Goal: Task Accomplishment & Management: Manage account settings

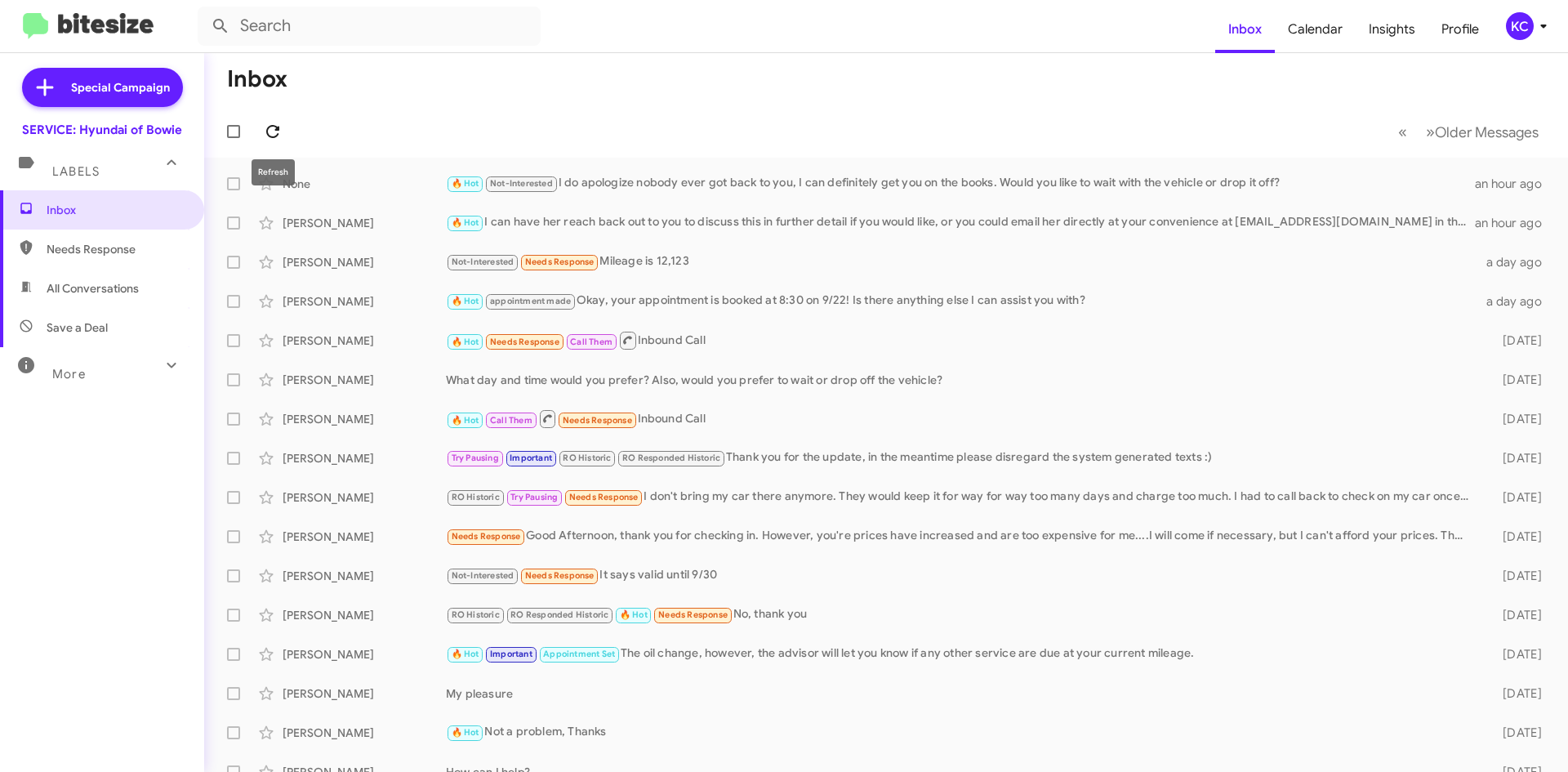
click at [270, 122] on icon at bounding box center [273, 132] width 20 height 20
click at [1516, 23] on div "KC" at bounding box center [1519, 26] width 28 height 28
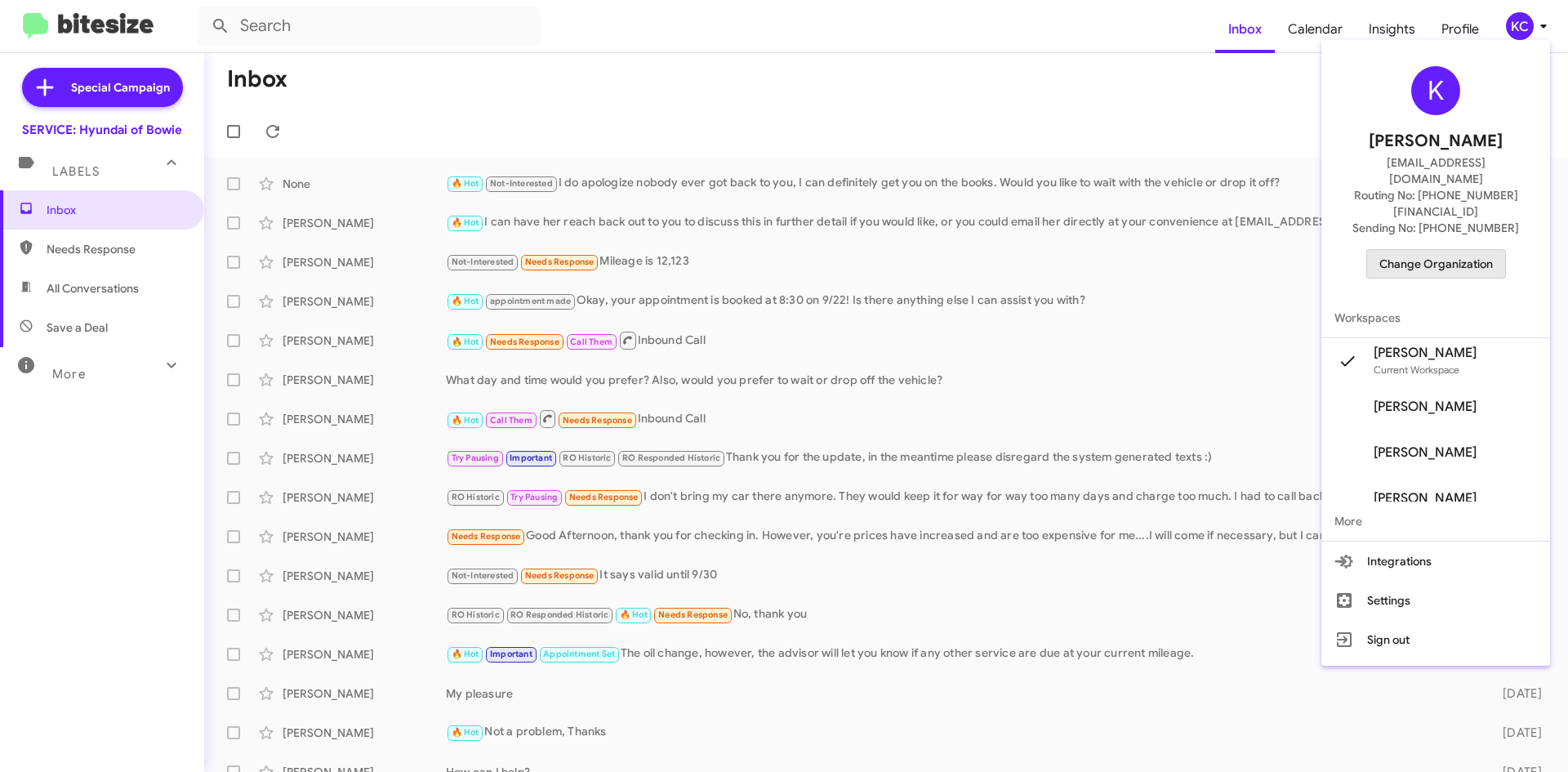
click at [1444, 250] on span "Change Organization" at bounding box center [1435, 263] width 113 height 28
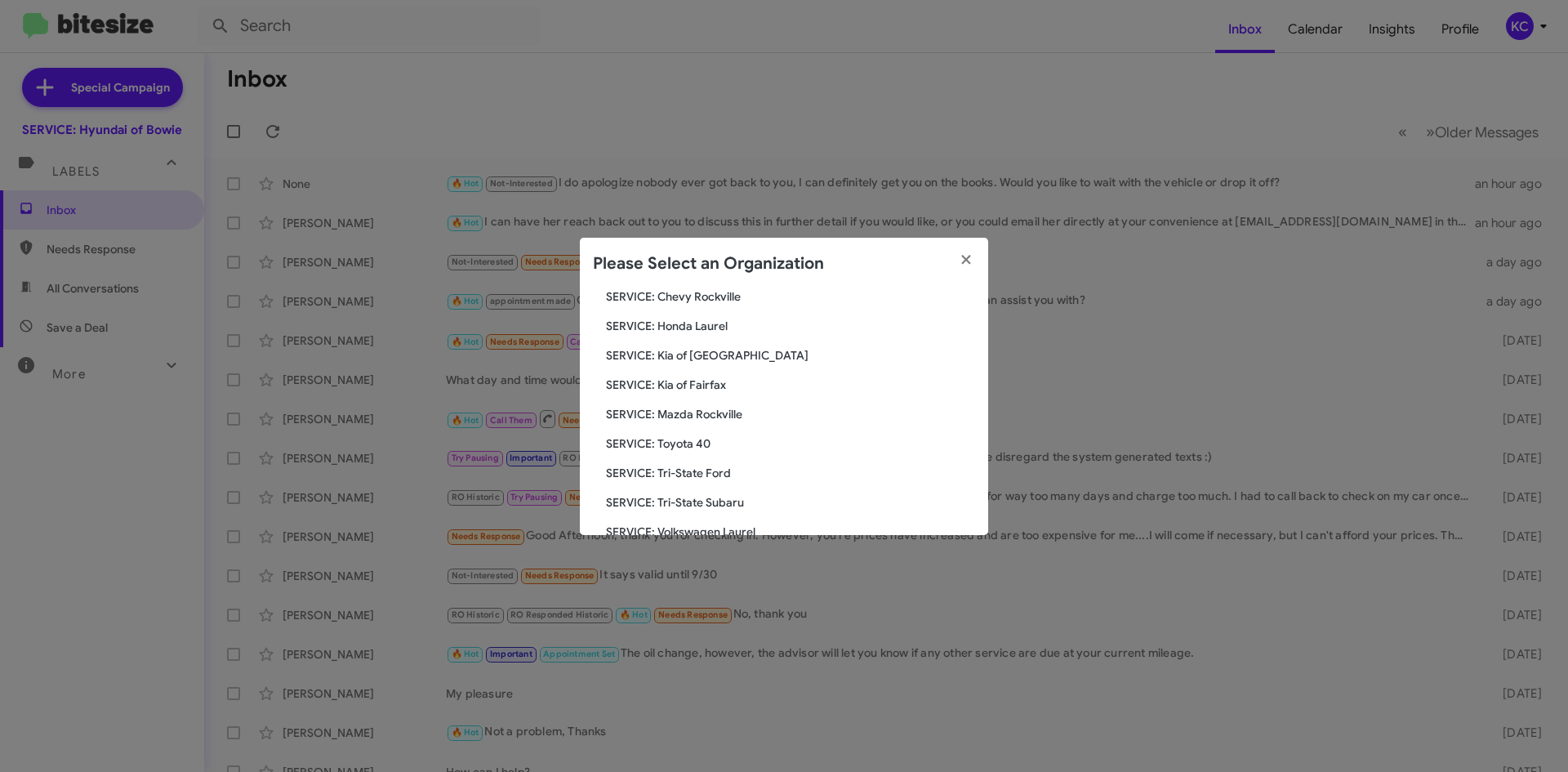
scroll to position [302, 0]
click at [708, 445] on span "SERVICE: Tri-State Subaru" at bounding box center [790, 442] width 369 height 16
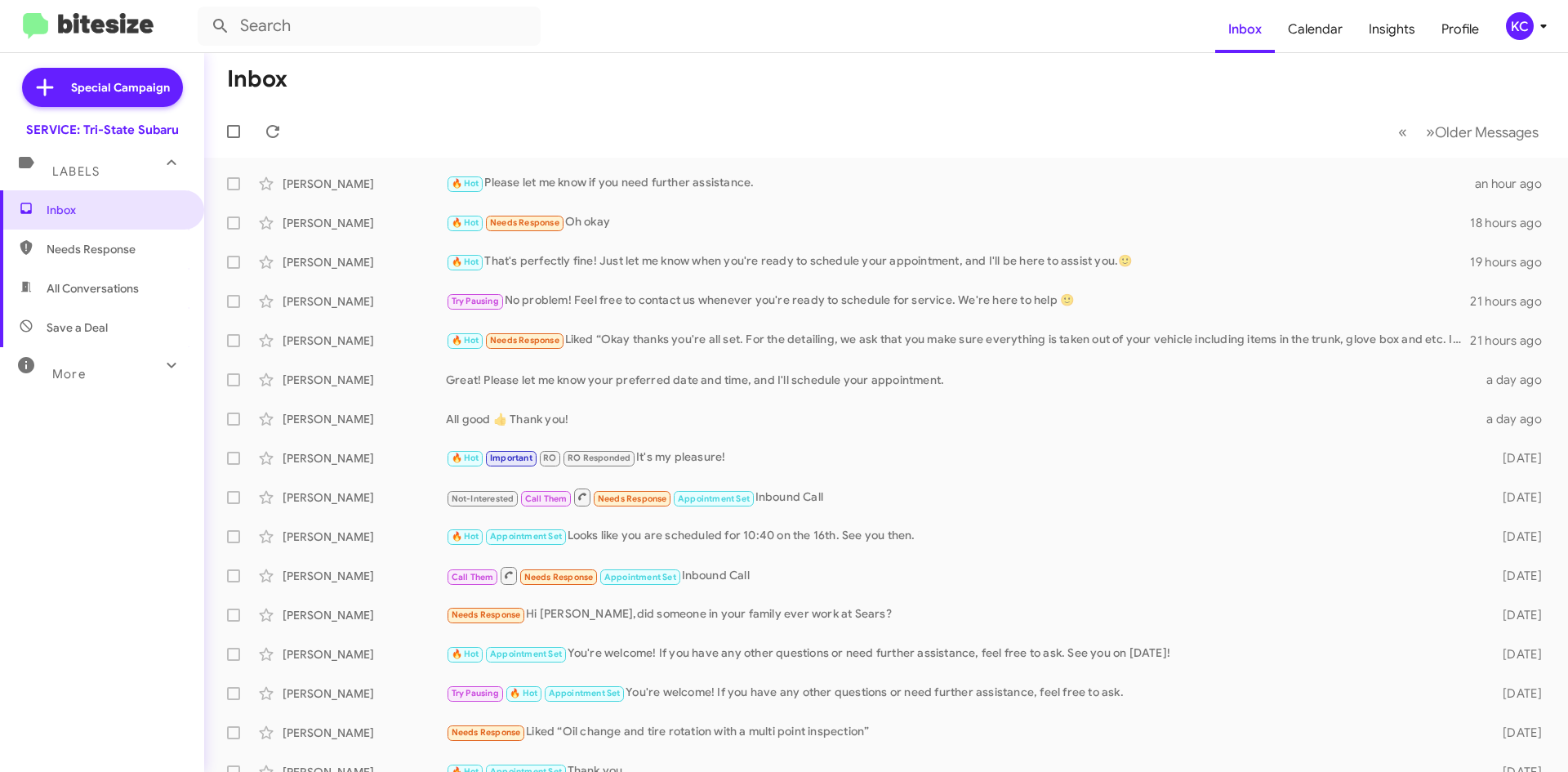
click at [1515, 22] on div "KC" at bounding box center [1519, 26] width 28 height 28
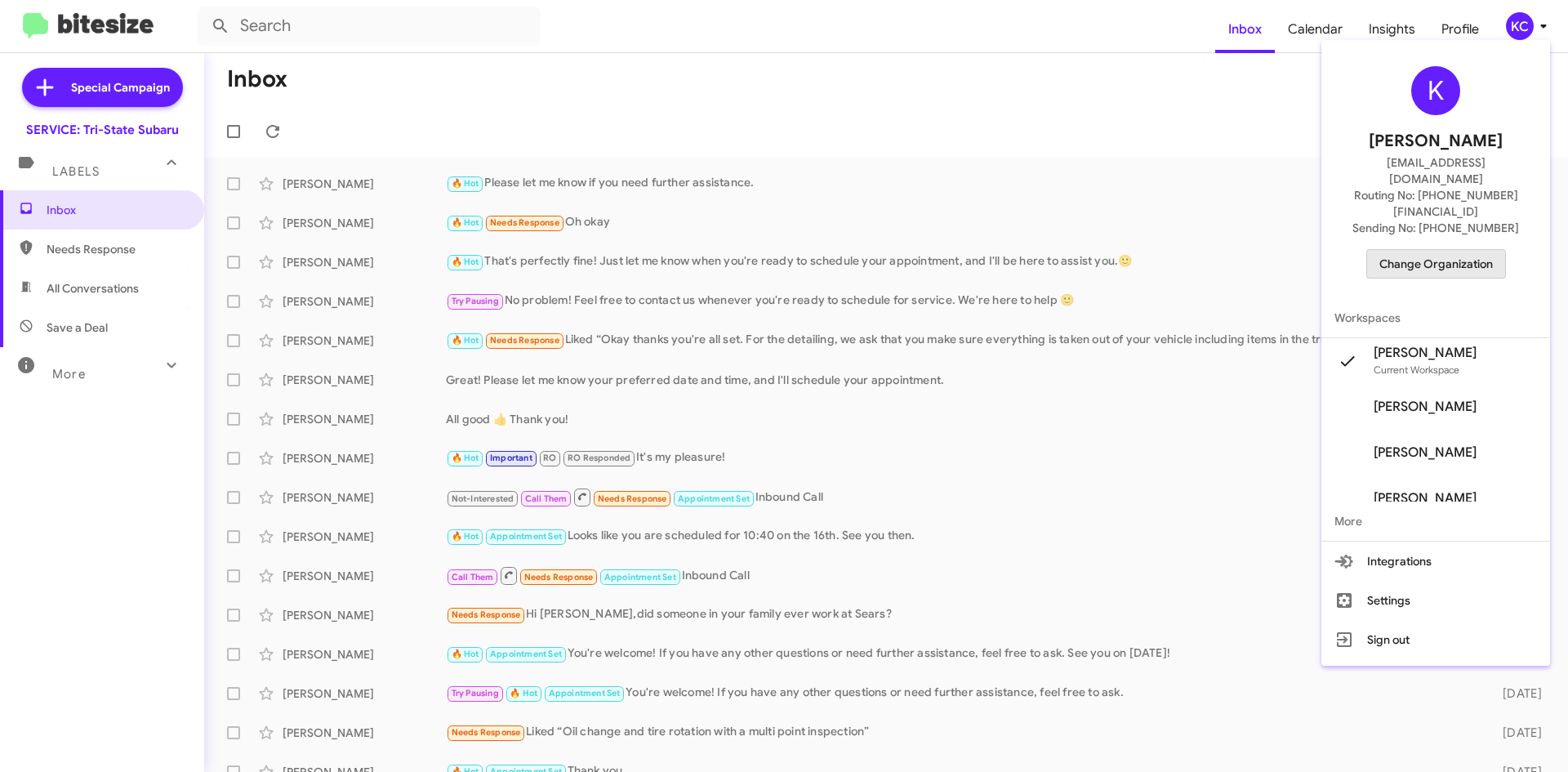
click at [1454, 250] on span "Change Organization" at bounding box center [1435, 263] width 113 height 28
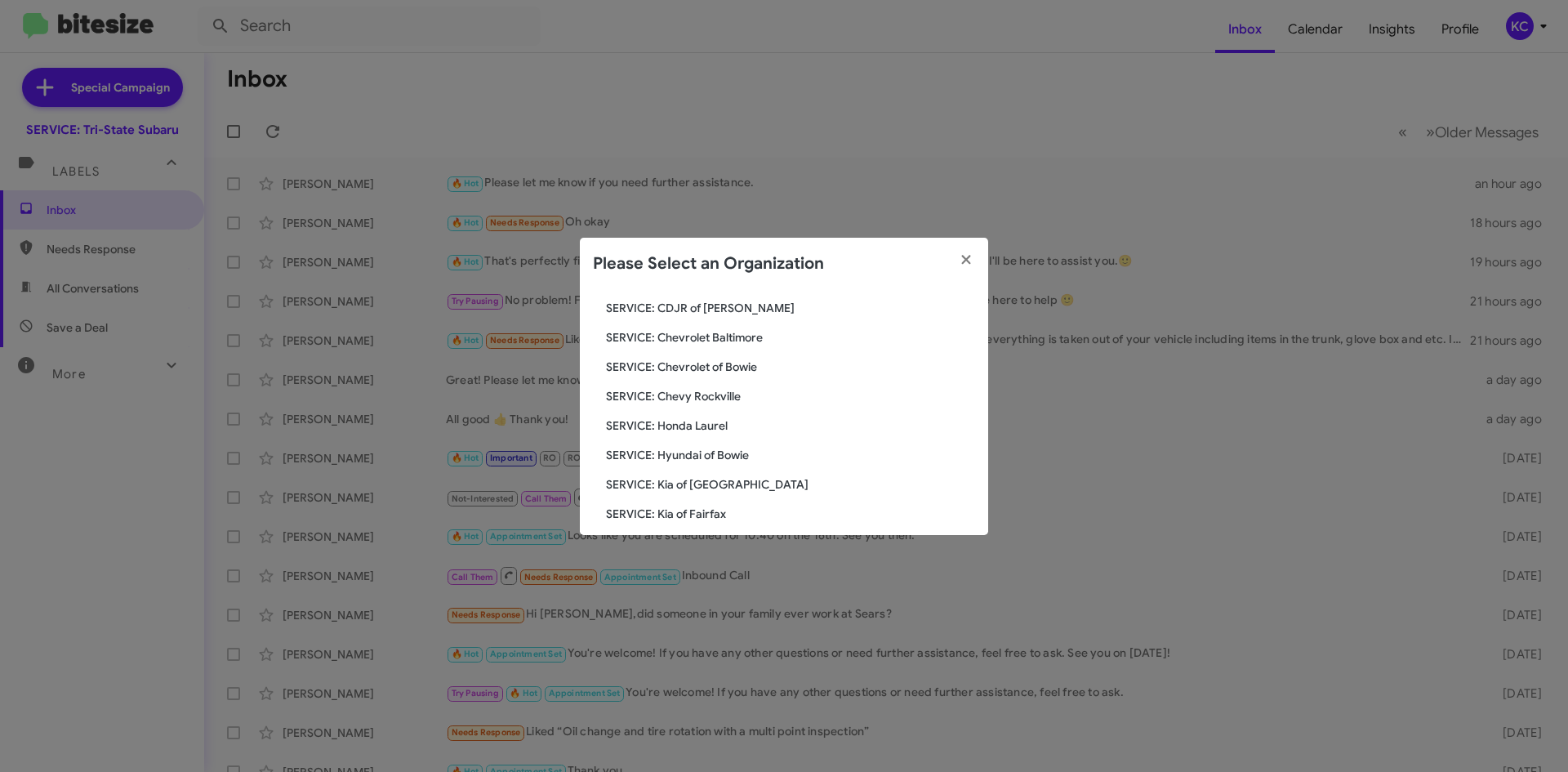
scroll to position [163, 0]
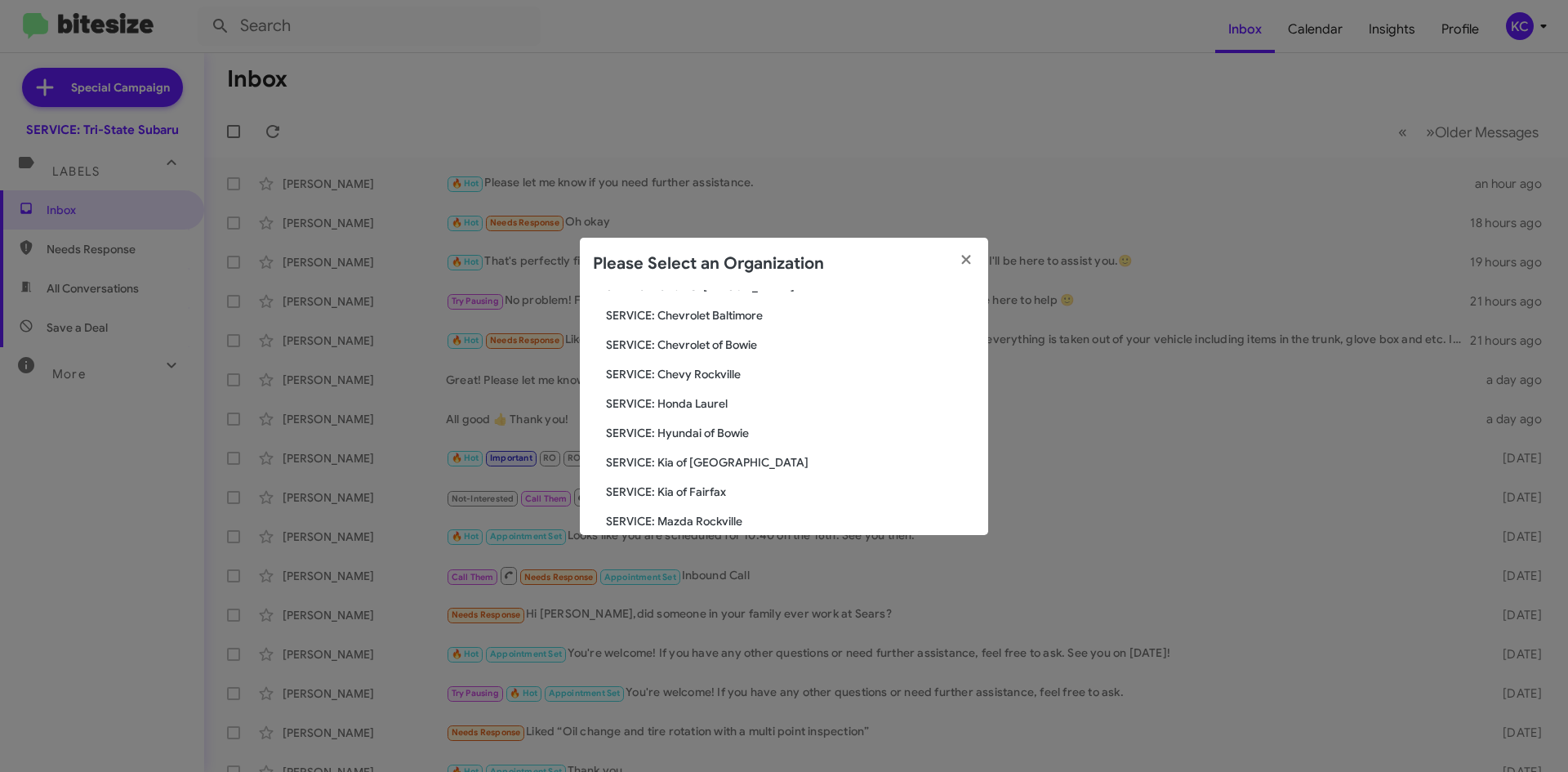
click at [683, 435] on span "SERVICE: Hyundai of Bowie" at bounding box center [790, 432] width 369 height 16
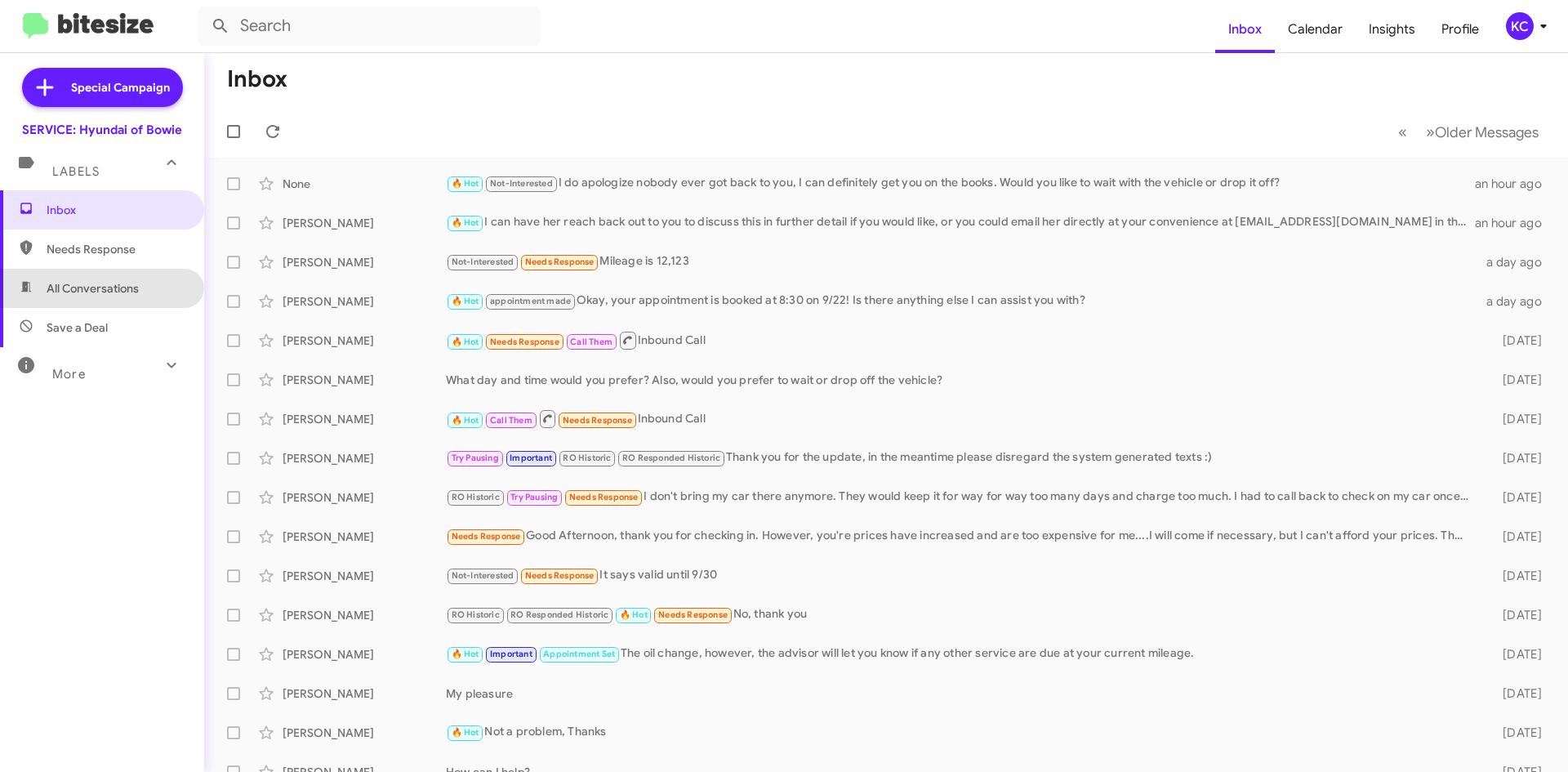
click at [135, 307] on span "All Conversations" at bounding box center [102, 288] width 204 height 39
type input "in:all-conversations"
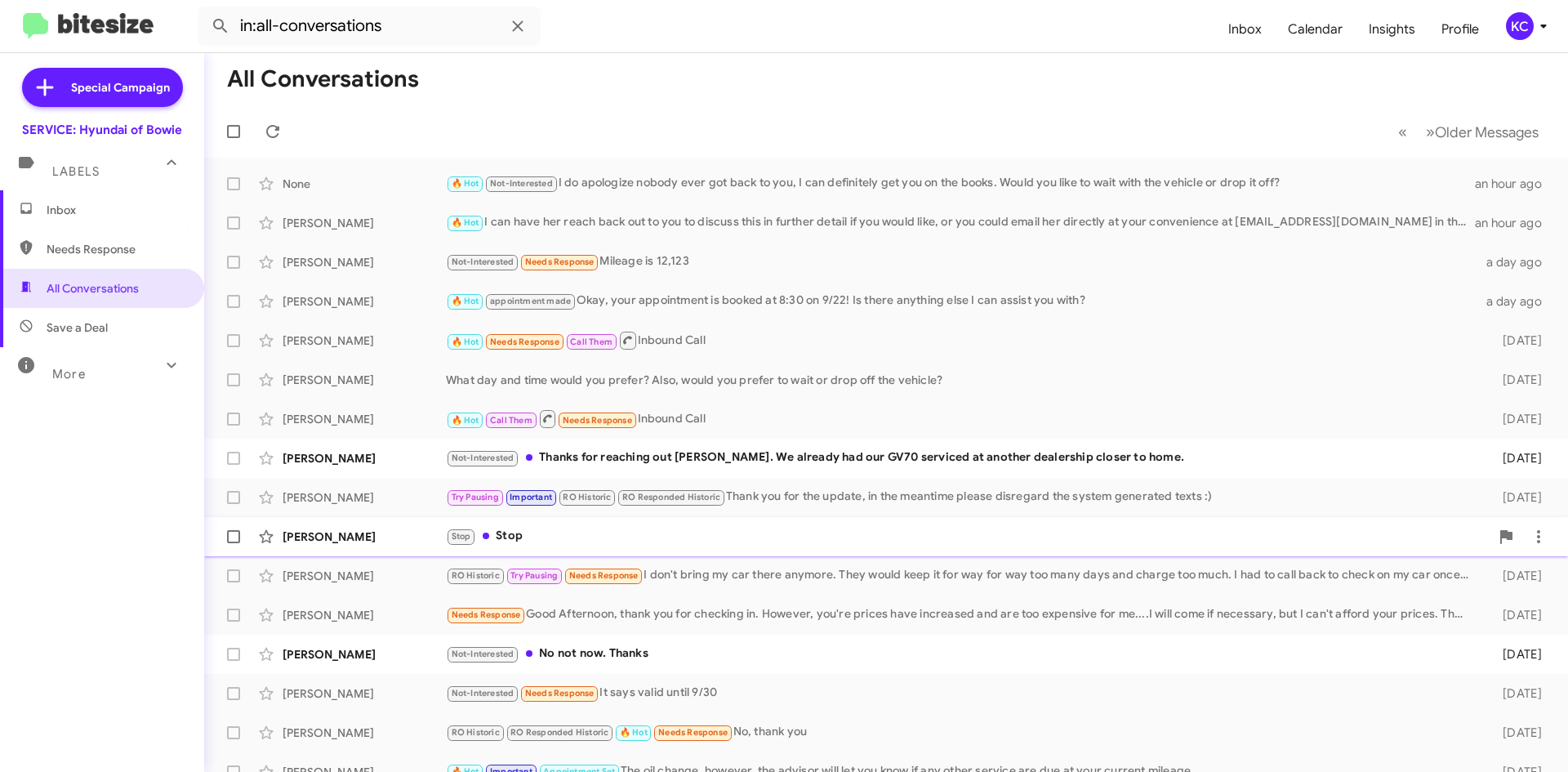
click at [417, 549] on div "Jae Terry Stop Stop 6 days ago" at bounding box center [886, 536] width 1338 height 32
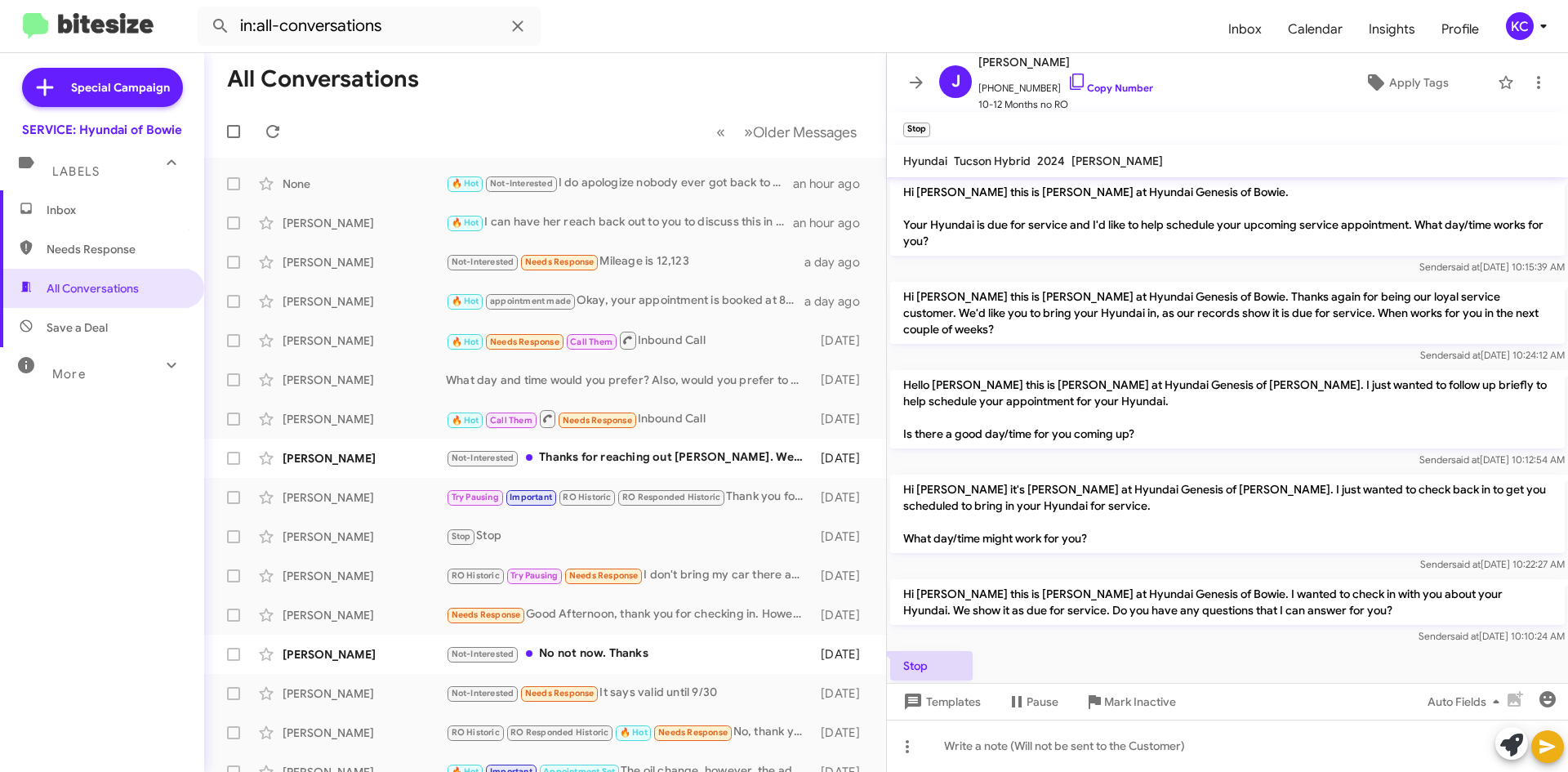
scroll to position [140, 0]
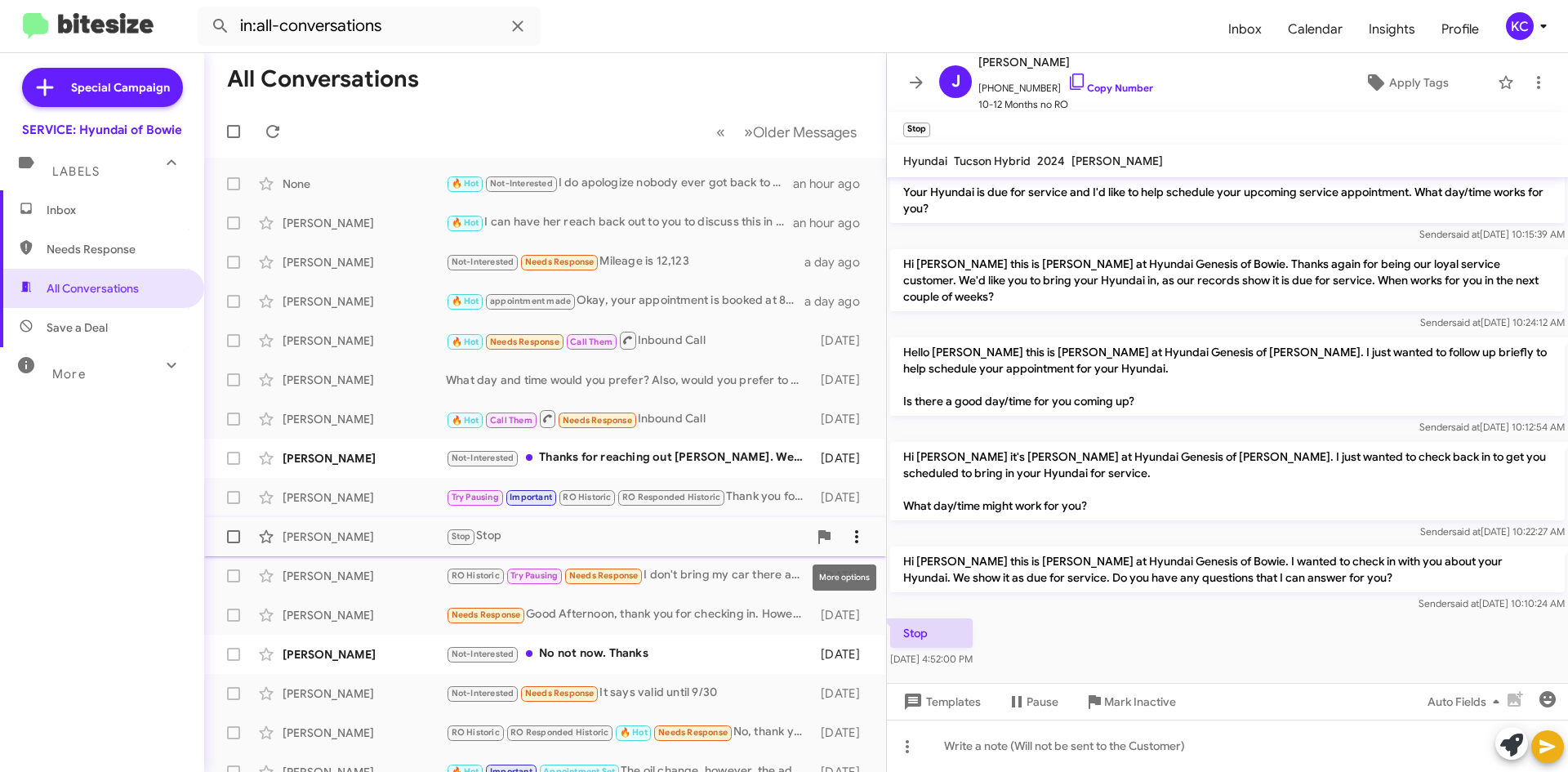
click at [856, 540] on span at bounding box center [856, 536] width 32 height 20
click at [763, 576] on span "Mark as unread" at bounding box center [721, 579] width 82 height 39
click at [82, 214] on span "Inbox (1)" at bounding box center [116, 210] width 139 height 16
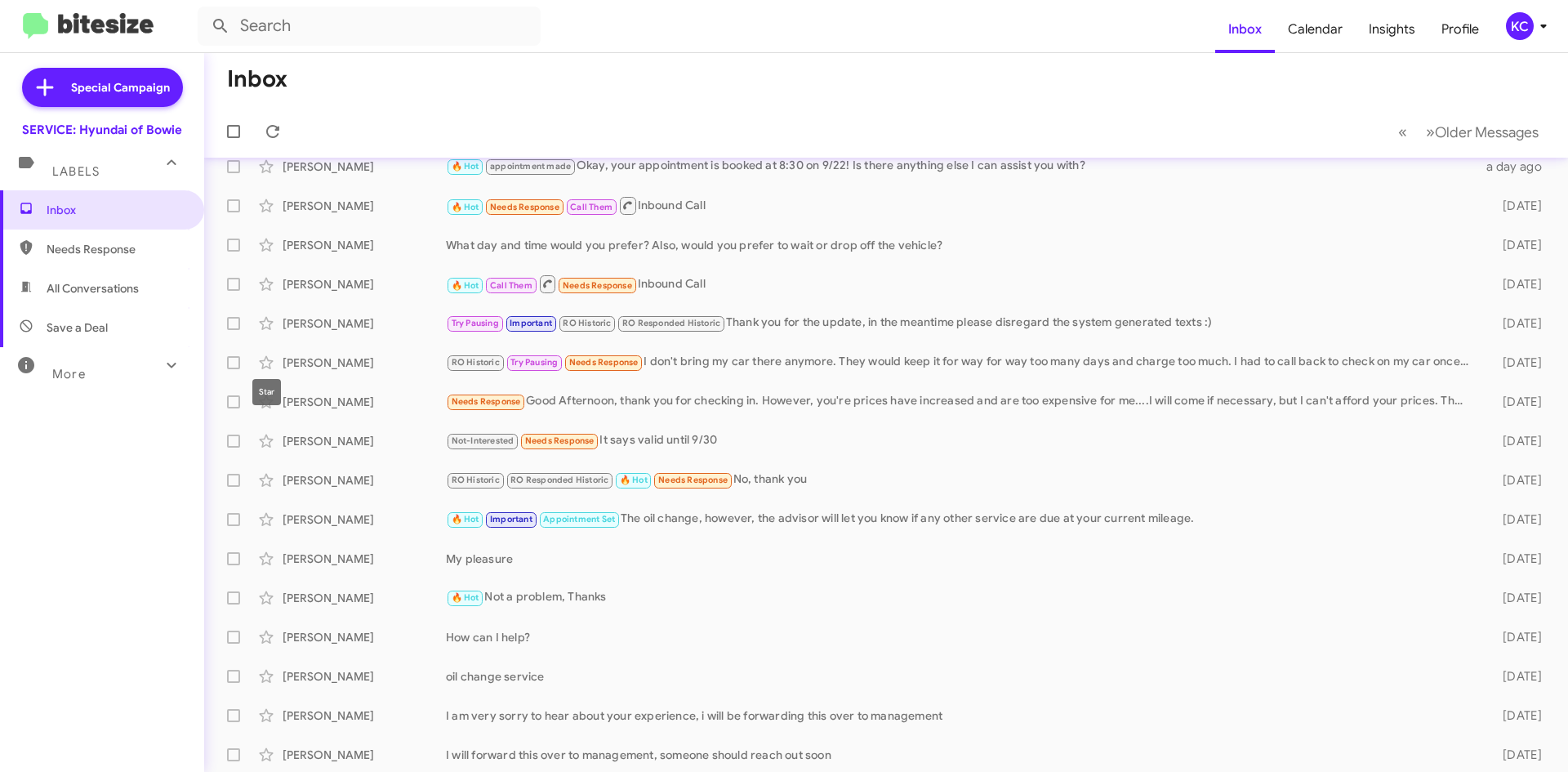
scroll to position [94, 0]
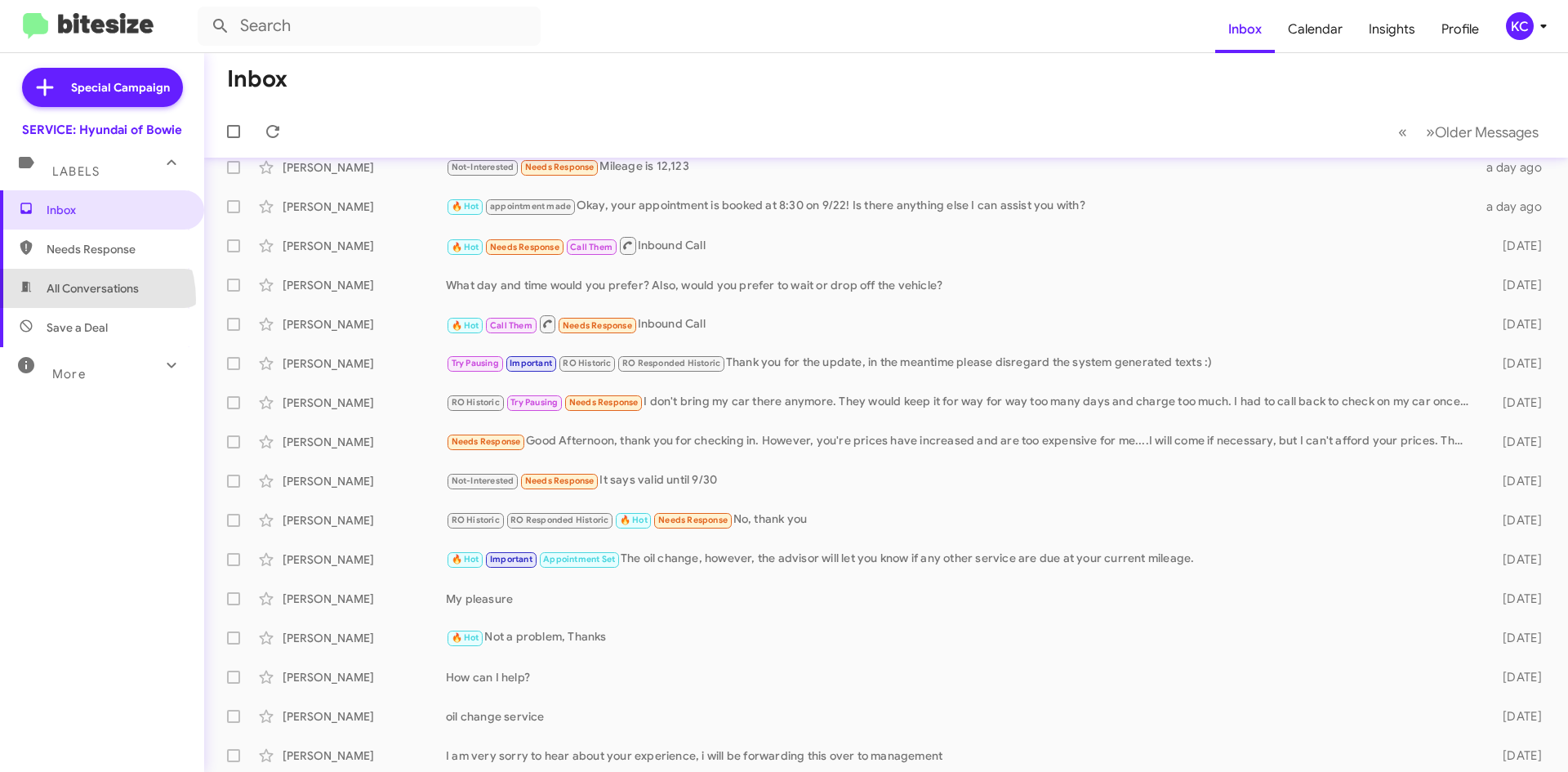
click at [76, 300] on span "All Conversations" at bounding box center [102, 288] width 204 height 39
type input "in:all-conversations"
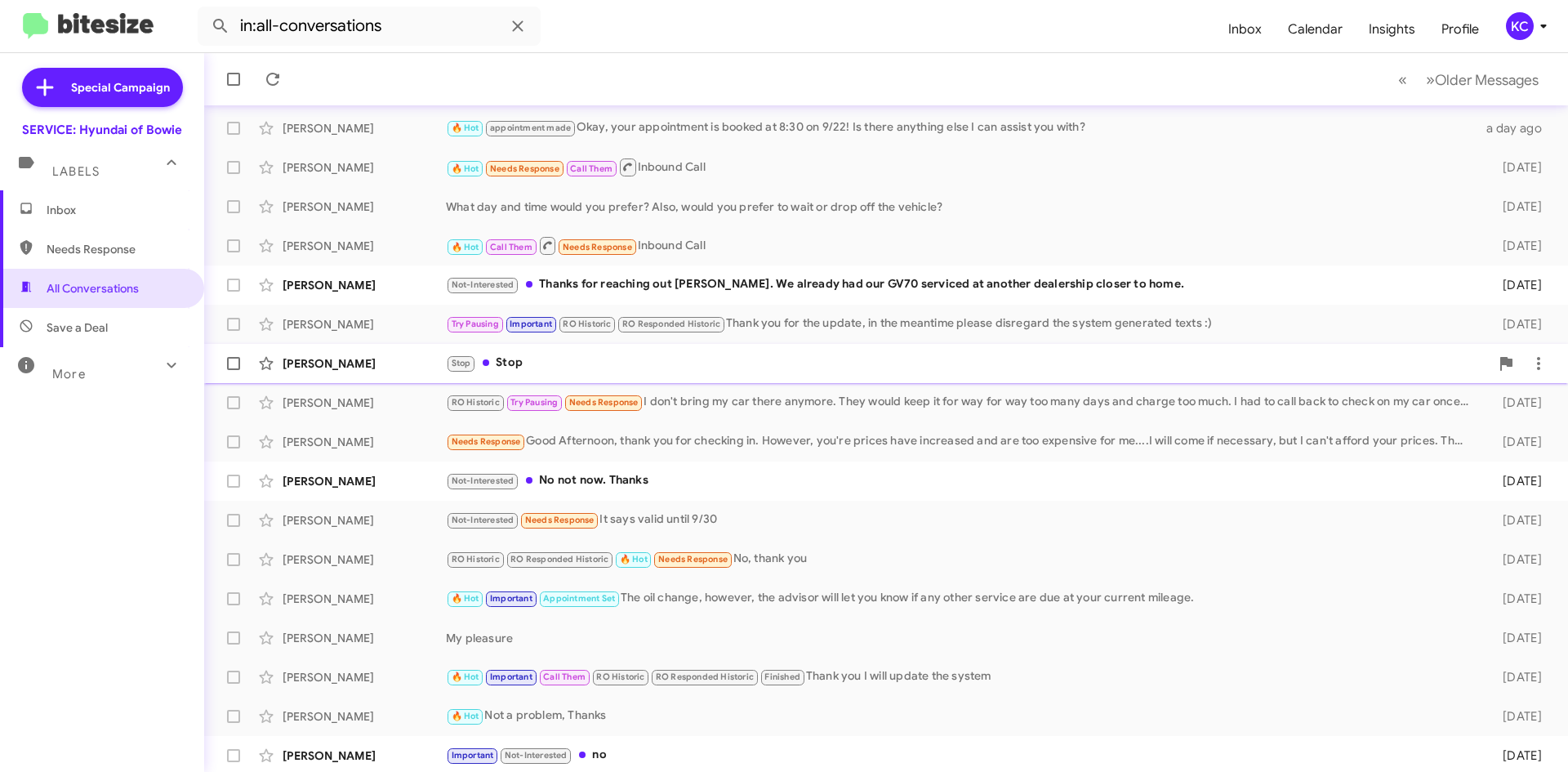
scroll to position [177, 0]
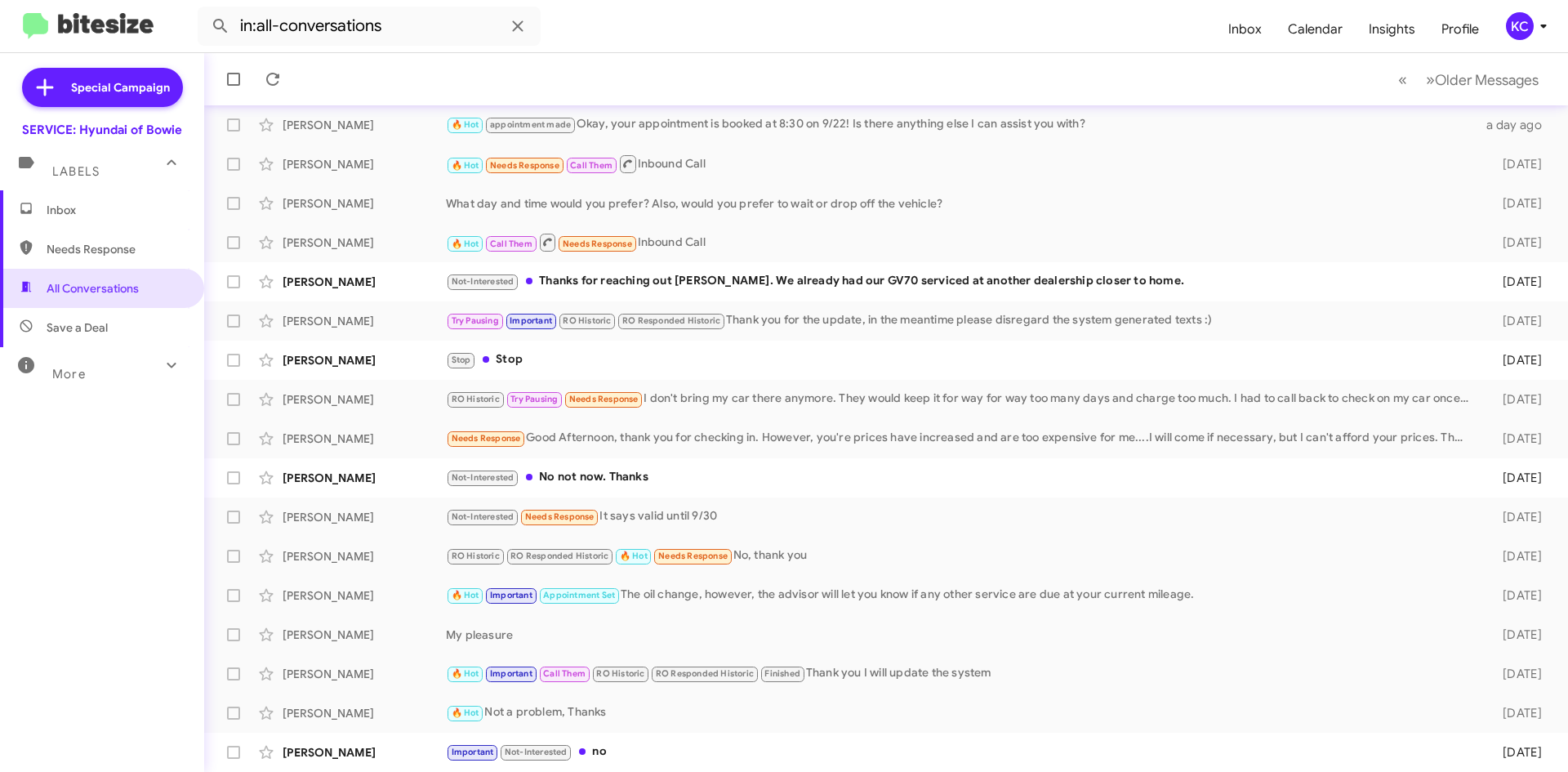
click at [85, 195] on span "Inbox" at bounding box center [102, 210] width 204 height 39
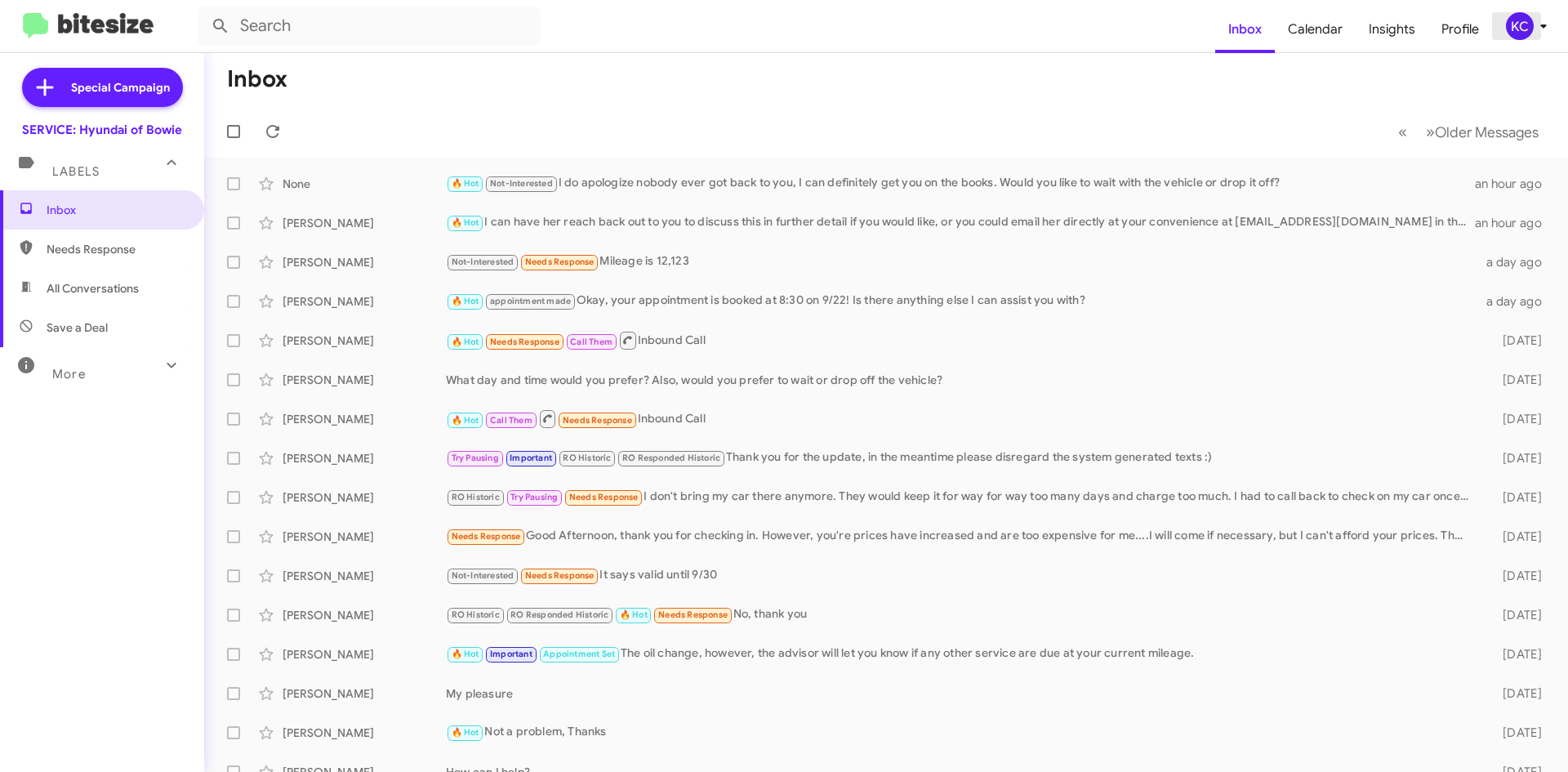
click at [1505, 15] on span "KC" at bounding box center [1529, 26] width 49 height 28
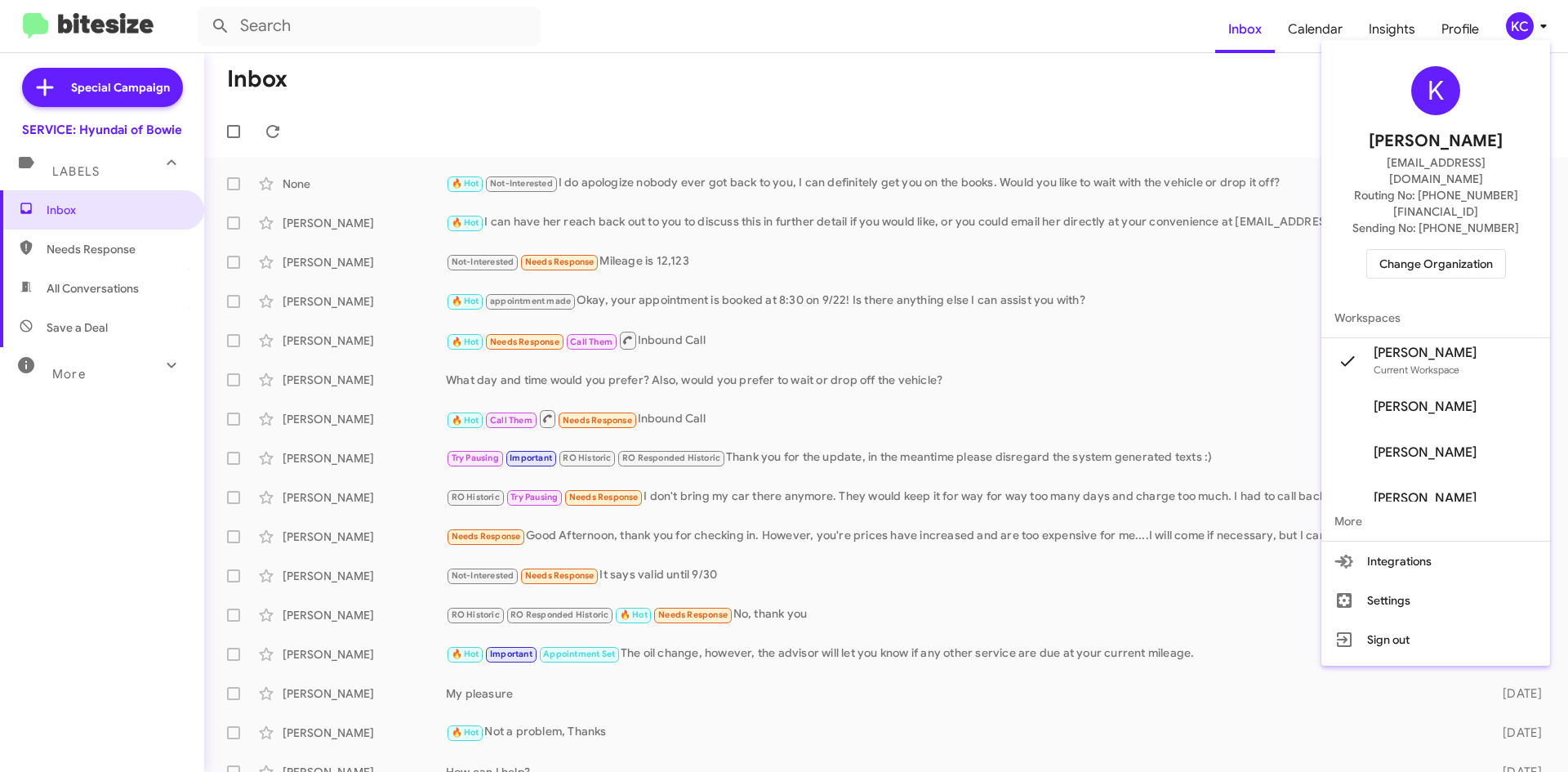
click at [1407, 250] on span "Change Organization" at bounding box center [1435, 263] width 113 height 28
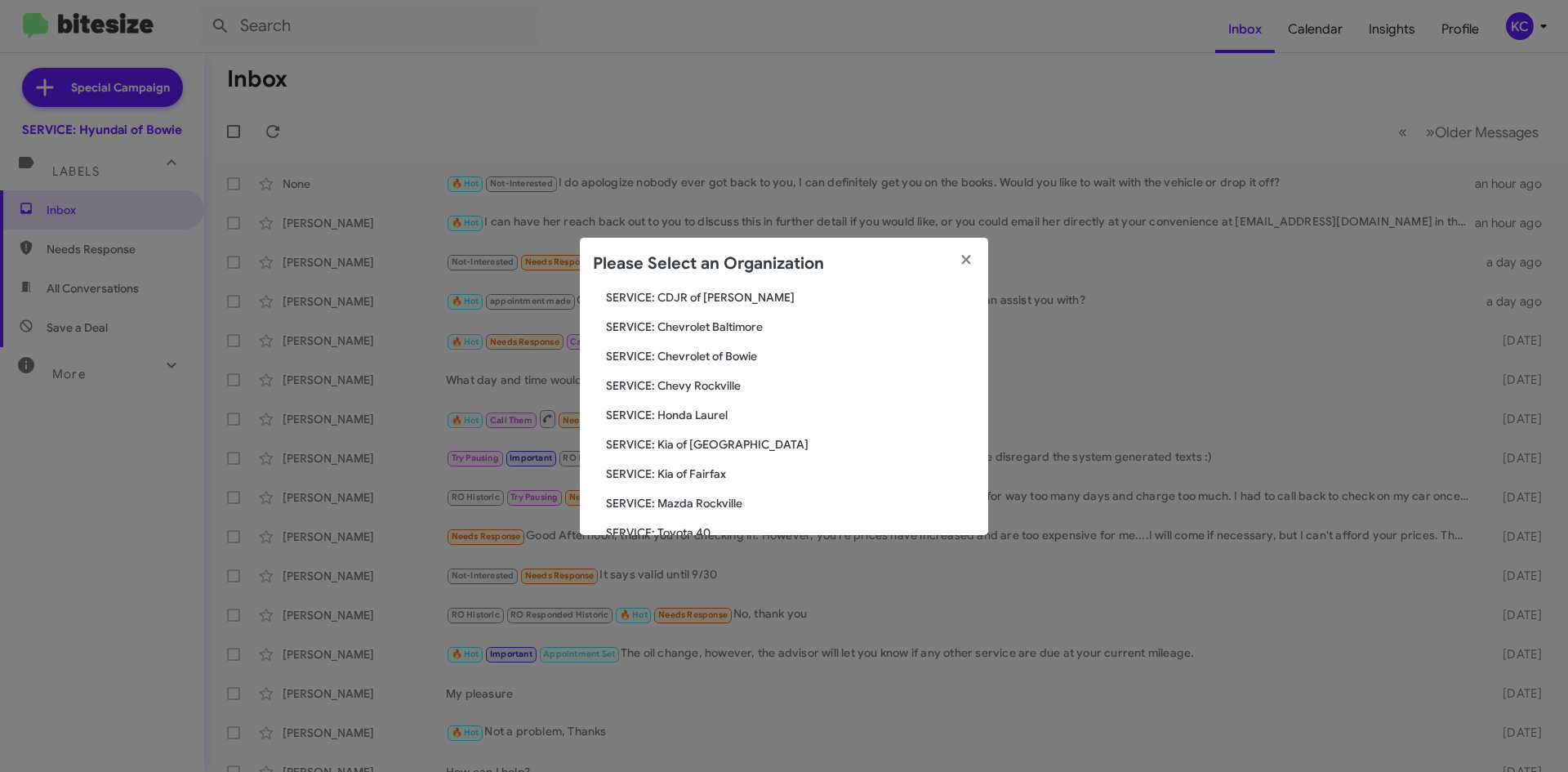
scroll to position [302, 0]
click at [694, 445] on span "SERVICE: Tri-State Subaru" at bounding box center [790, 442] width 369 height 16
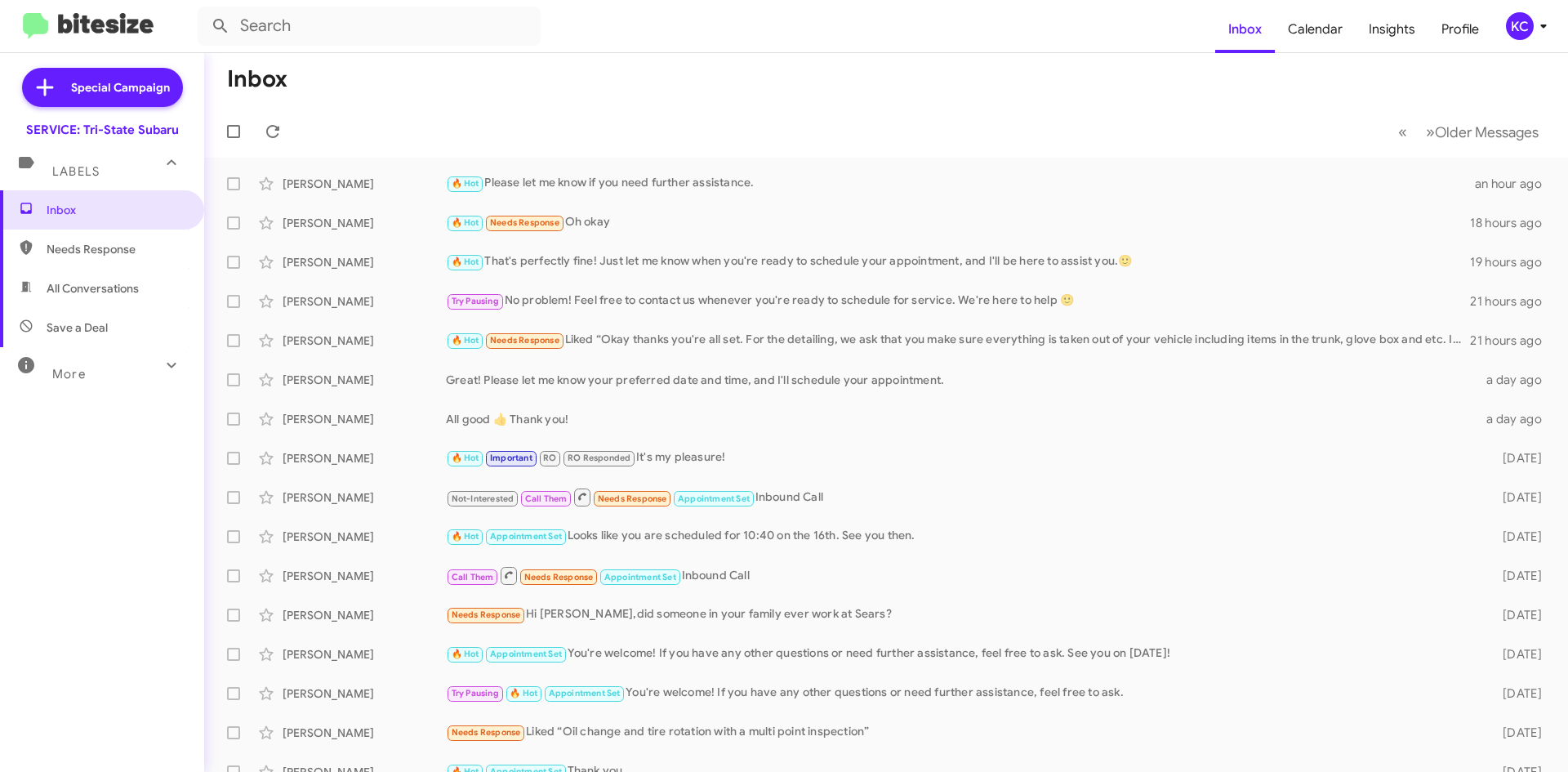
click at [1521, 20] on div "KC" at bounding box center [1519, 26] width 28 height 28
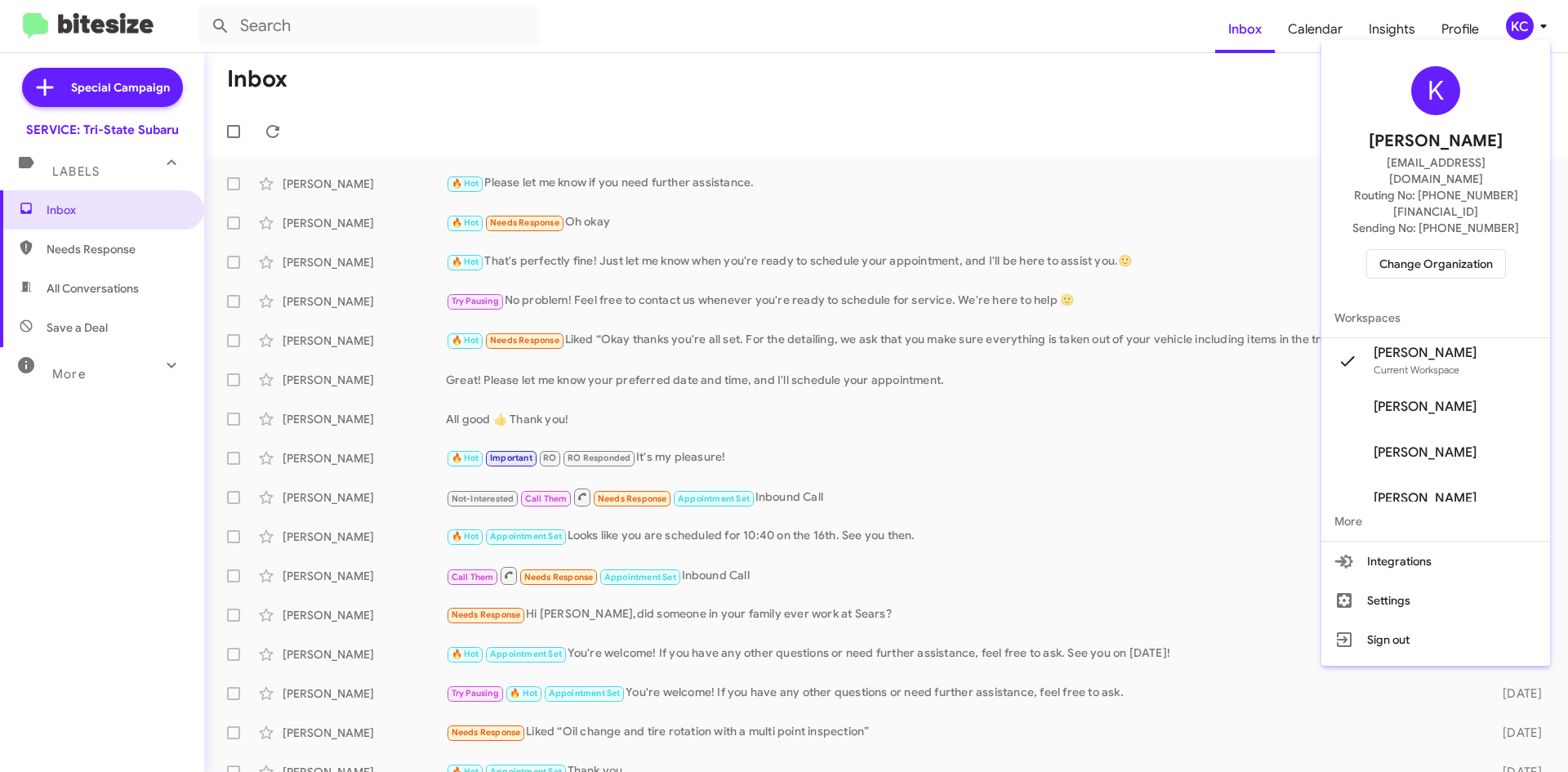
click at [1455, 250] on span "Change Organization" at bounding box center [1435, 263] width 113 height 28
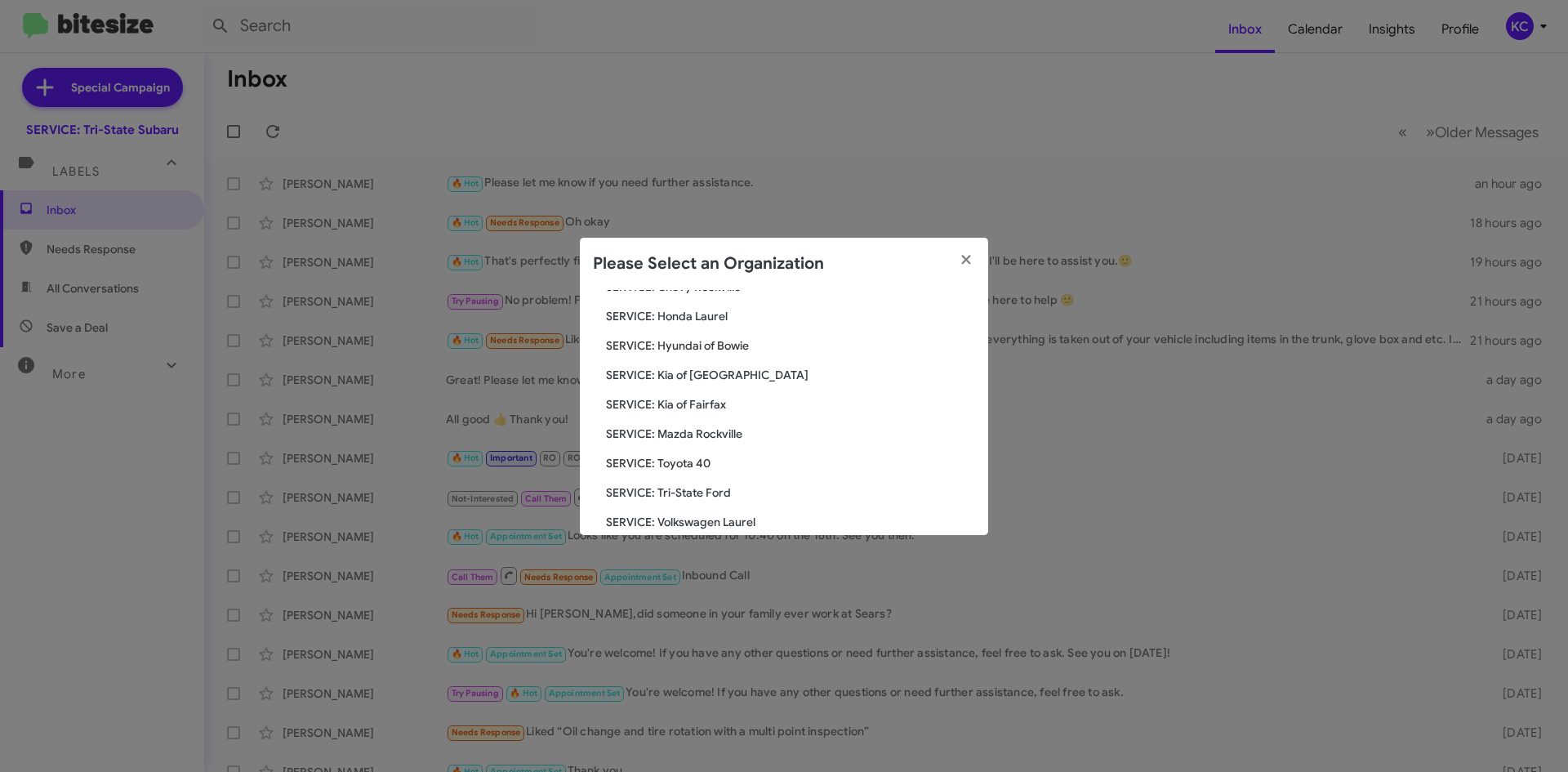
scroll to position [302, 0]
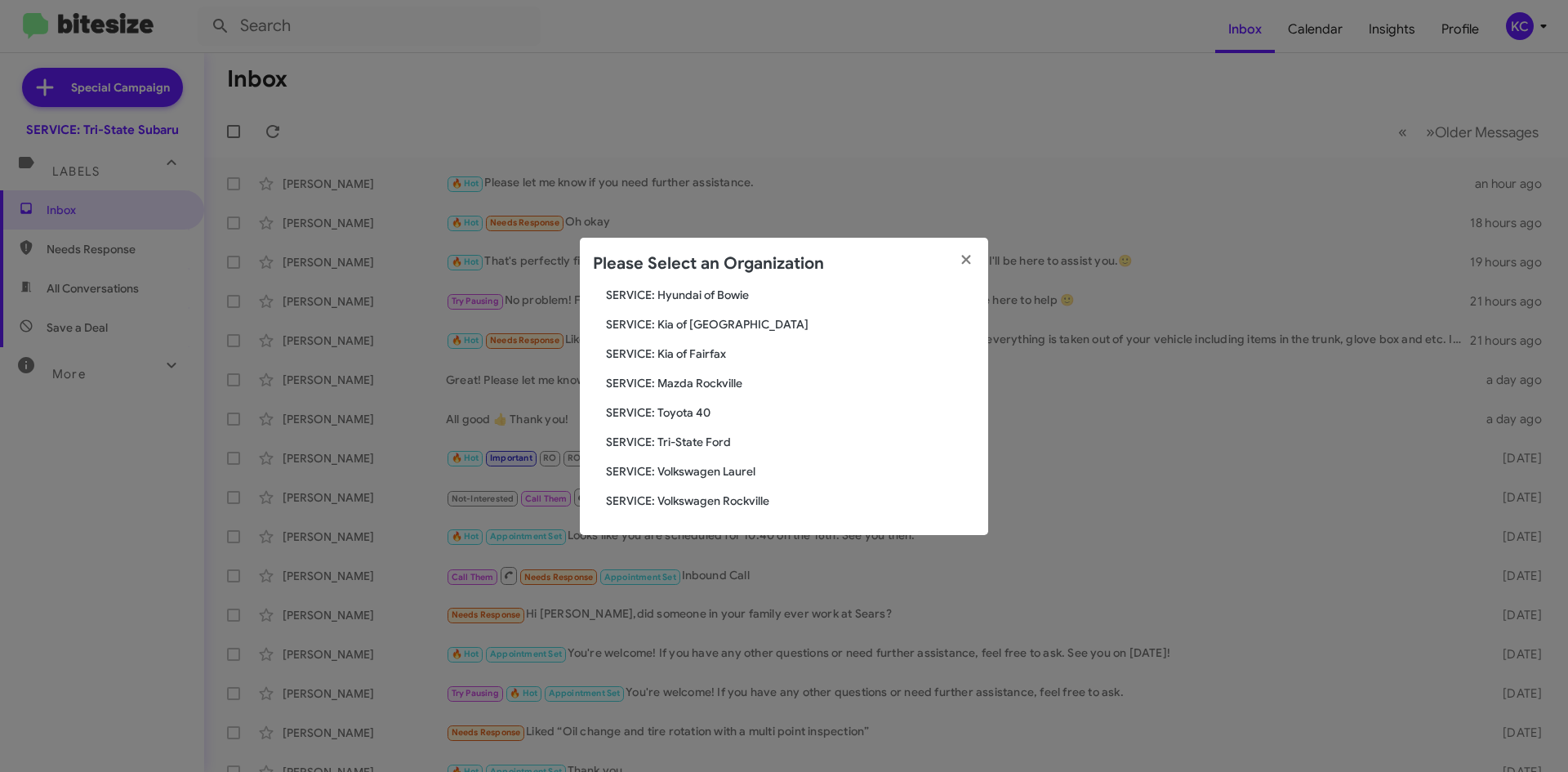
click at [703, 353] on span "SERVICE: Kia of Fairfax" at bounding box center [790, 353] width 369 height 16
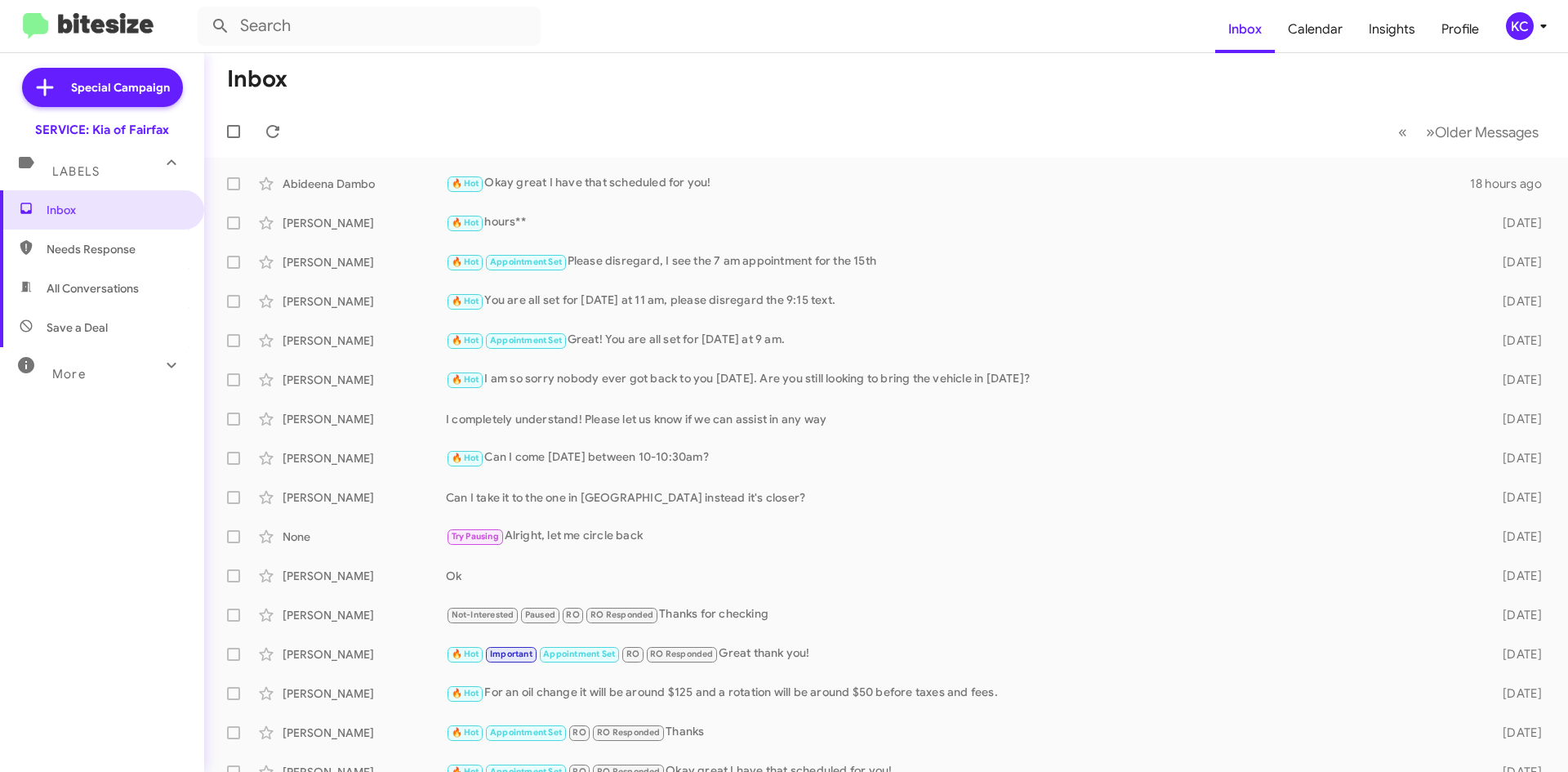
click at [1530, 31] on div "KC" at bounding box center [1519, 26] width 28 height 28
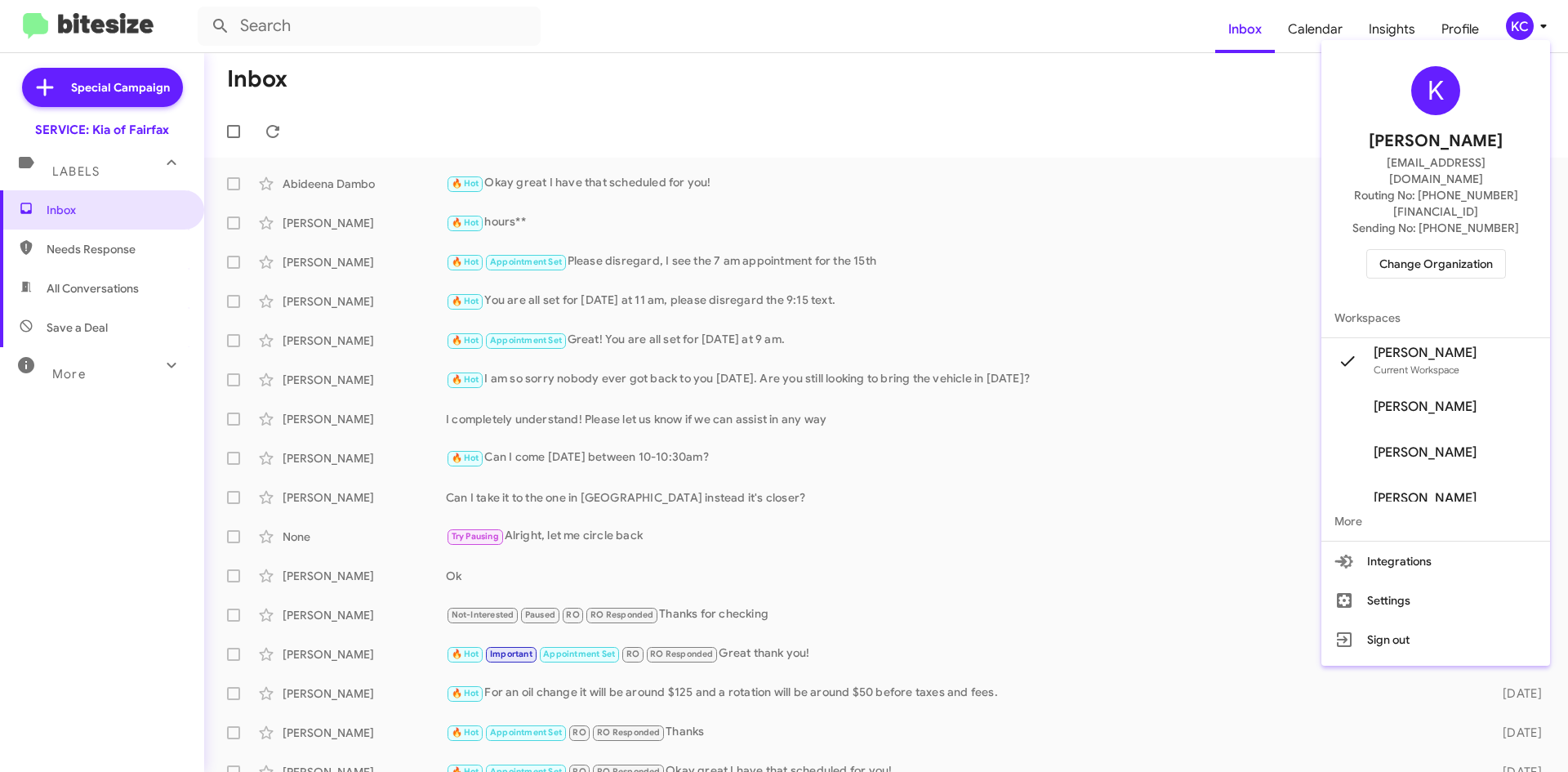
click at [1424, 250] on span "Change Organization" at bounding box center [1435, 263] width 113 height 28
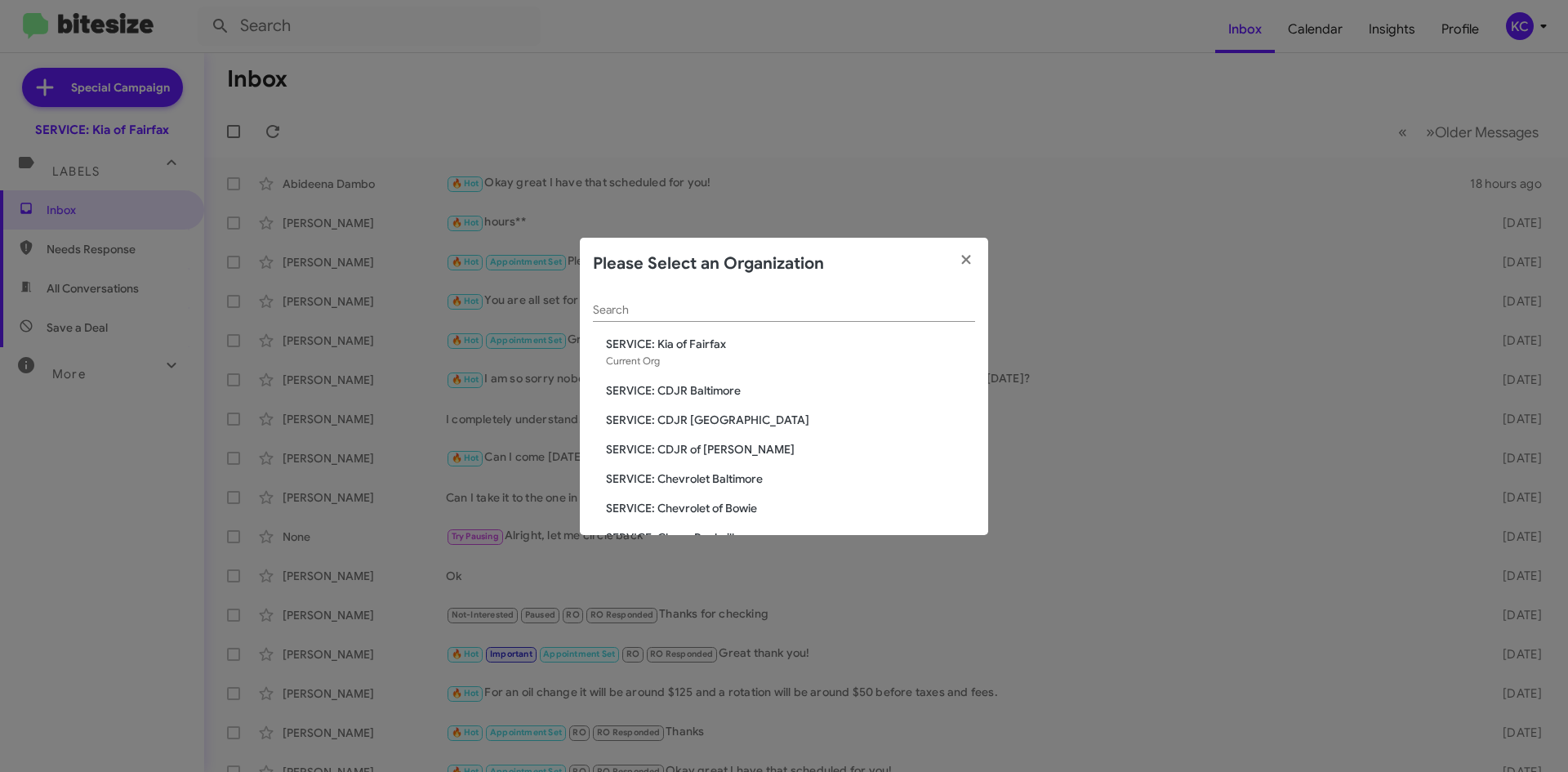
scroll to position [302, 0]
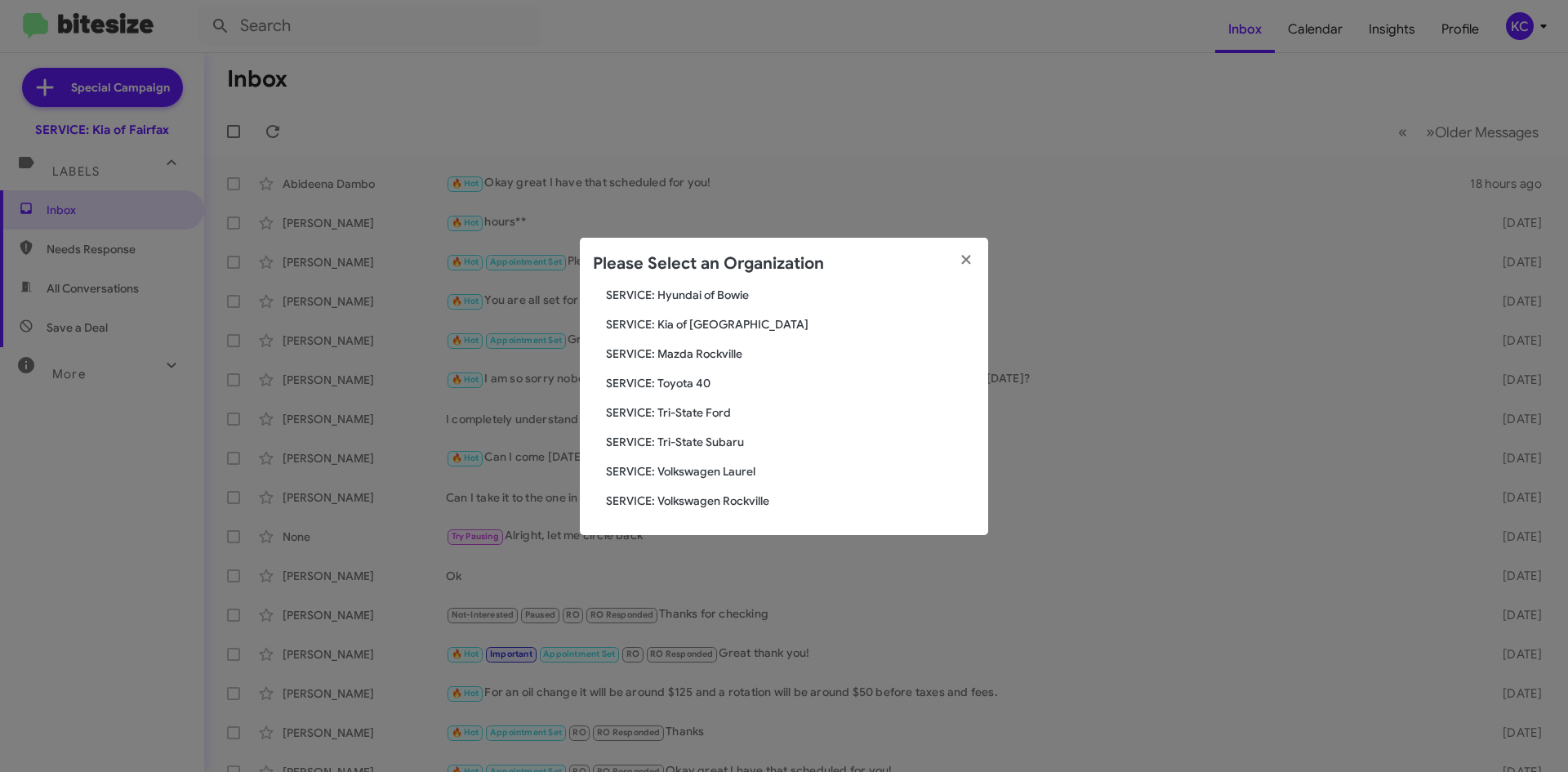
click at [696, 470] on span "SERVICE: Volkswagen Laurel" at bounding box center [790, 471] width 369 height 16
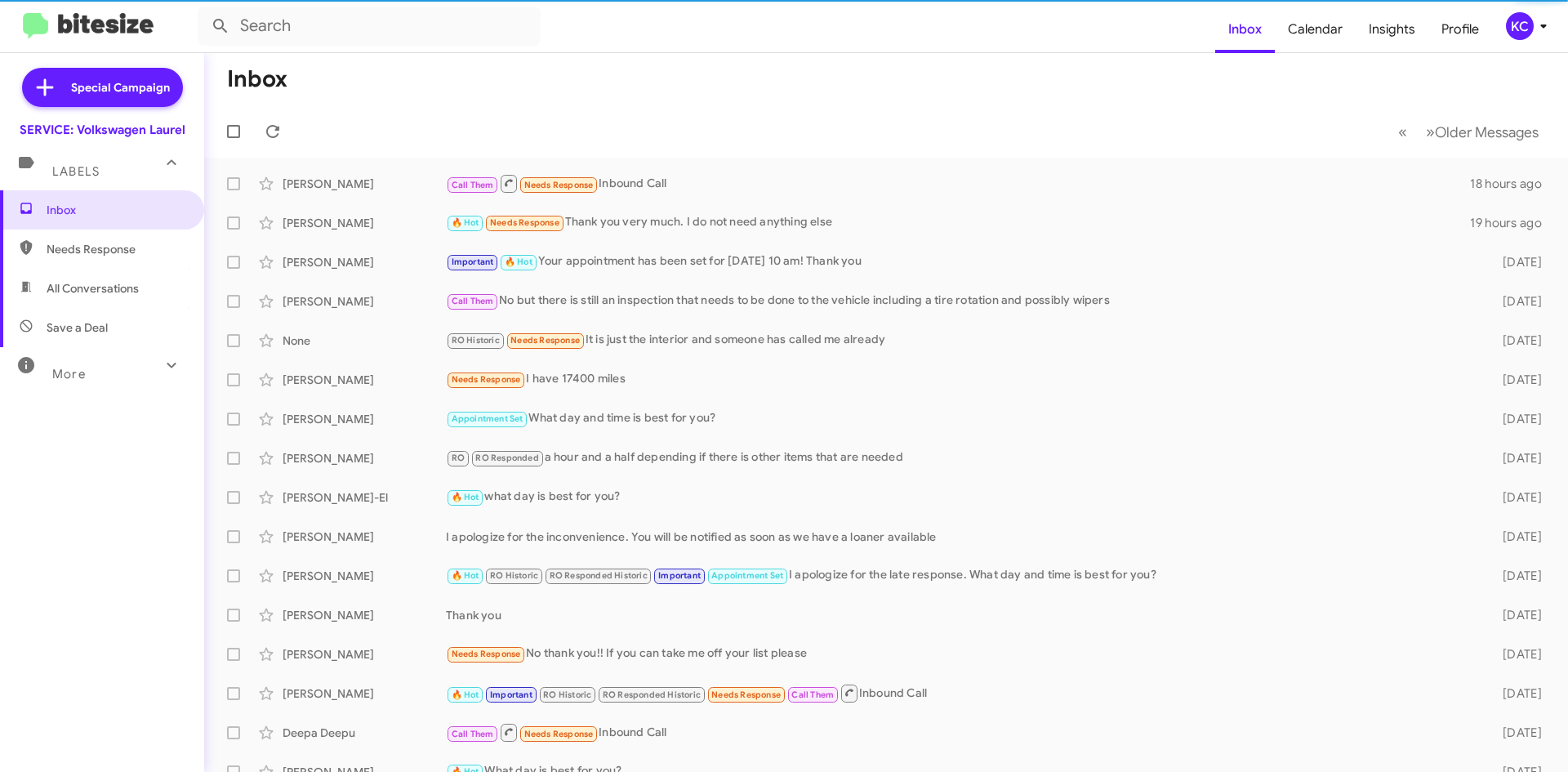
click at [1520, 29] on div "KC" at bounding box center [1519, 26] width 28 height 28
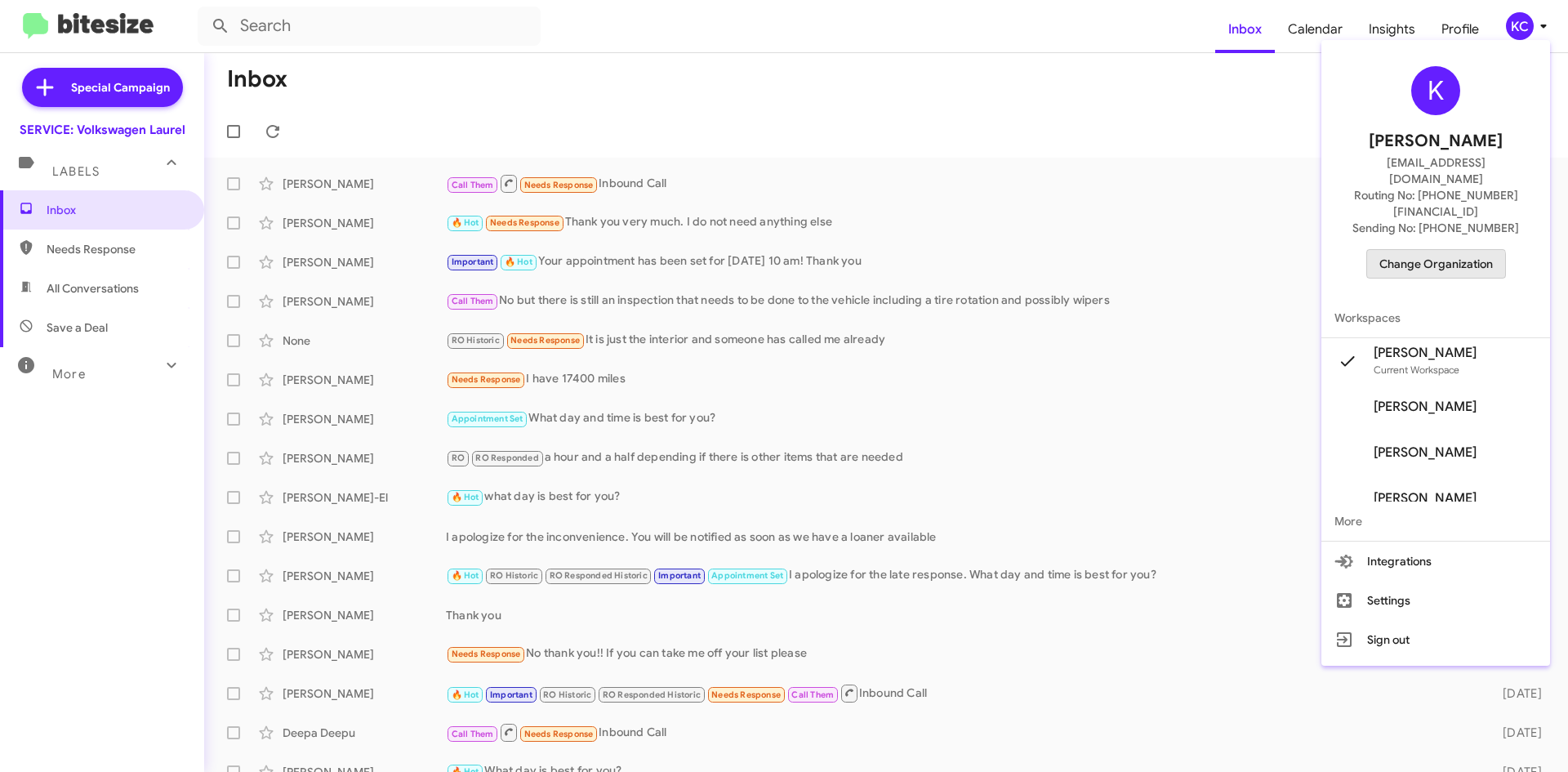
click at [1450, 250] on span "Change Organization" at bounding box center [1435, 263] width 113 height 28
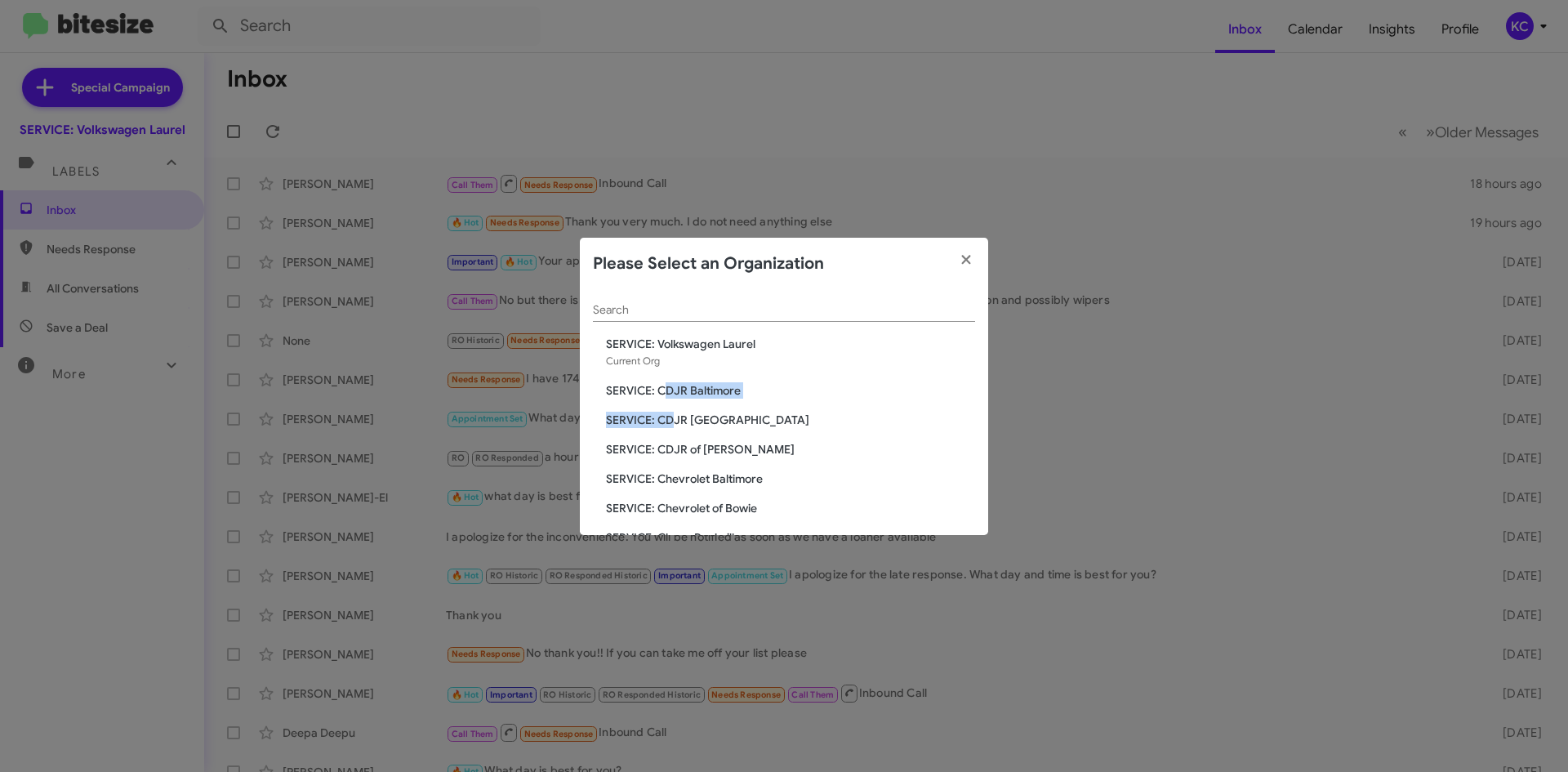
click at [670, 418] on div "Search SERVICE: Volkswagen Laurel Current Org SERVICE: CDJR Baltimore SERVICE: …" at bounding box center [784, 412] width 408 height 245
click at [667, 385] on span "SERVICE: CDJR Baltimore" at bounding box center [790, 390] width 369 height 16
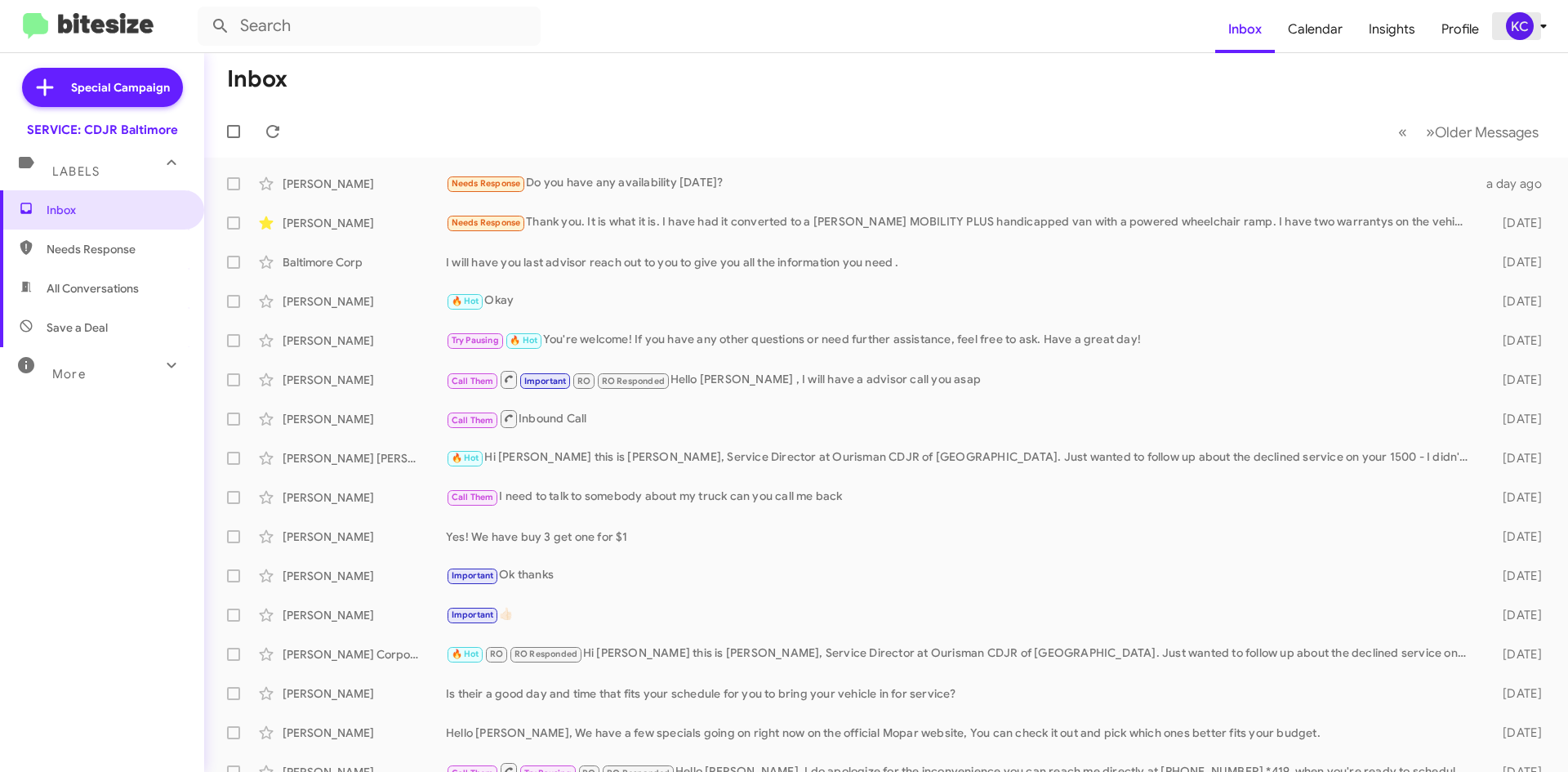
click at [1518, 37] on div "KC" at bounding box center [1519, 26] width 28 height 28
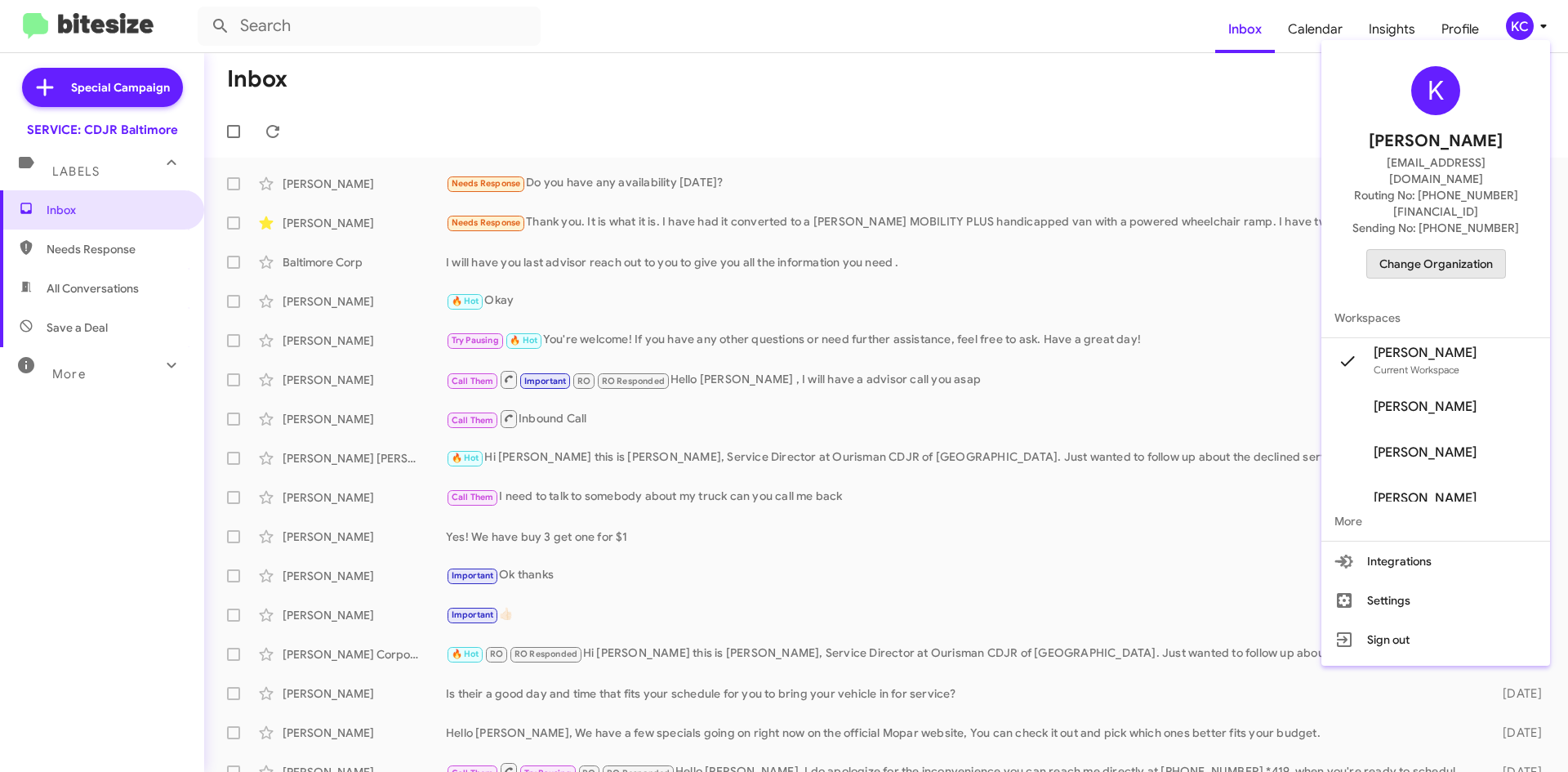
click at [1493, 250] on span "Change Organization" at bounding box center [1435, 263] width 113 height 28
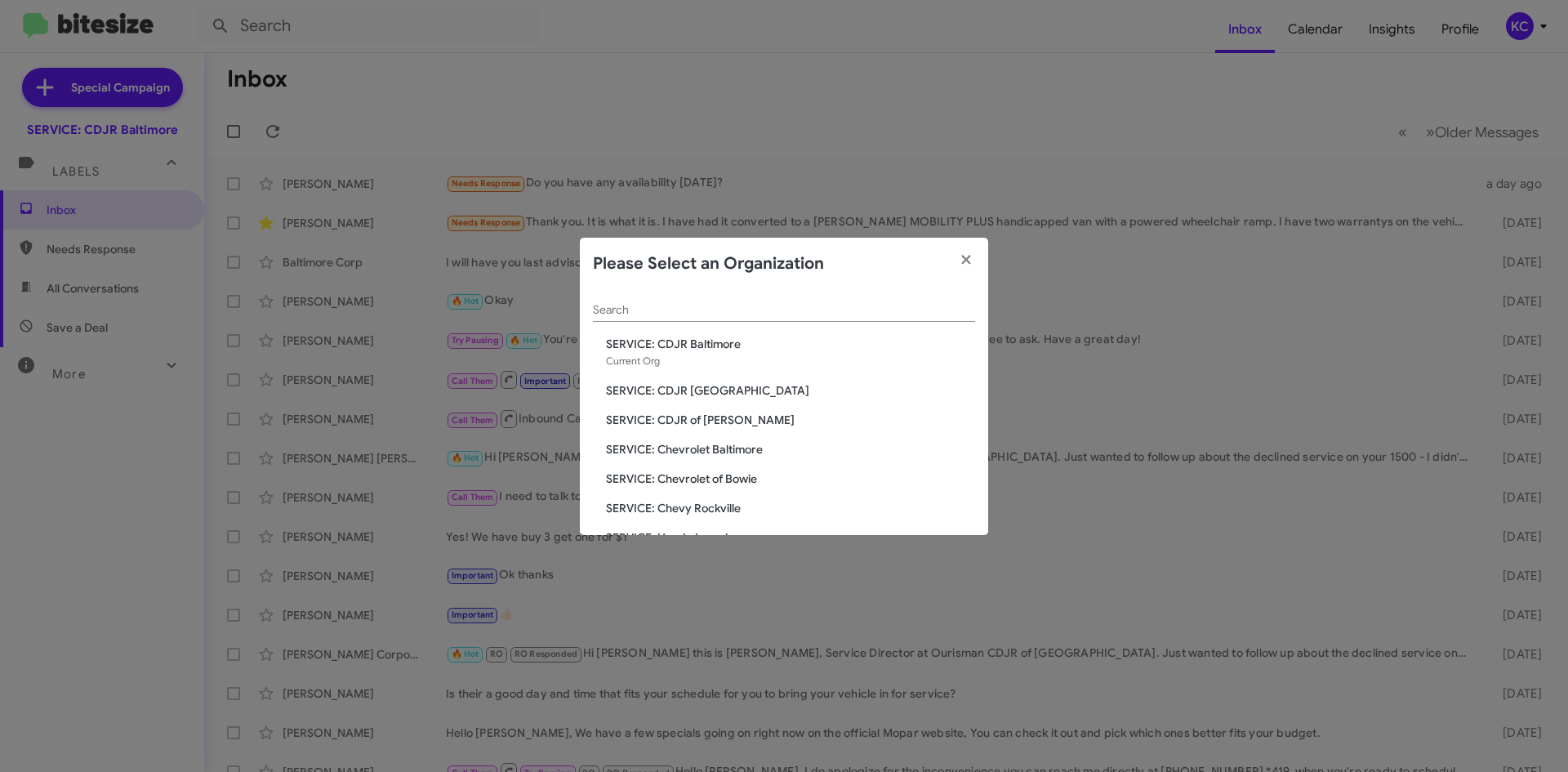
click at [748, 391] on span "SERVICE: CDJR [GEOGRAPHIC_DATA]" at bounding box center [790, 390] width 369 height 16
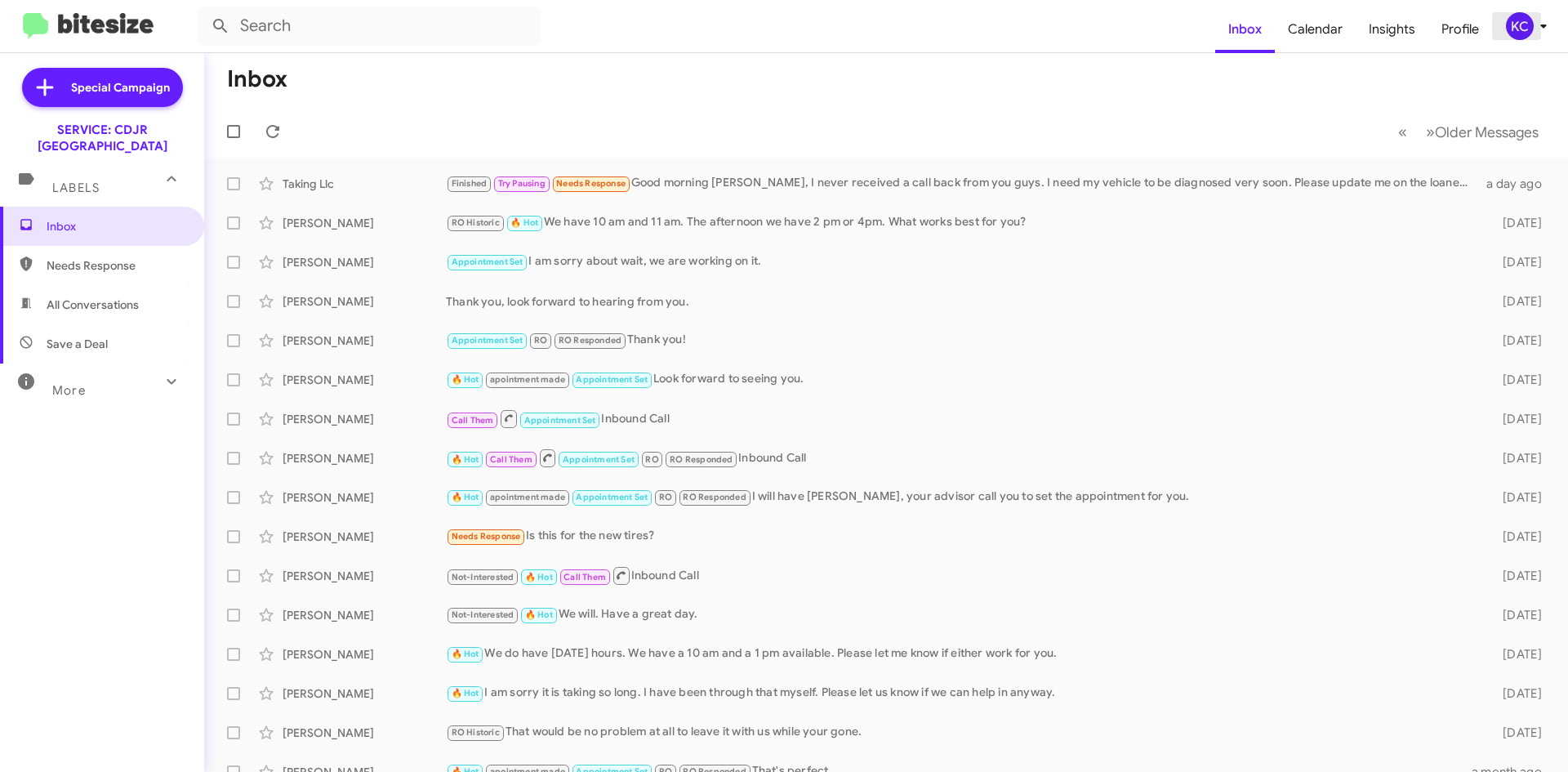
click at [1520, 18] on div "KC" at bounding box center [1519, 26] width 28 height 28
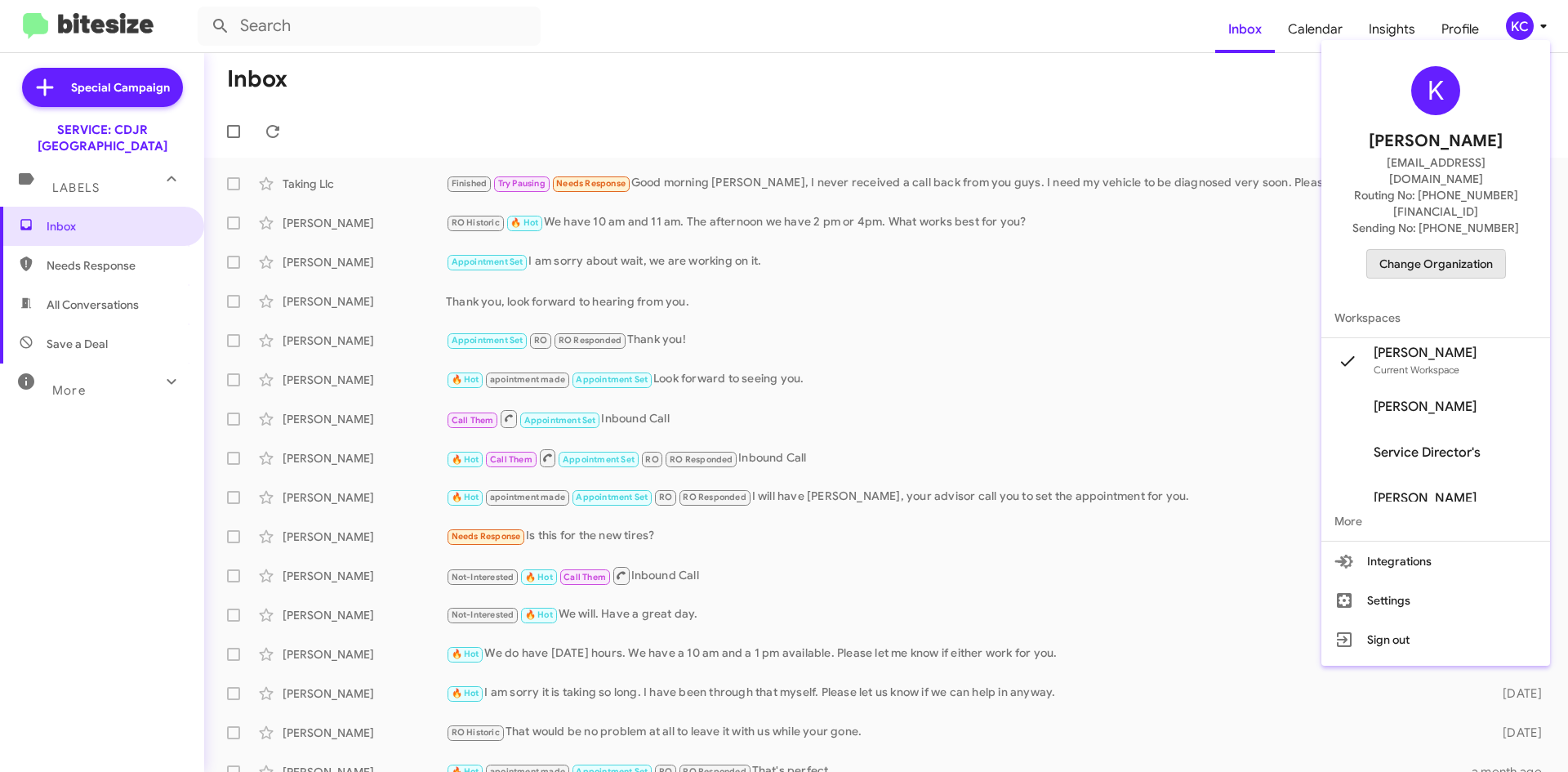
click at [1445, 250] on span "Change Organization" at bounding box center [1435, 263] width 113 height 28
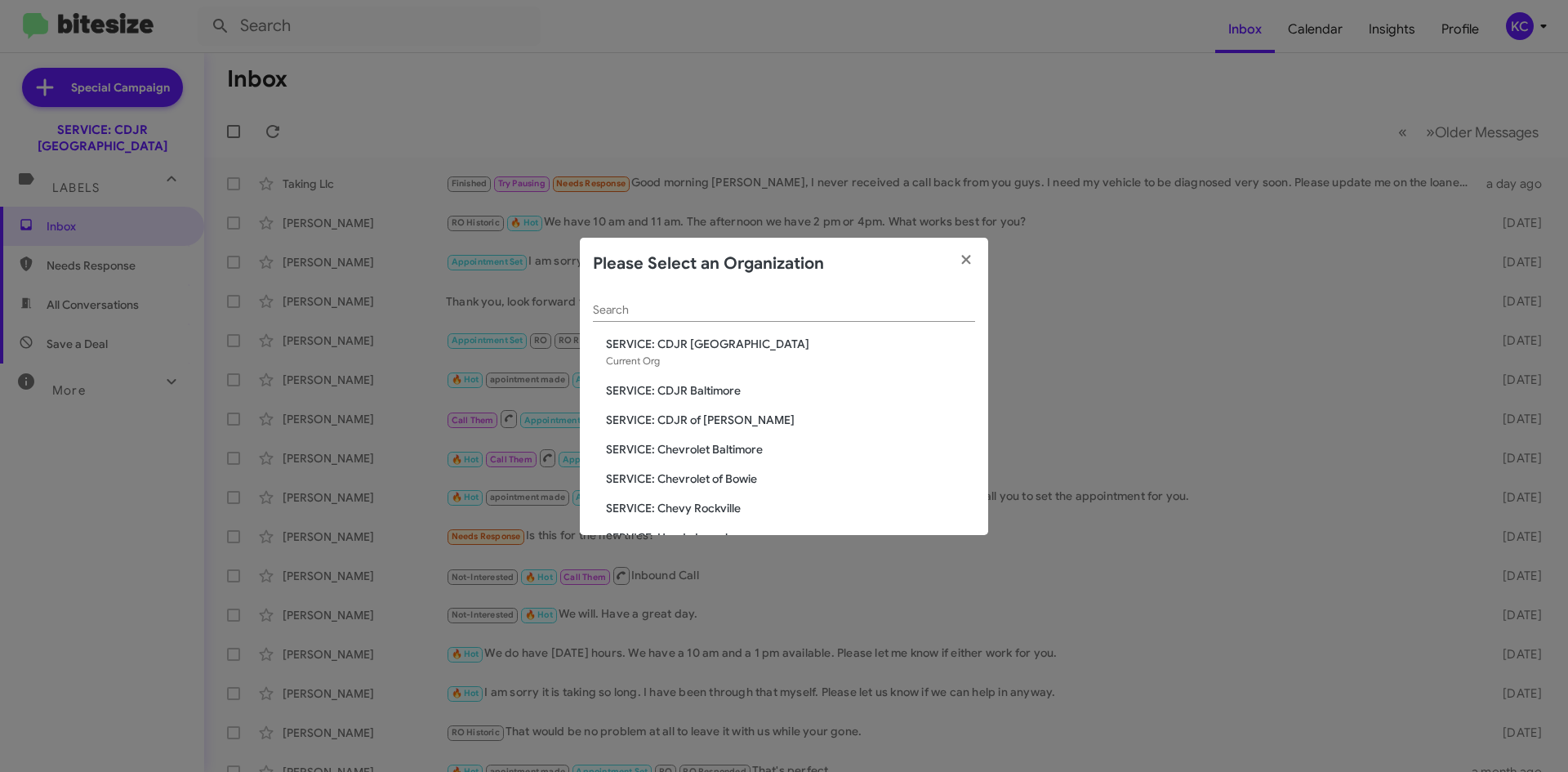
click at [671, 415] on span "SERVICE: CDJR of [PERSON_NAME]" at bounding box center [790, 420] width 369 height 16
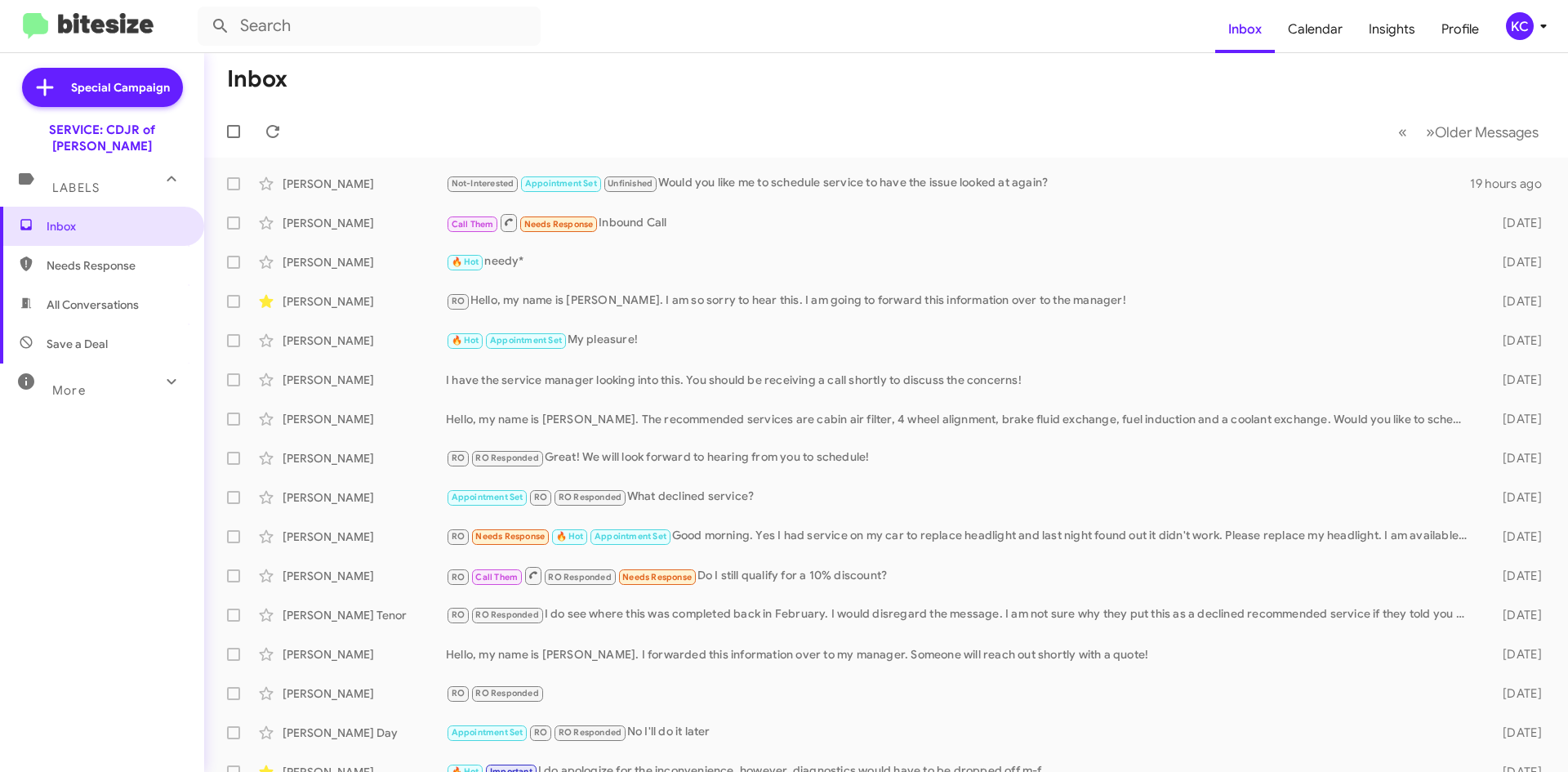
click at [1534, 26] on icon at bounding box center [1543, 26] width 20 height 20
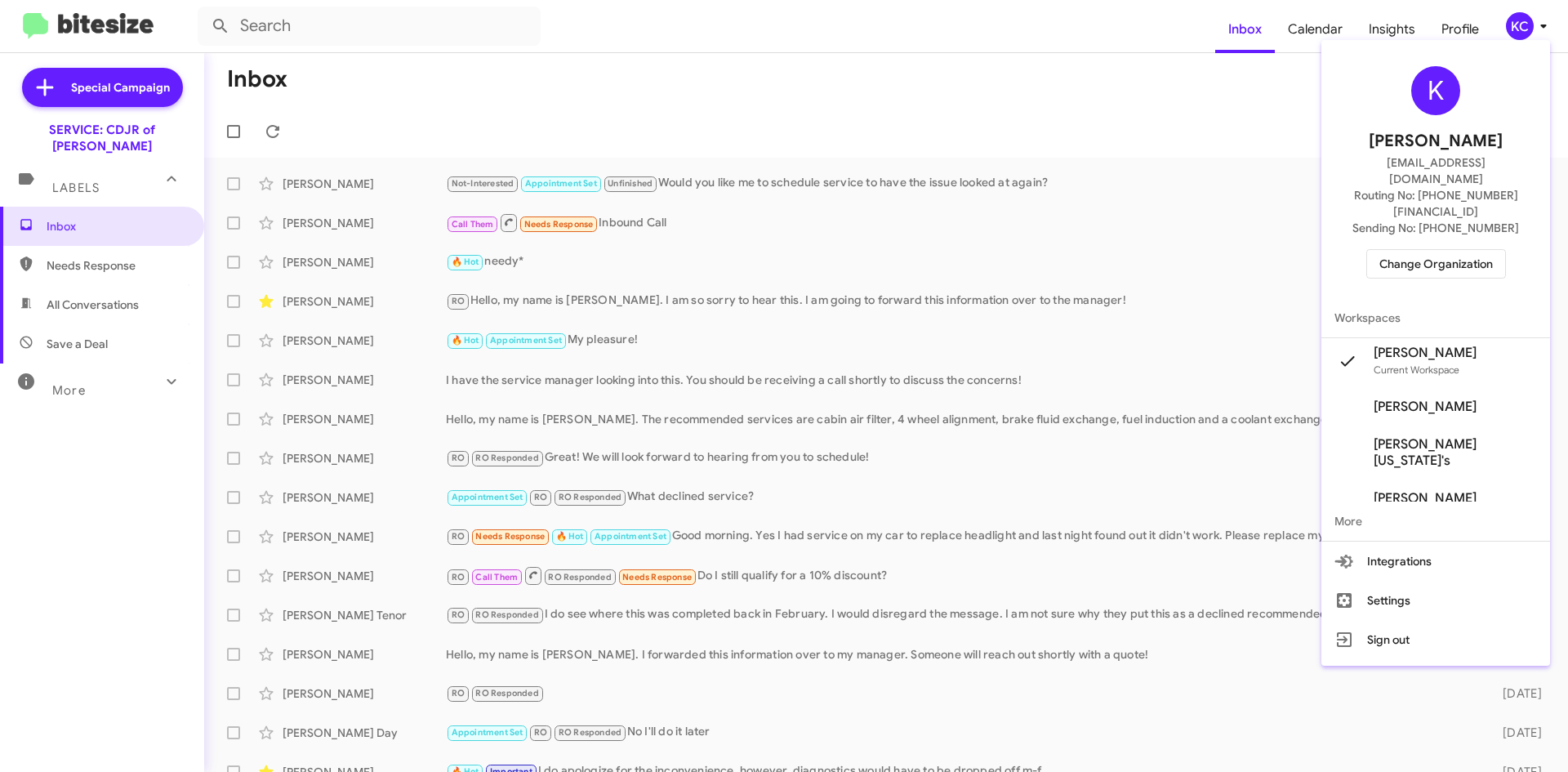
click at [1465, 250] on span "Change Organization" at bounding box center [1435, 263] width 113 height 28
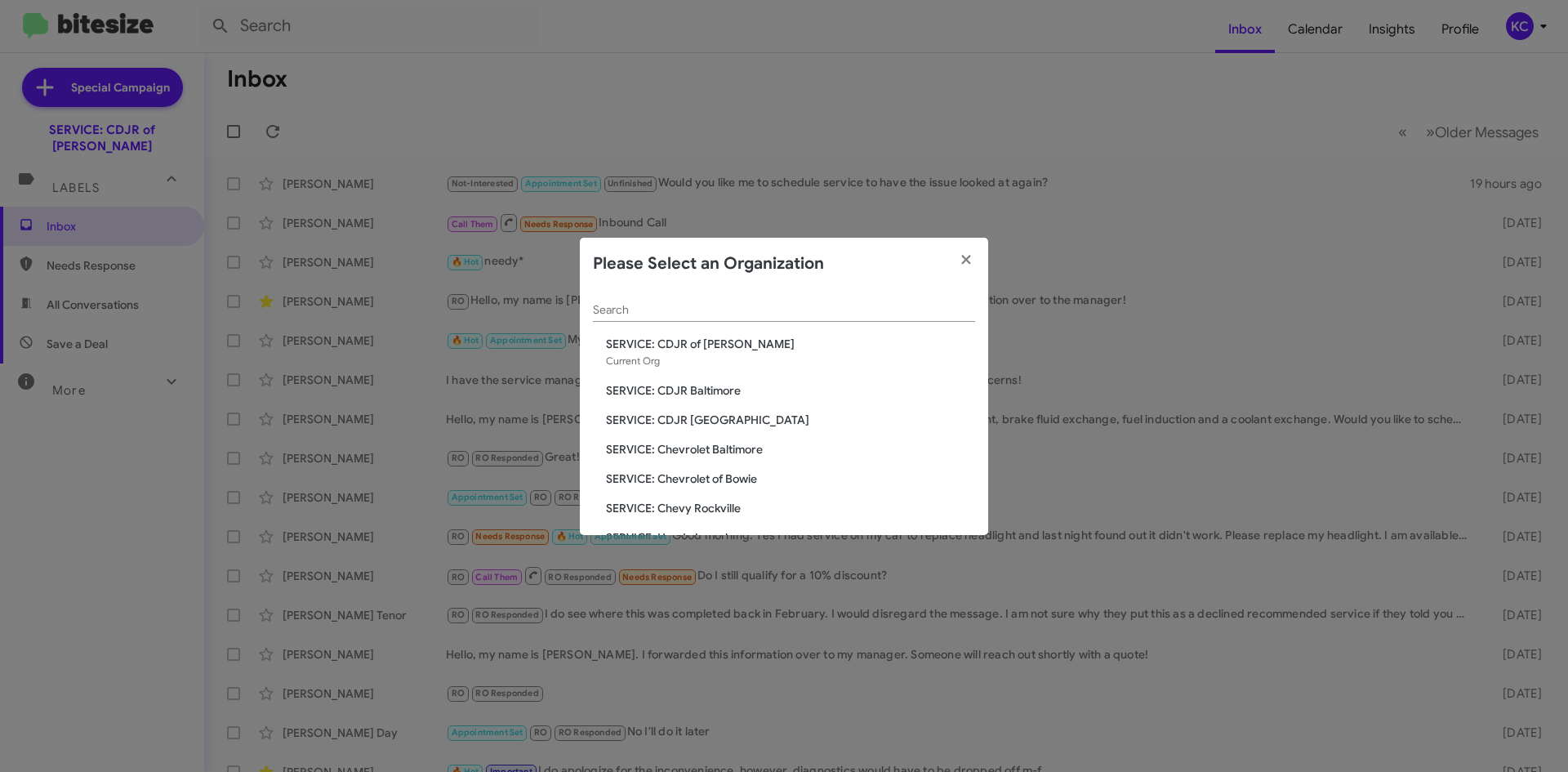
click at [725, 452] on span "SERVICE: Chevrolet Baltimore" at bounding box center [790, 449] width 369 height 16
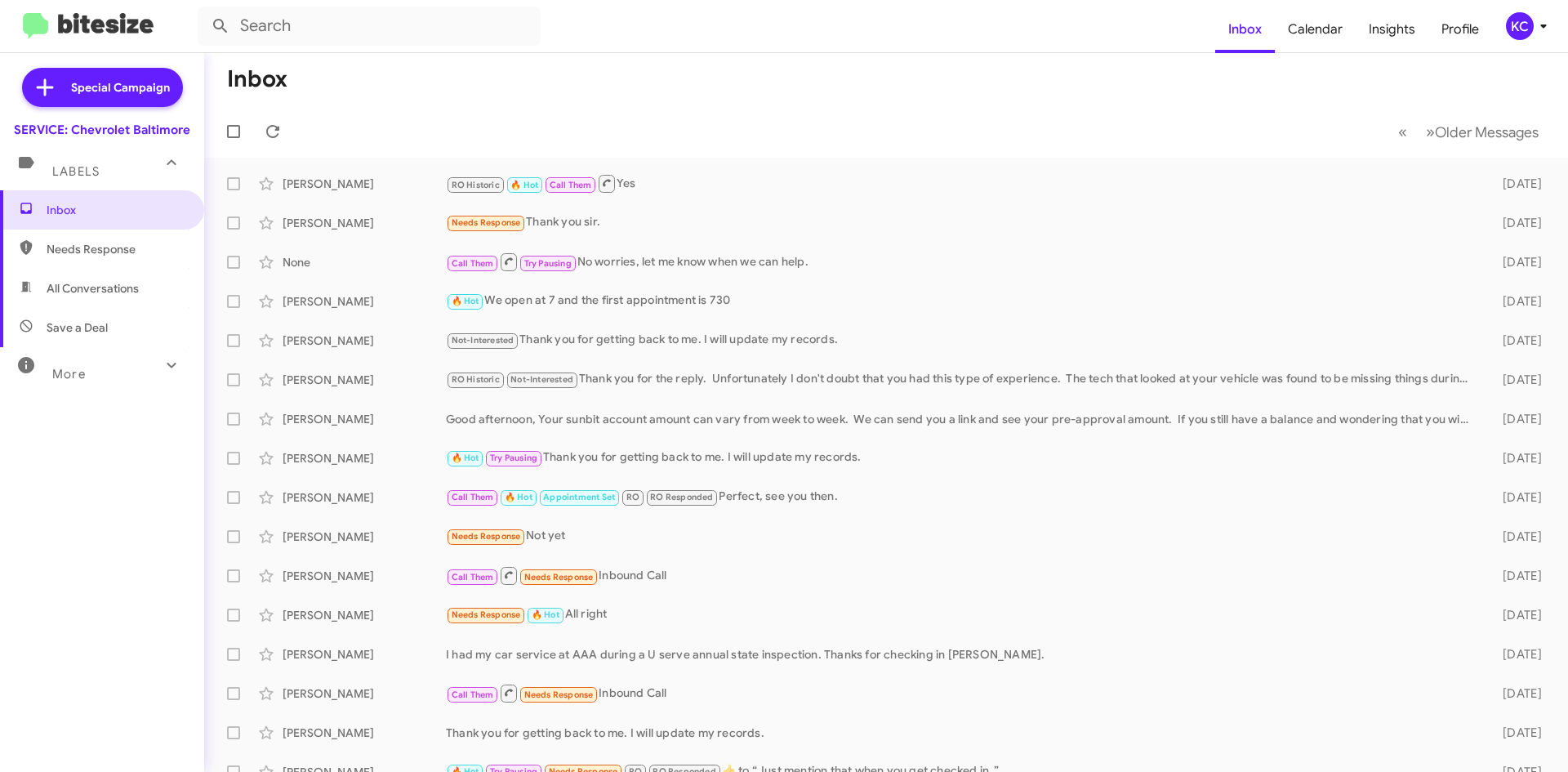
click at [1536, 34] on icon at bounding box center [1543, 26] width 20 height 20
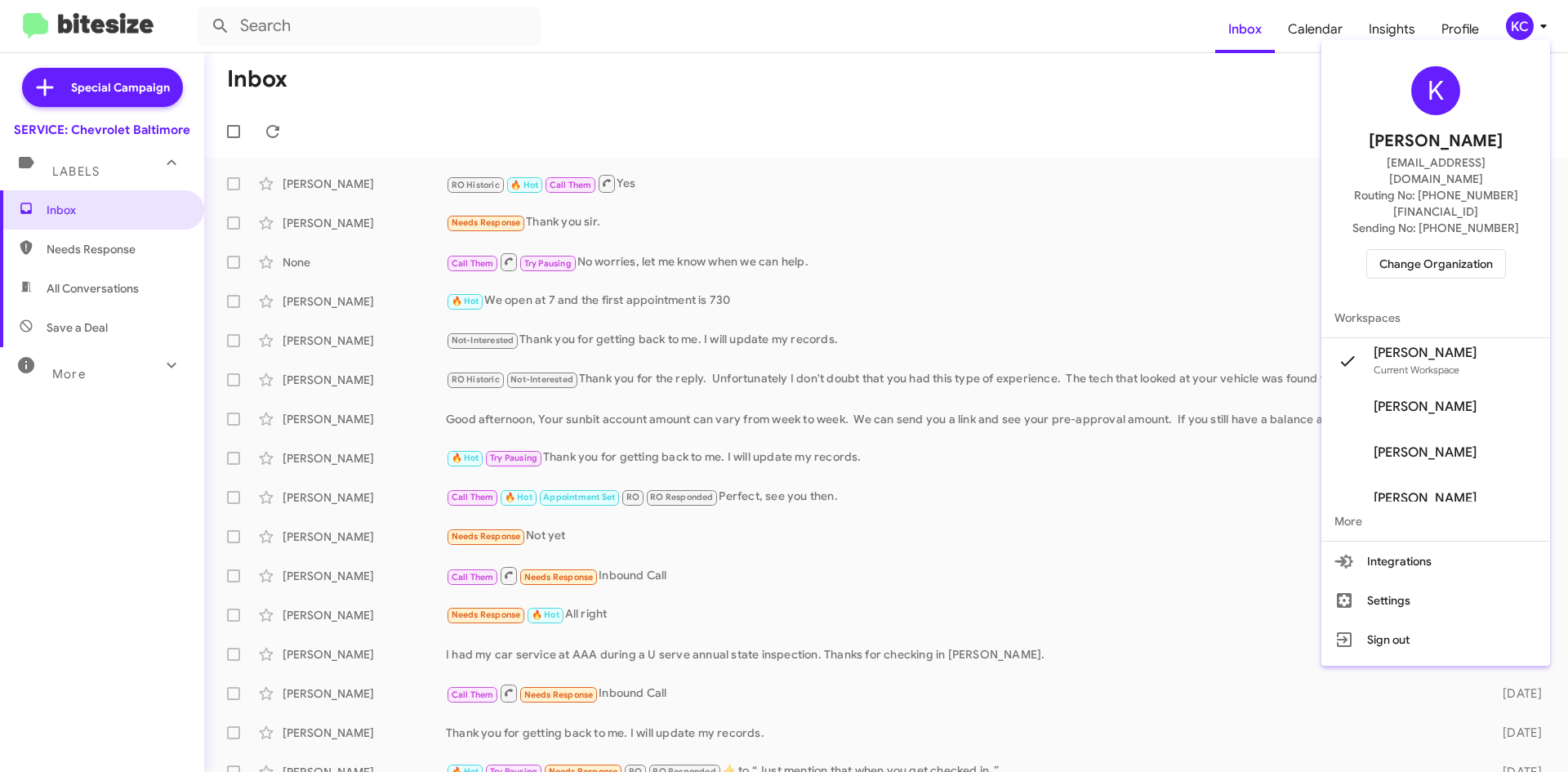
click at [1412, 250] on span "Change Organization" at bounding box center [1435, 263] width 113 height 28
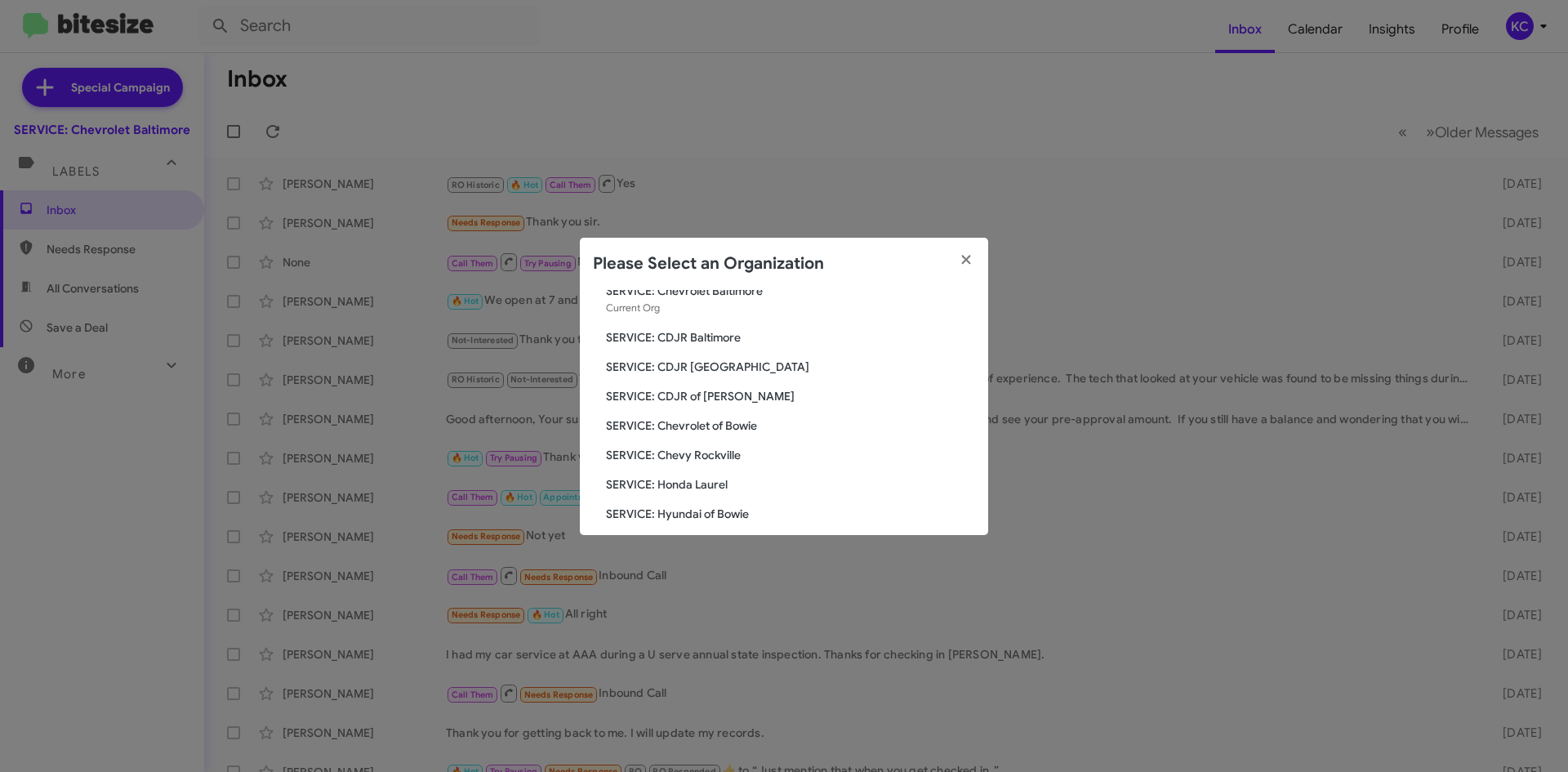
scroll to position [82, 0]
click at [698, 432] on span "SERVICE: Chevy Rockville" at bounding box center [790, 426] width 369 height 16
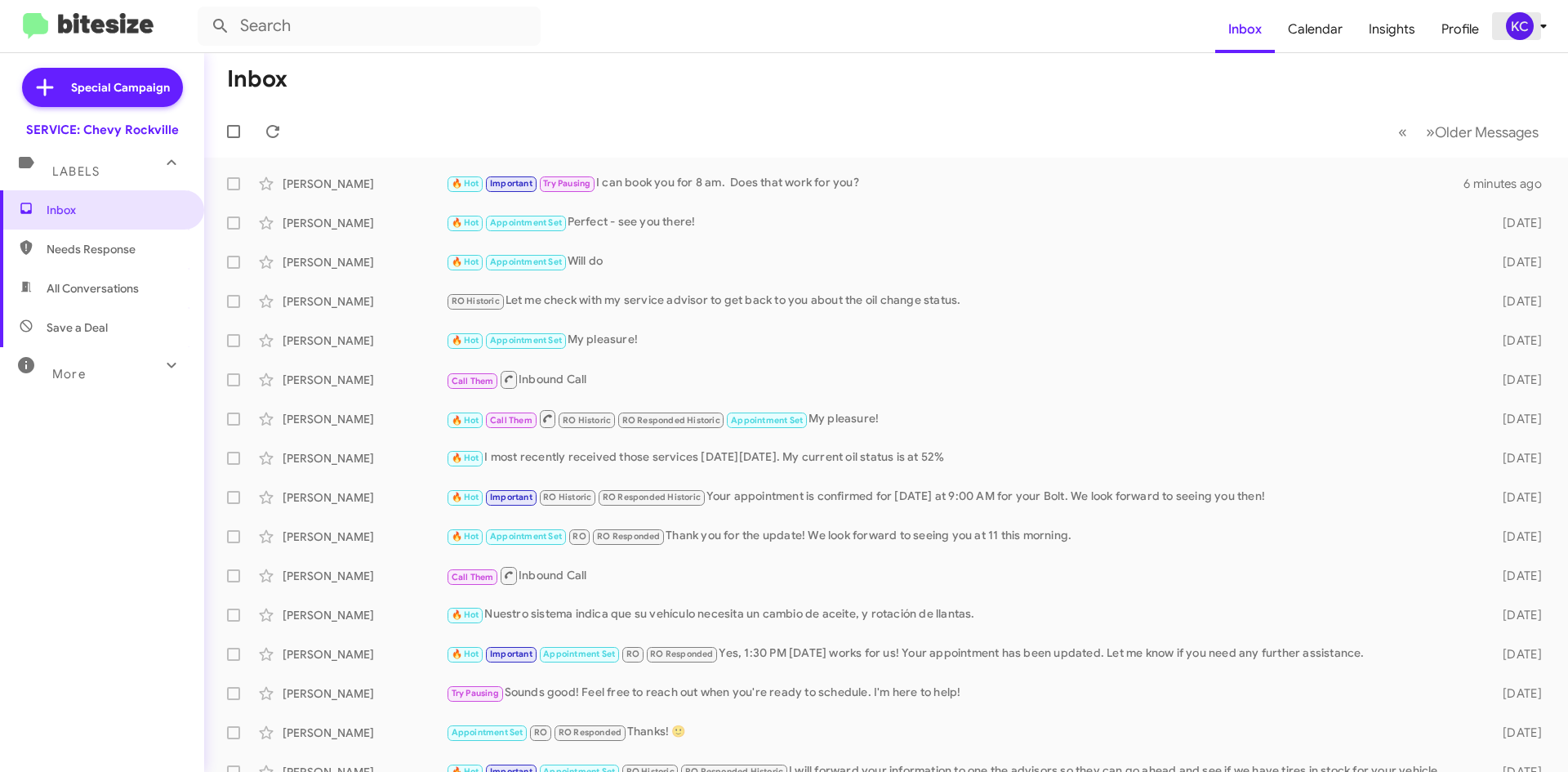
click at [1516, 28] on div "KC" at bounding box center [1519, 26] width 28 height 28
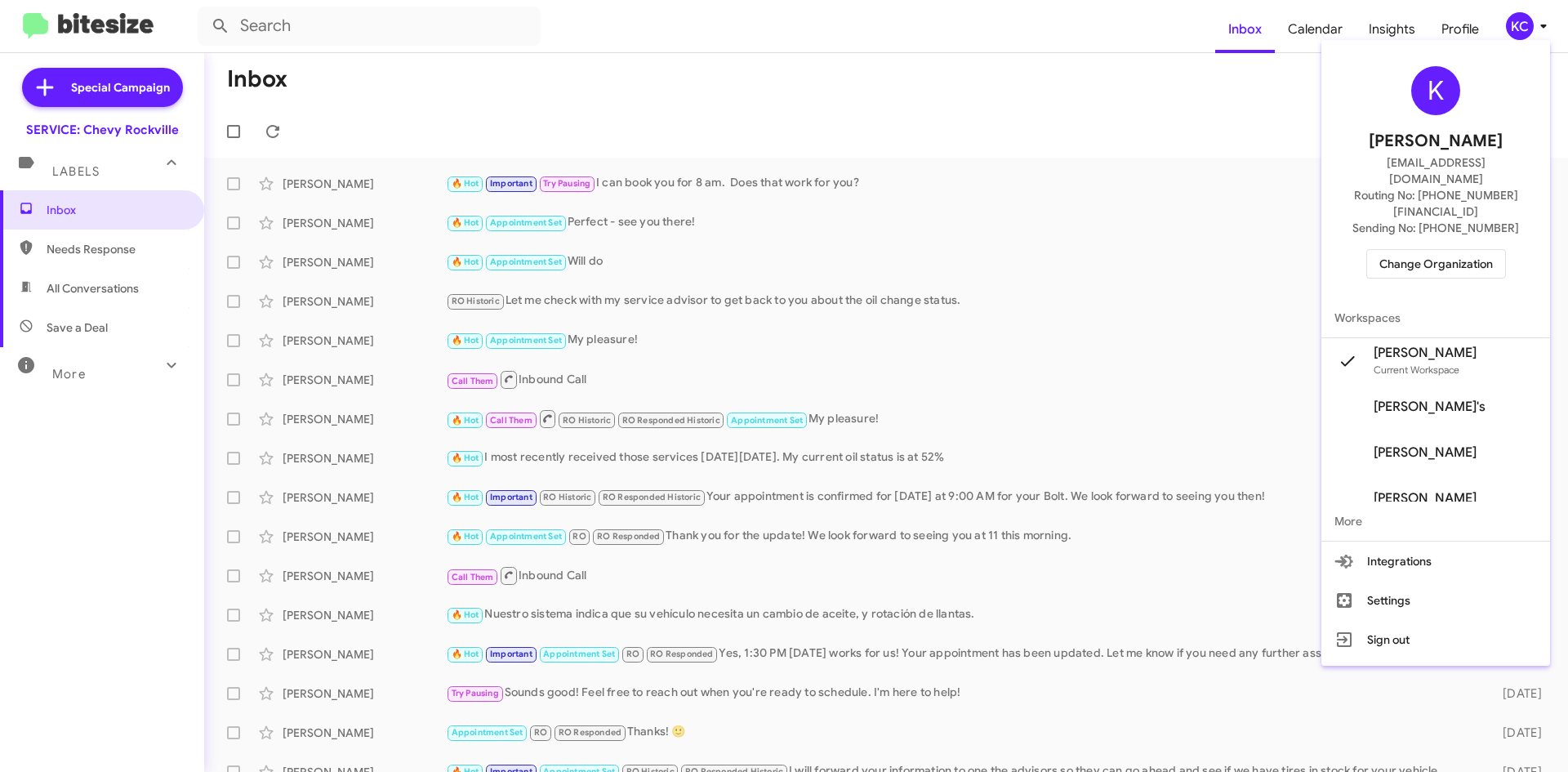
click at [1443, 249] on button "Change Organization" at bounding box center [1436, 263] width 139 height 30
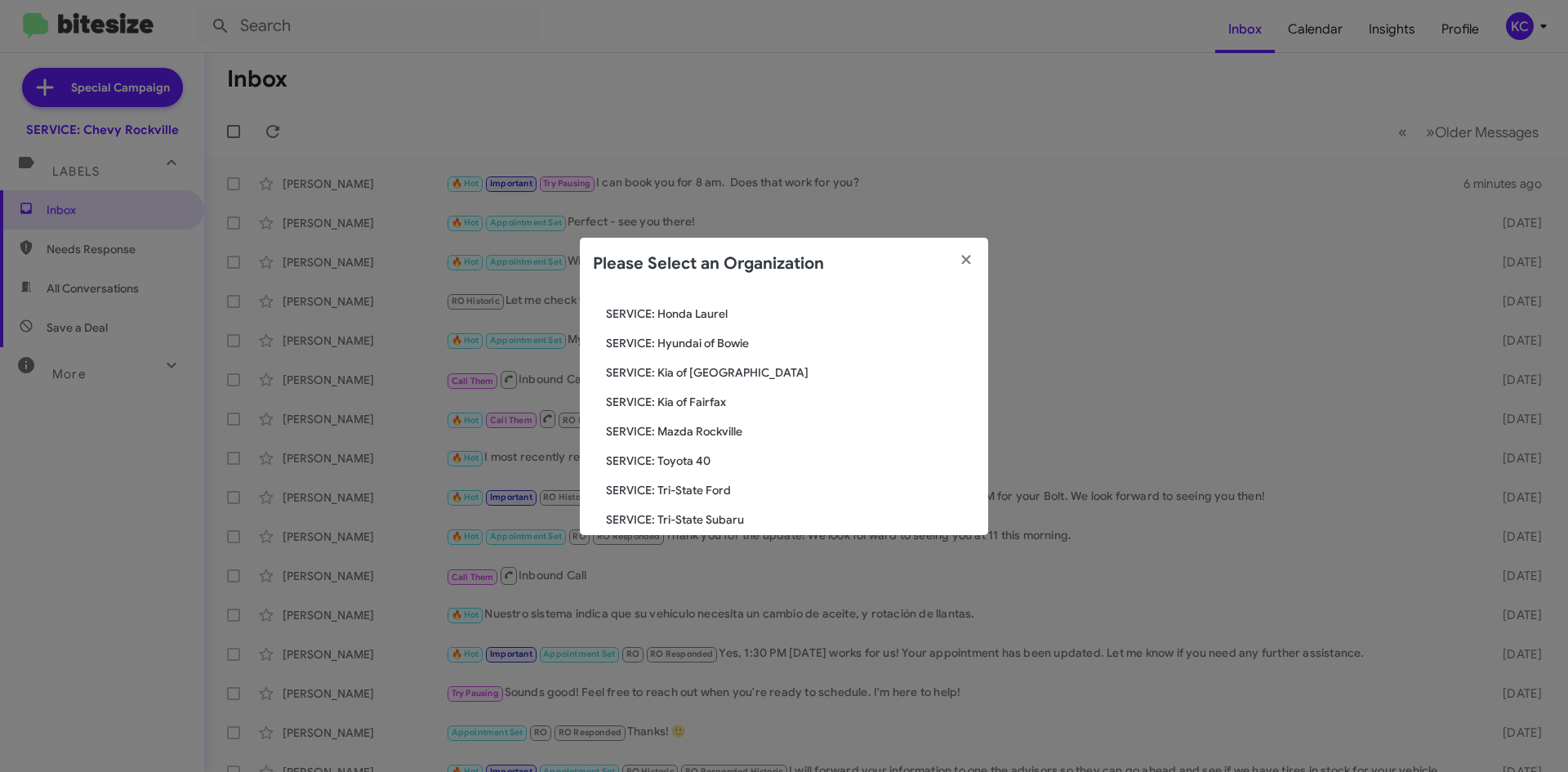
scroll to position [245, 0]
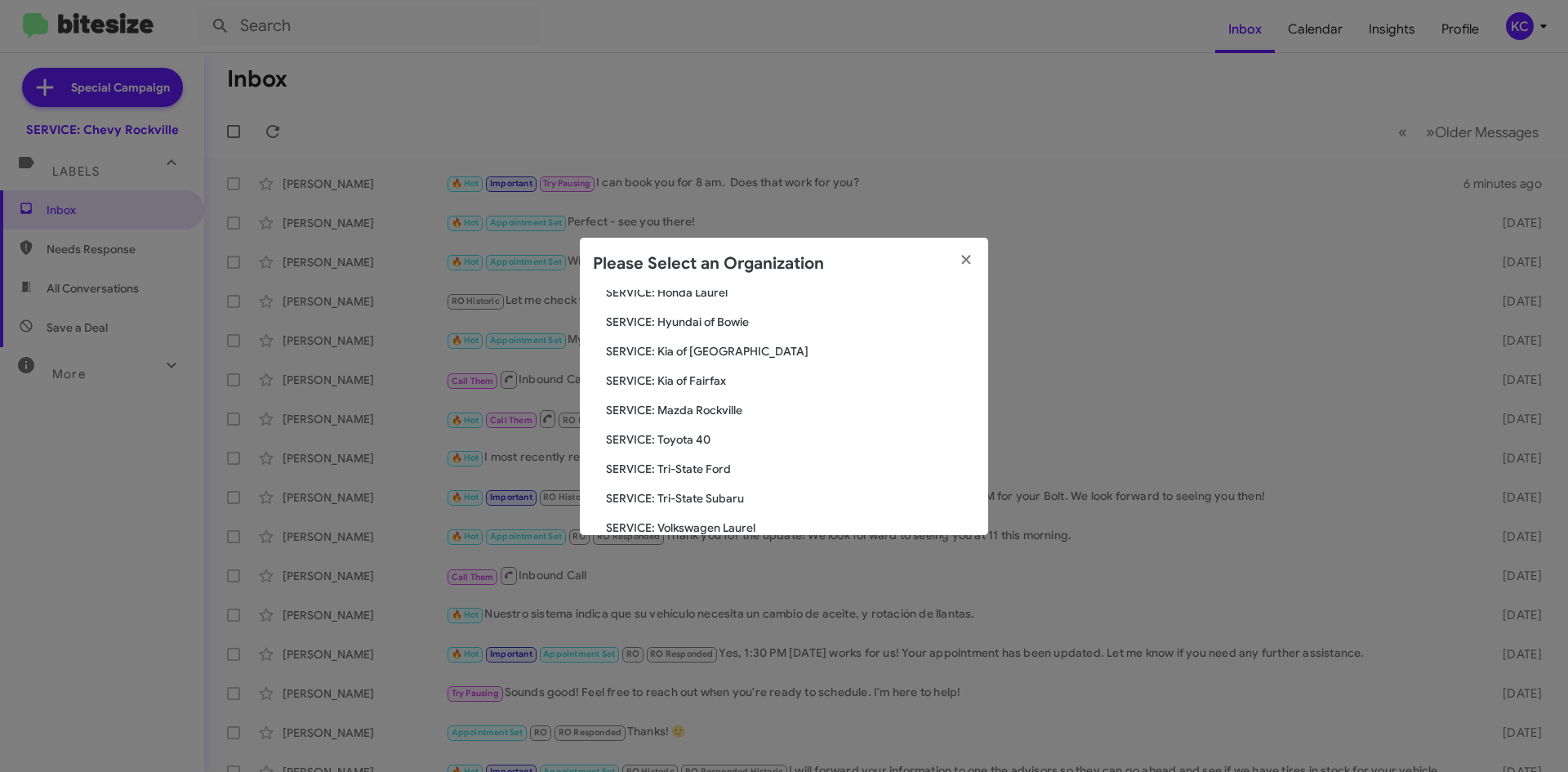
click at [732, 322] on span "SERVICE: Hyundai of Bowie" at bounding box center [790, 322] width 369 height 16
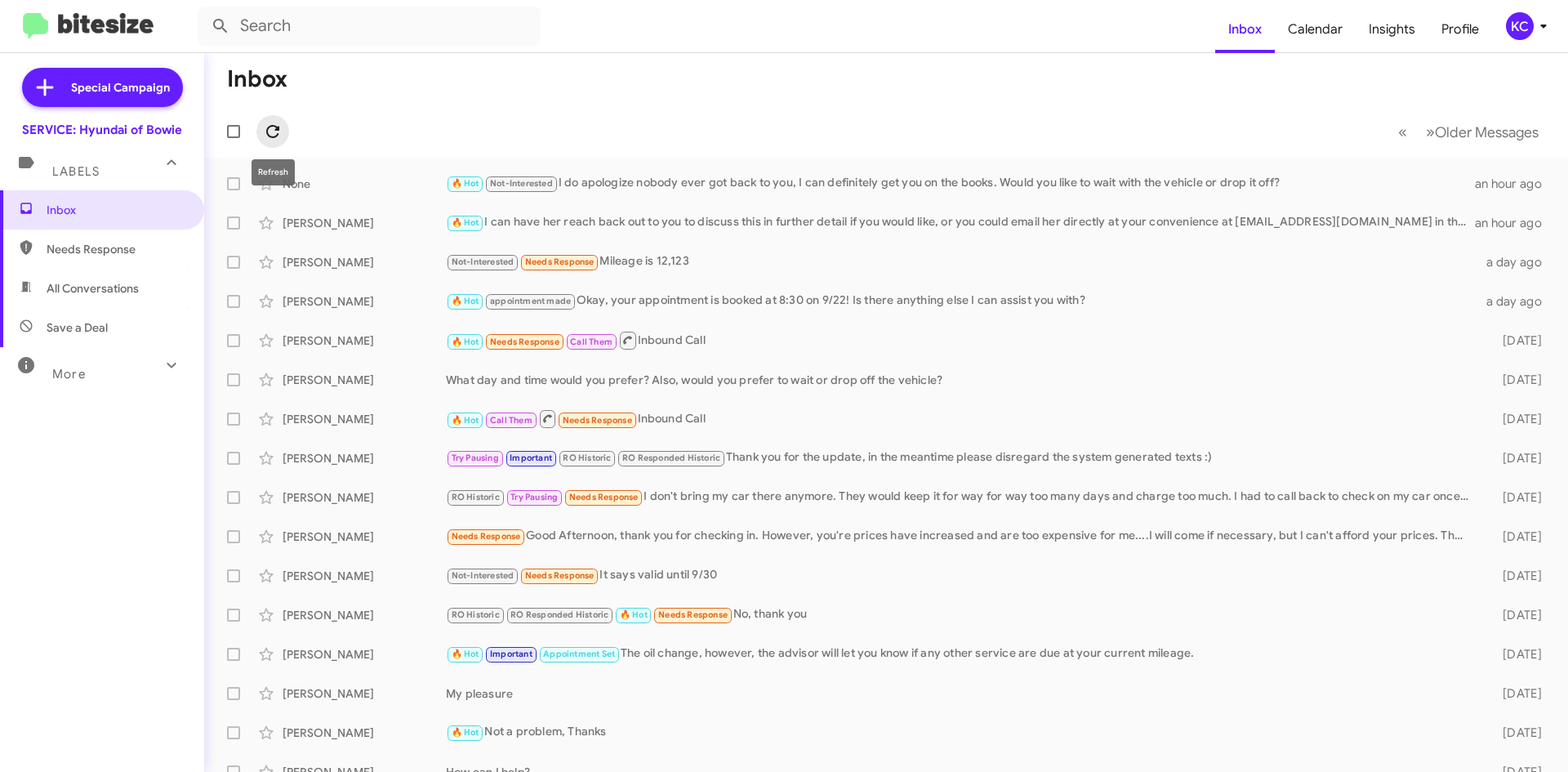
click at [268, 118] on button at bounding box center [273, 132] width 32 height 32
click at [1520, 20] on div "KC" at bounding box center [1519, 26] width 28 height 28
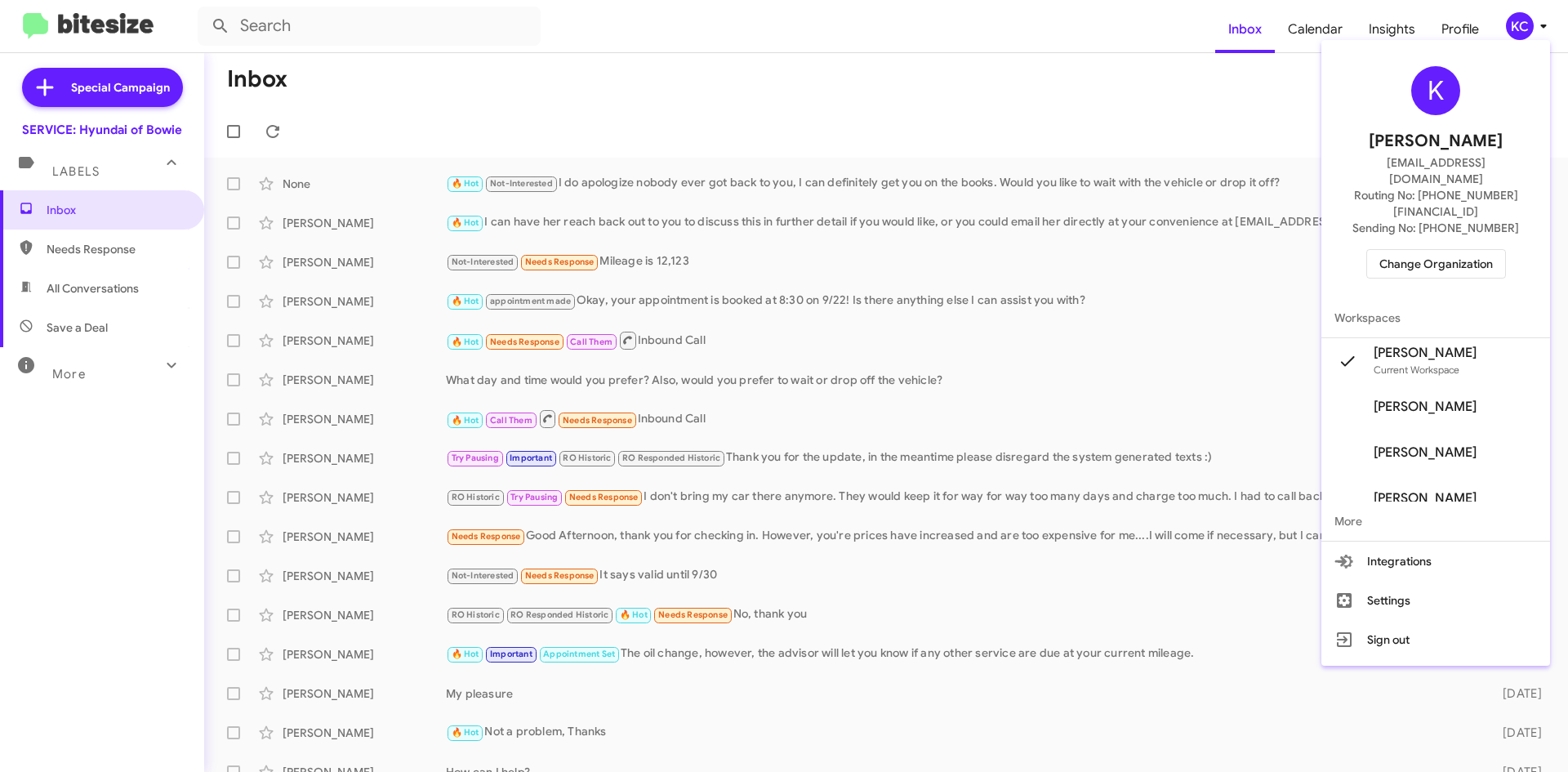
click at [1432, 250] on span "Change Organization" at bounding box center [1435, 263] width 113 height 28
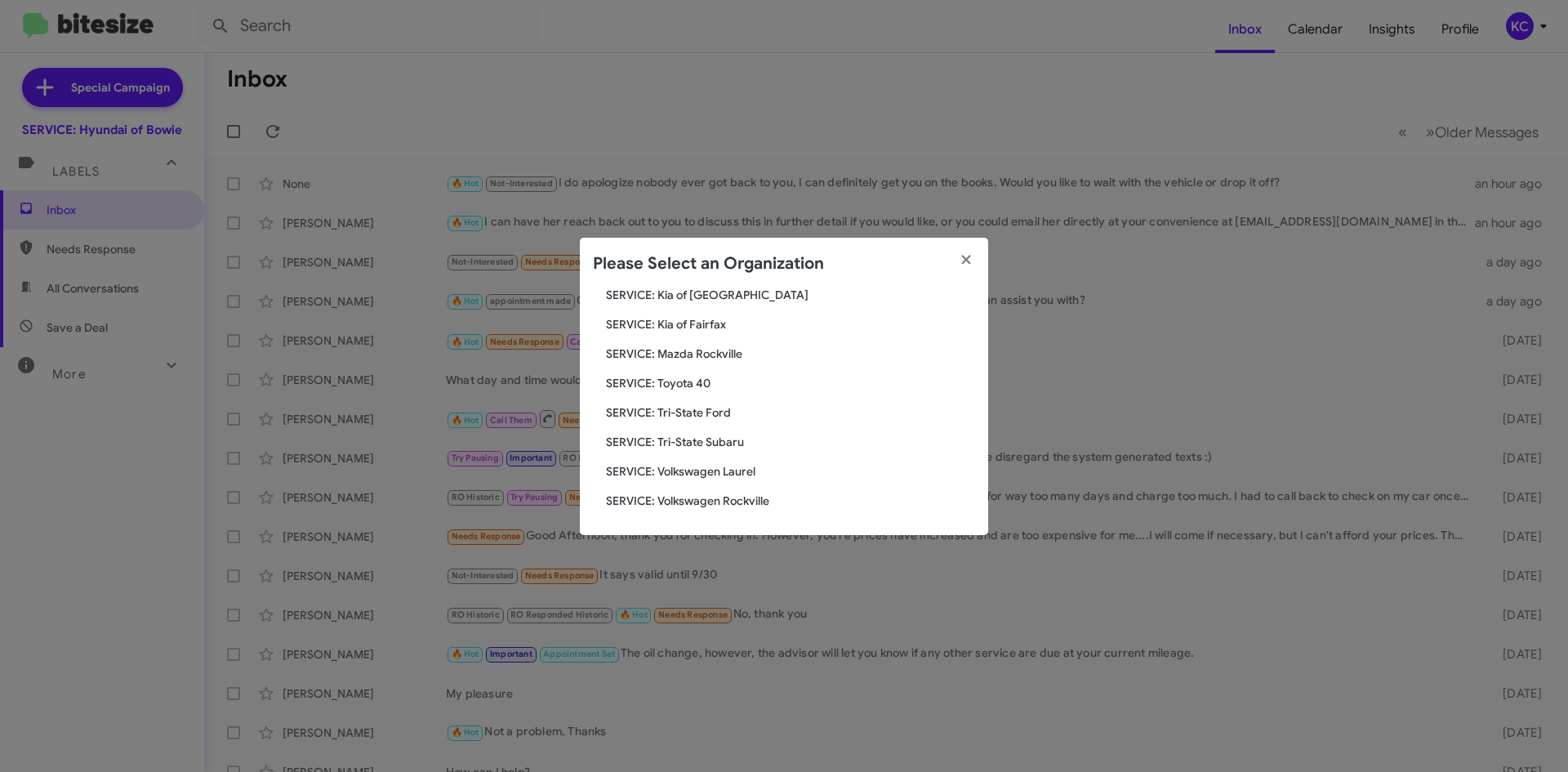
scroll to position [219, 0]
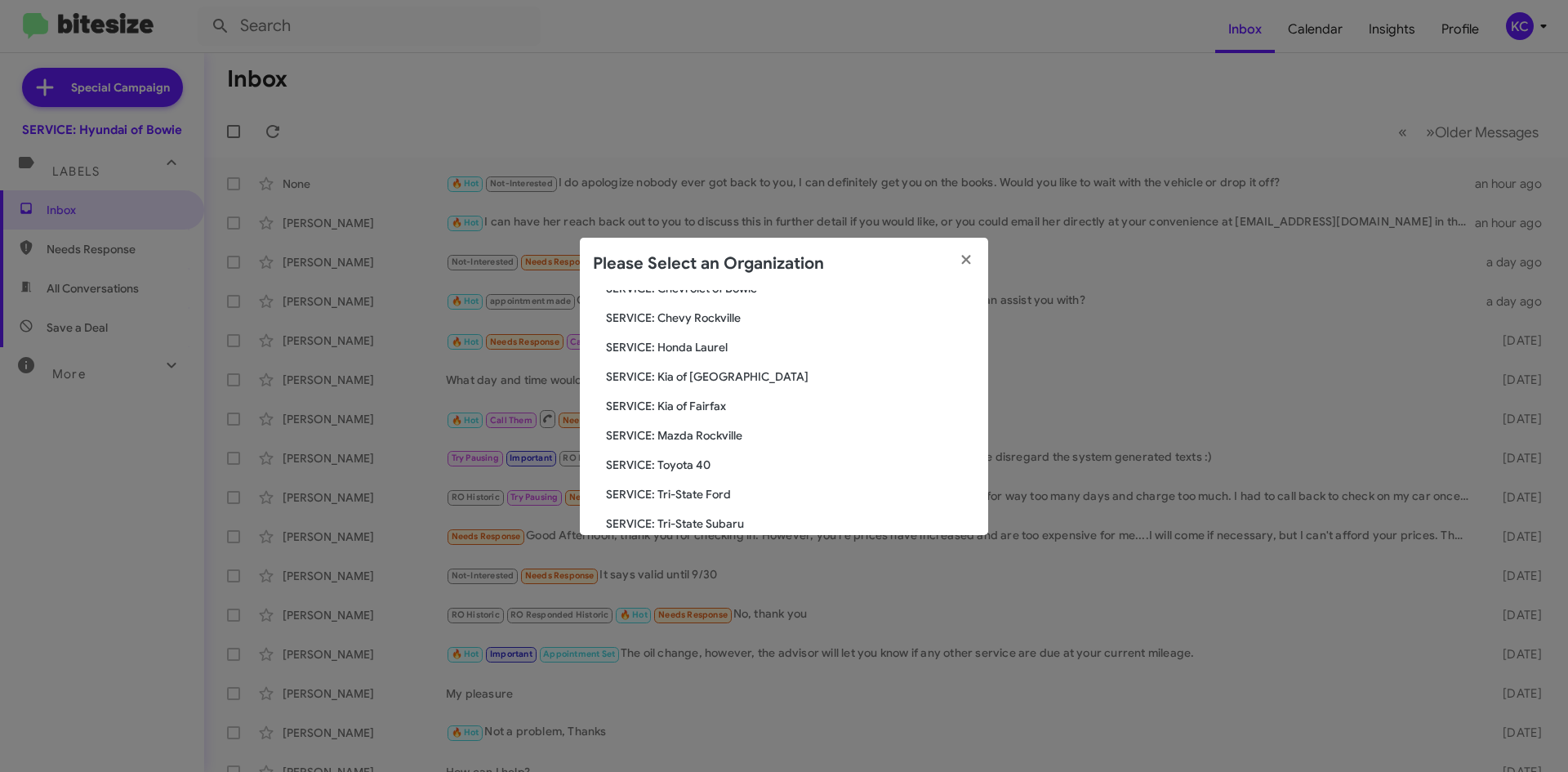
click at [691, 405] on span "SERVICE: Kia of Fairfax" at bounding box center [790, 406] width 369 height 16
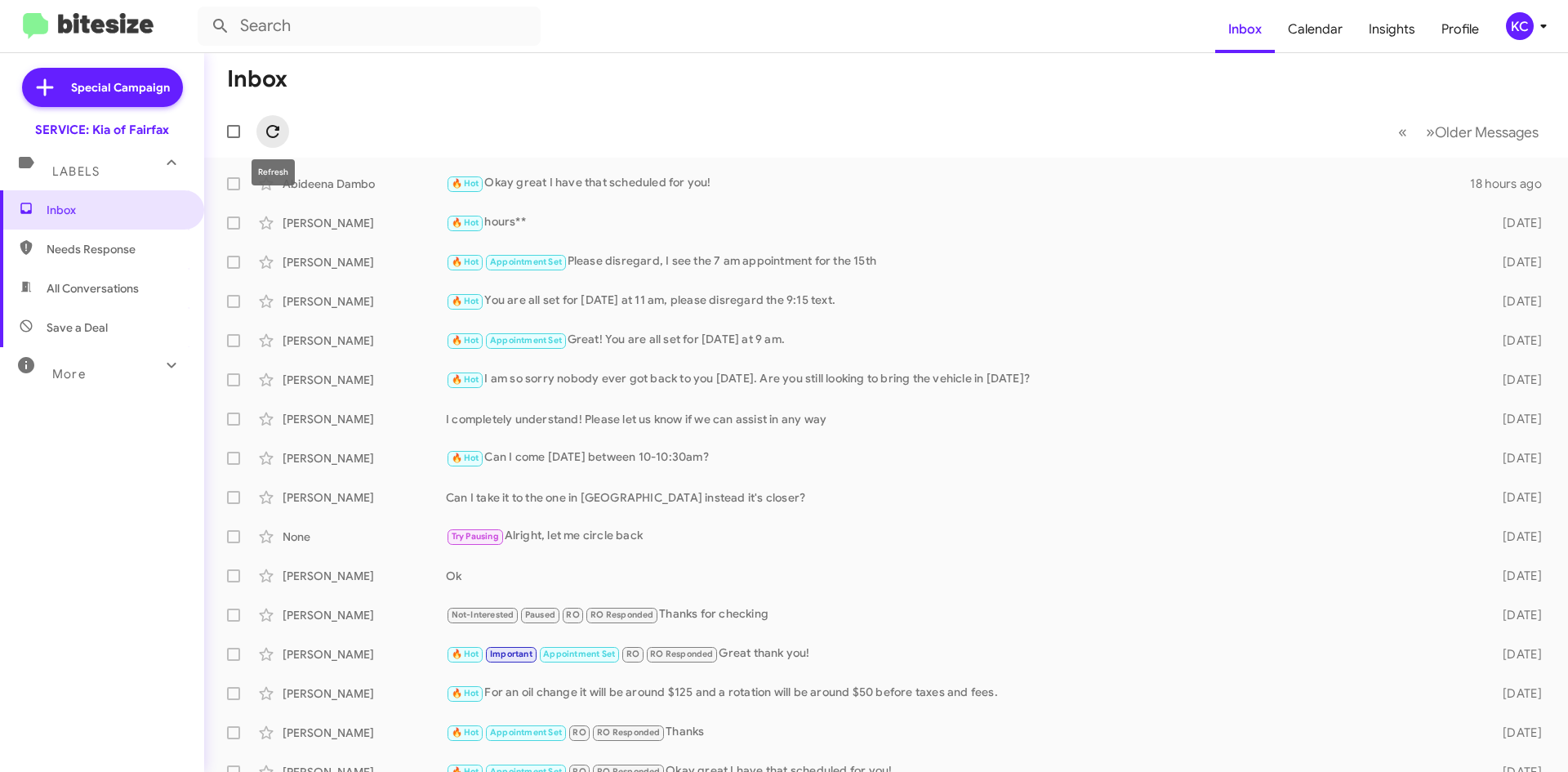
click at [280, 134] on icon at bounding box center [273, 132] width 20 height 20
click at [282, 137] on span at bounding box center [273, 132] width 32 height 20
click at [1520, 16] on div "KC" at bounding box center [1519, 26] width 28 height 28
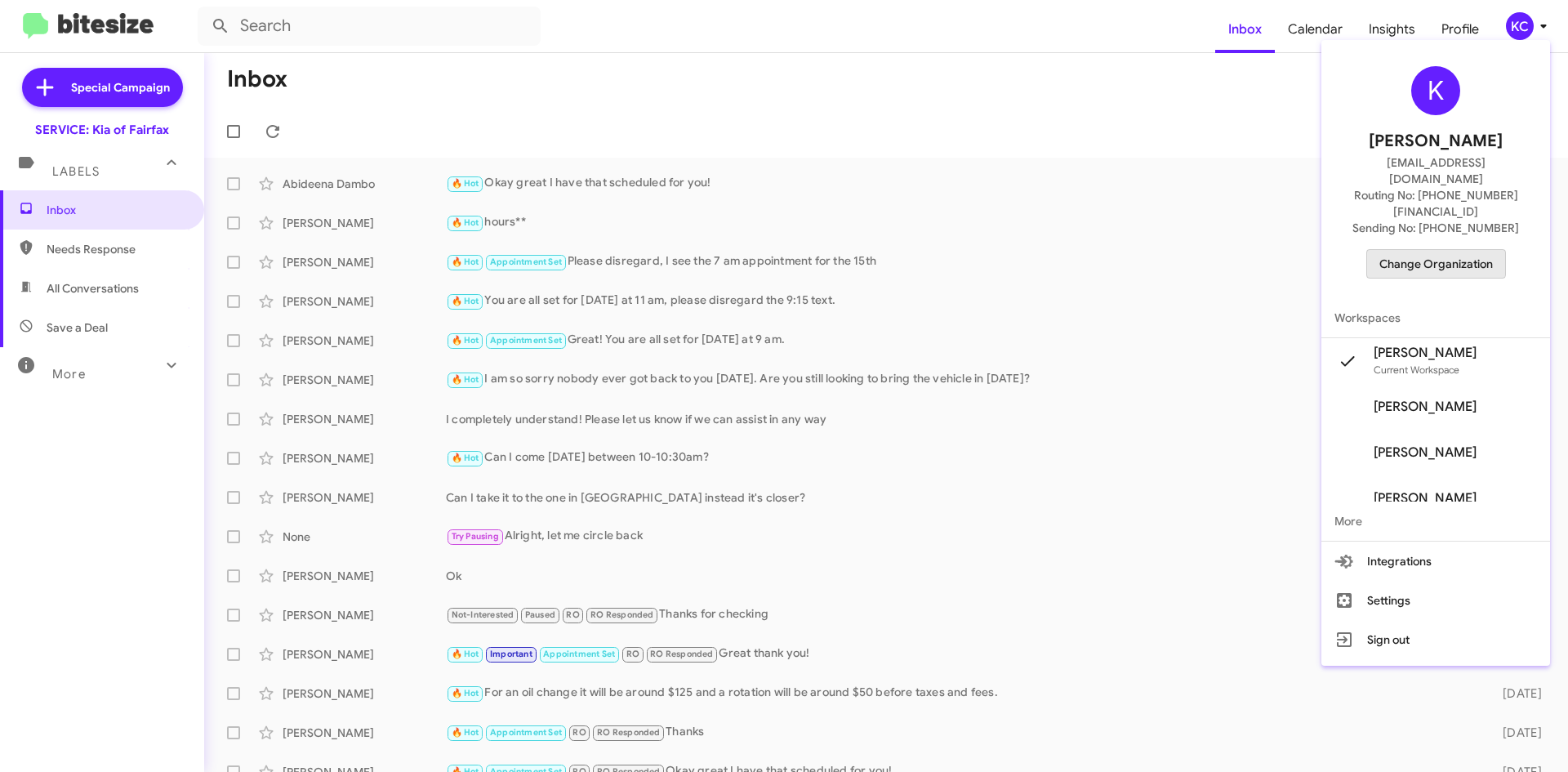
click at [1451, 250] on span "Change Organization" at bounding box center [1435, 263] width 113 height 28
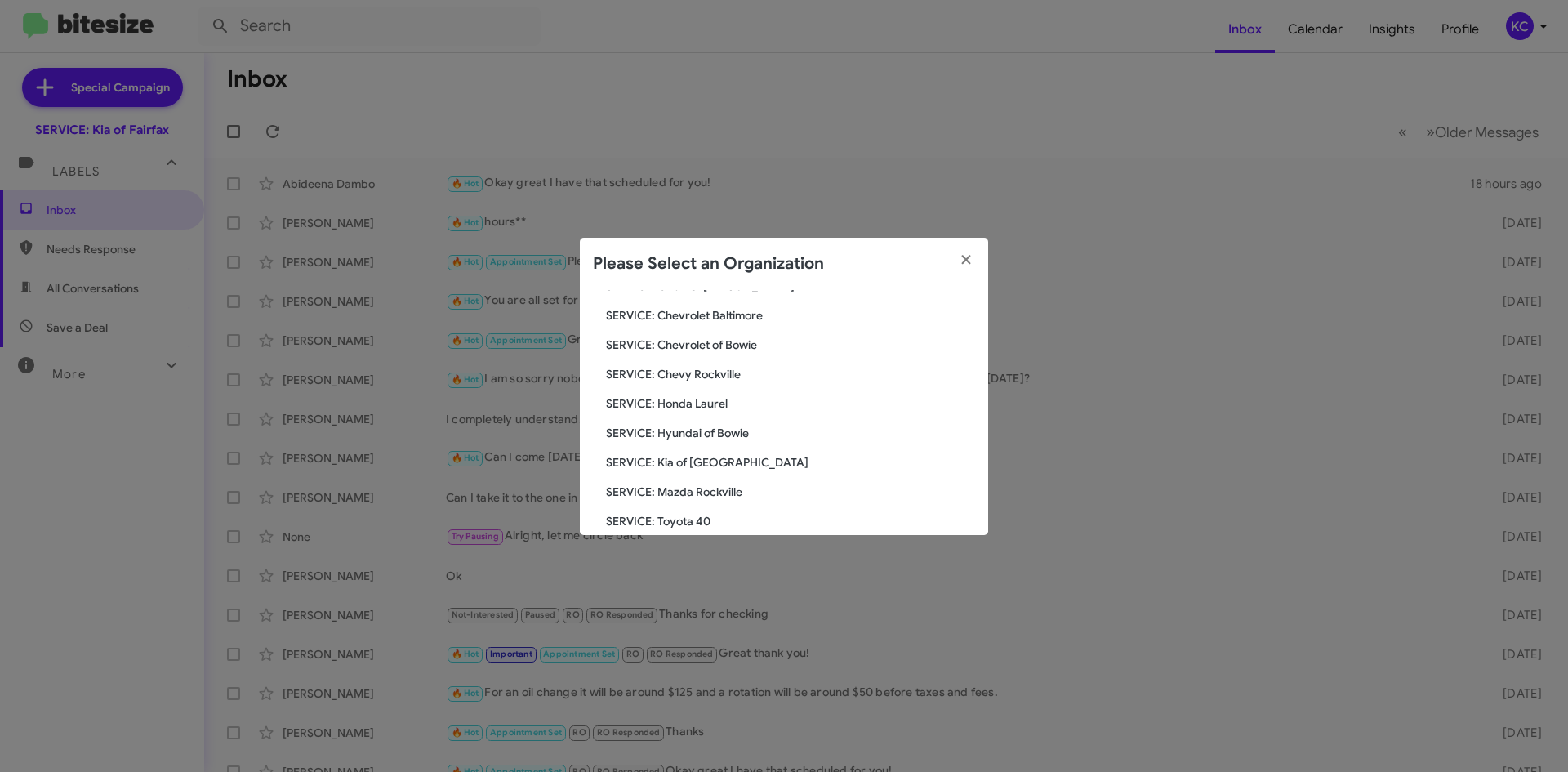
scroll to position [302, 0]
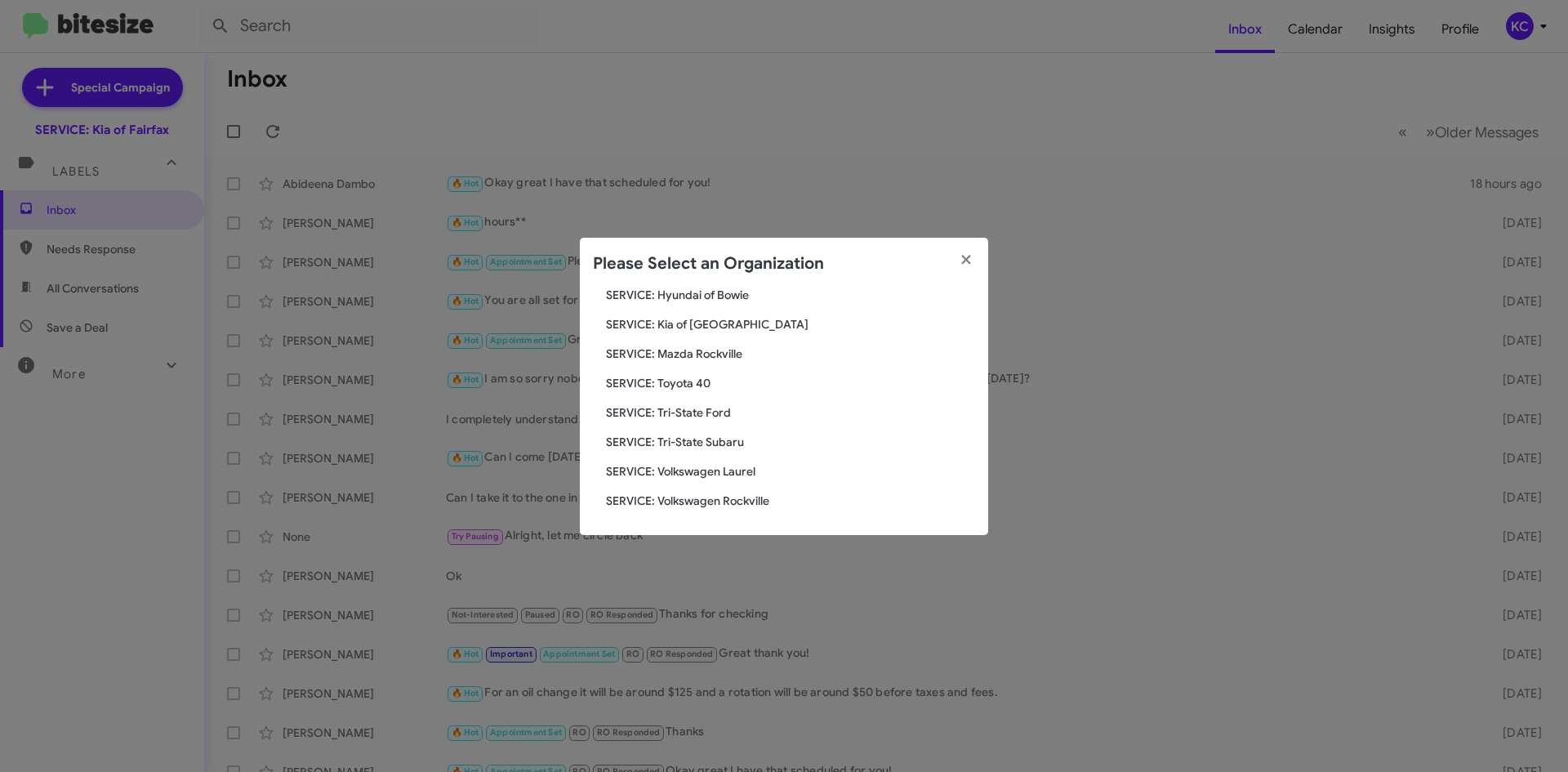
click at [705, 441] on span "SERVICE: Tri-State Subaru" at bounding box center [790, 442] width 369 height 16
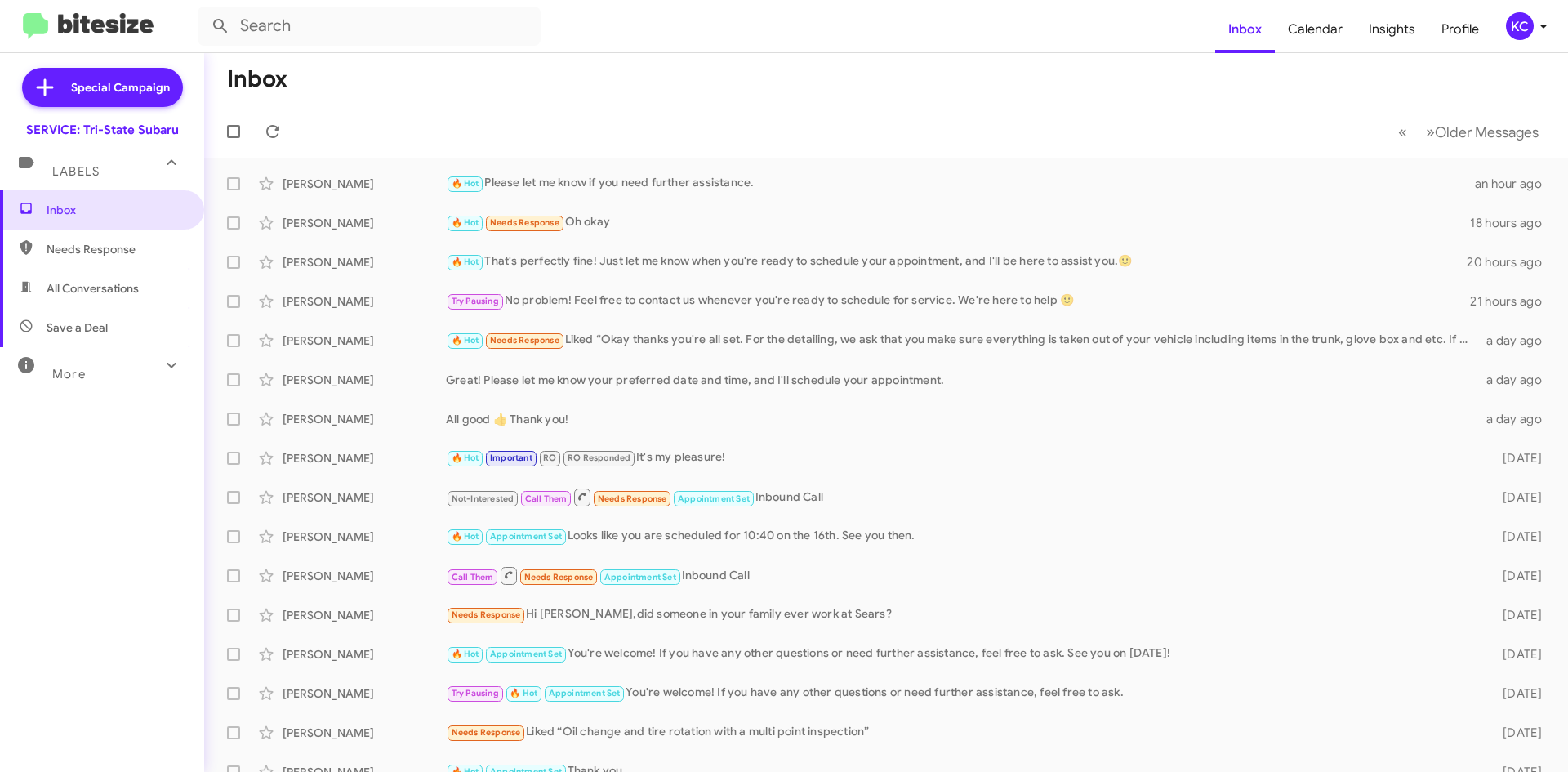
click at [1524, 26] on div "KC" at bounding box center [1519, 26] width 28 height 28
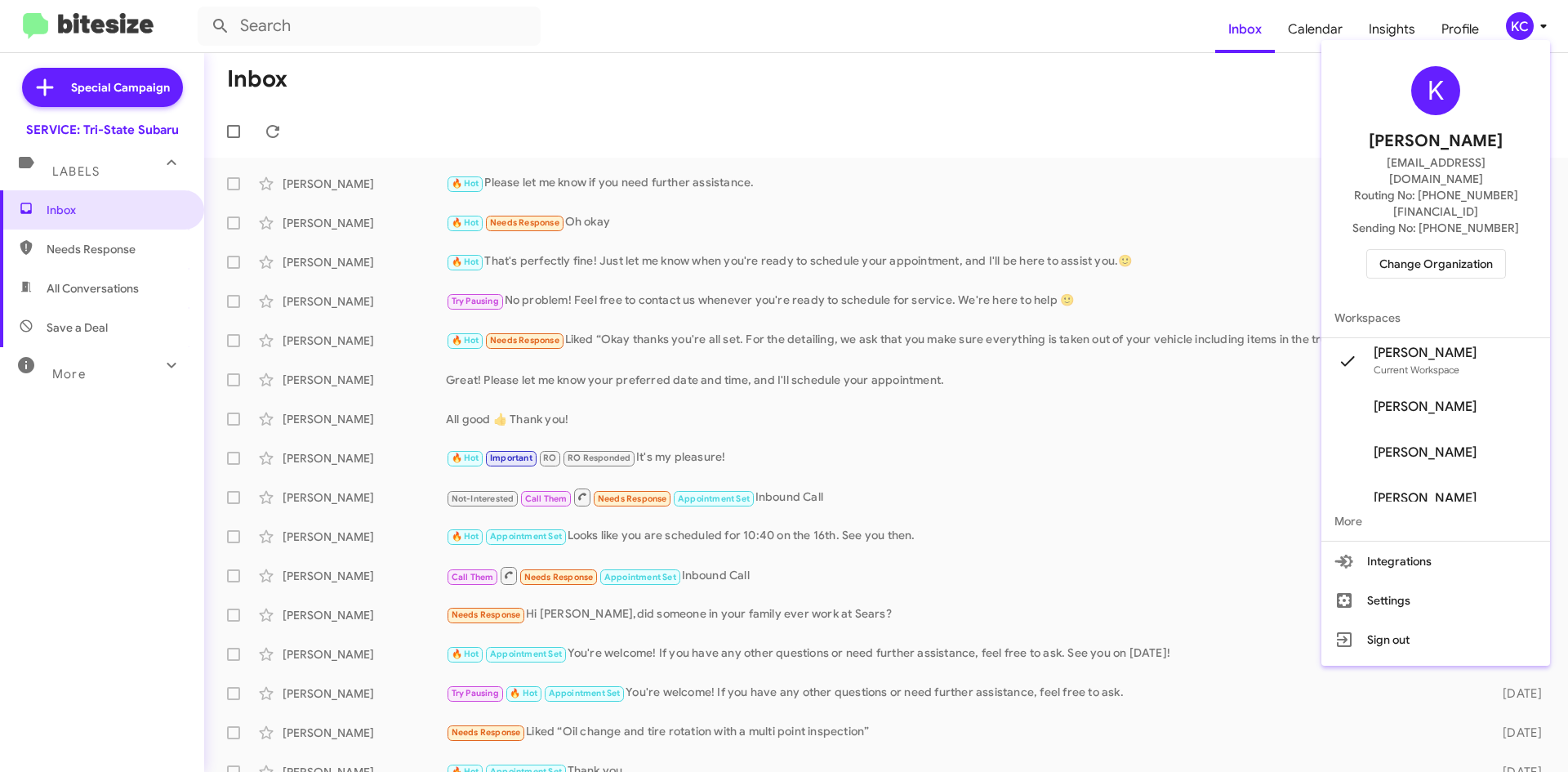
click at [1435, 250] on span "Change Organization" at bounding box center [1435, 263] width 113 height 28
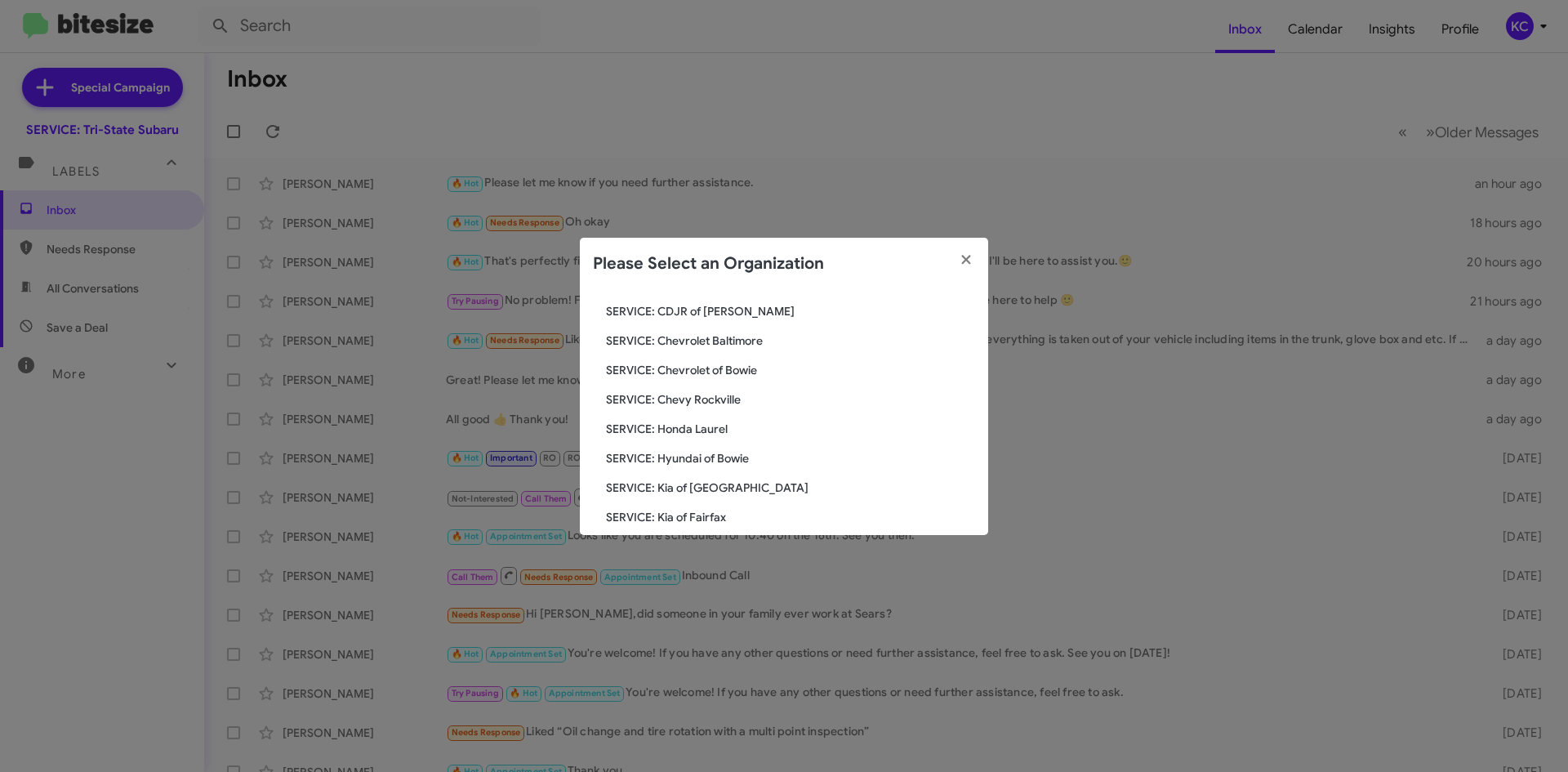
scroll to position [163, 0]
click at [673, 428] on span "SERVICE: Hyundai of Bowie" at bounding box center [790, 432] width 369 height 16
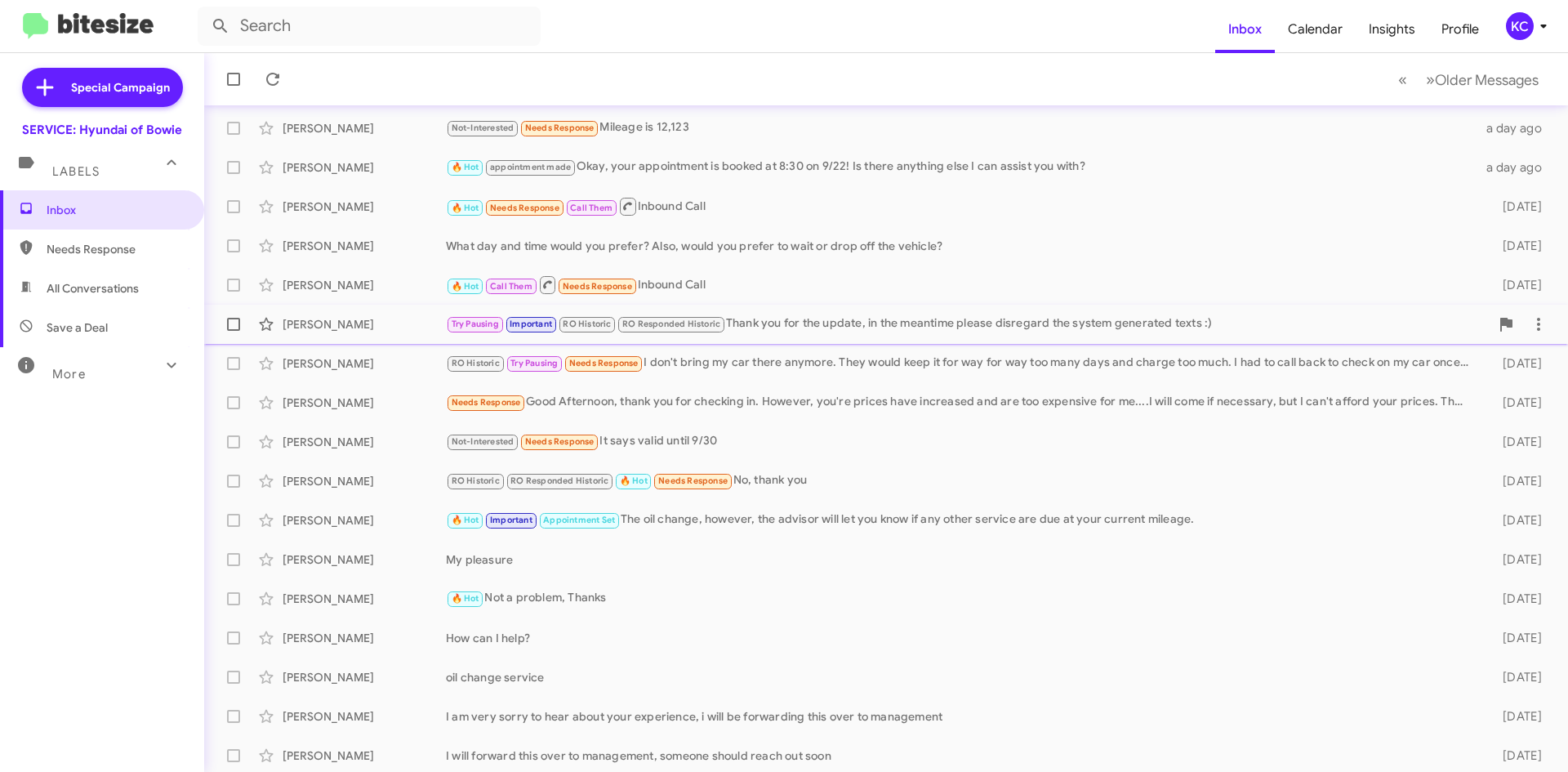
scroll to position [163, 0]
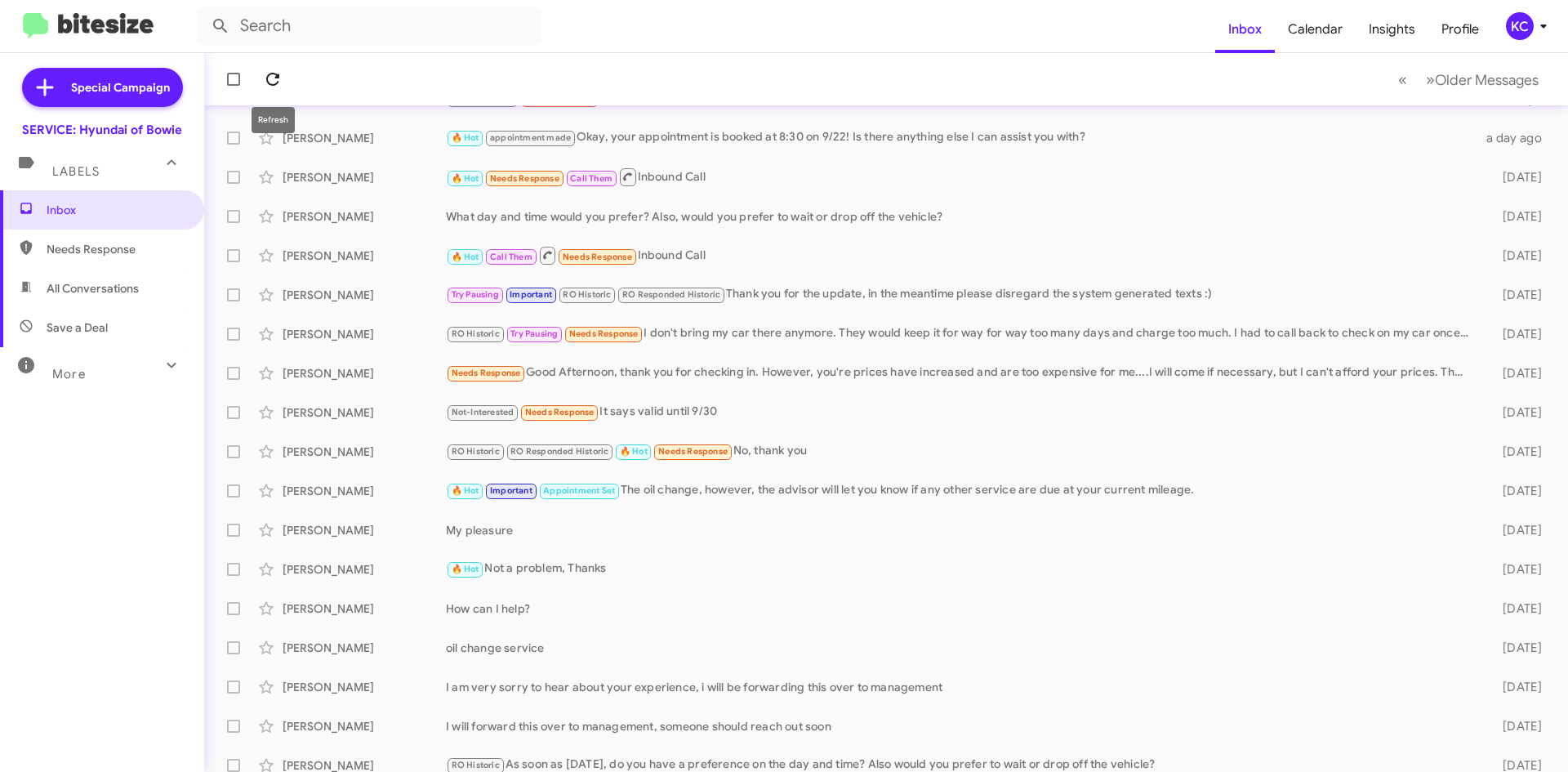
click at [283, 84] on span at bounding box center [273, 79] width 32 height 20
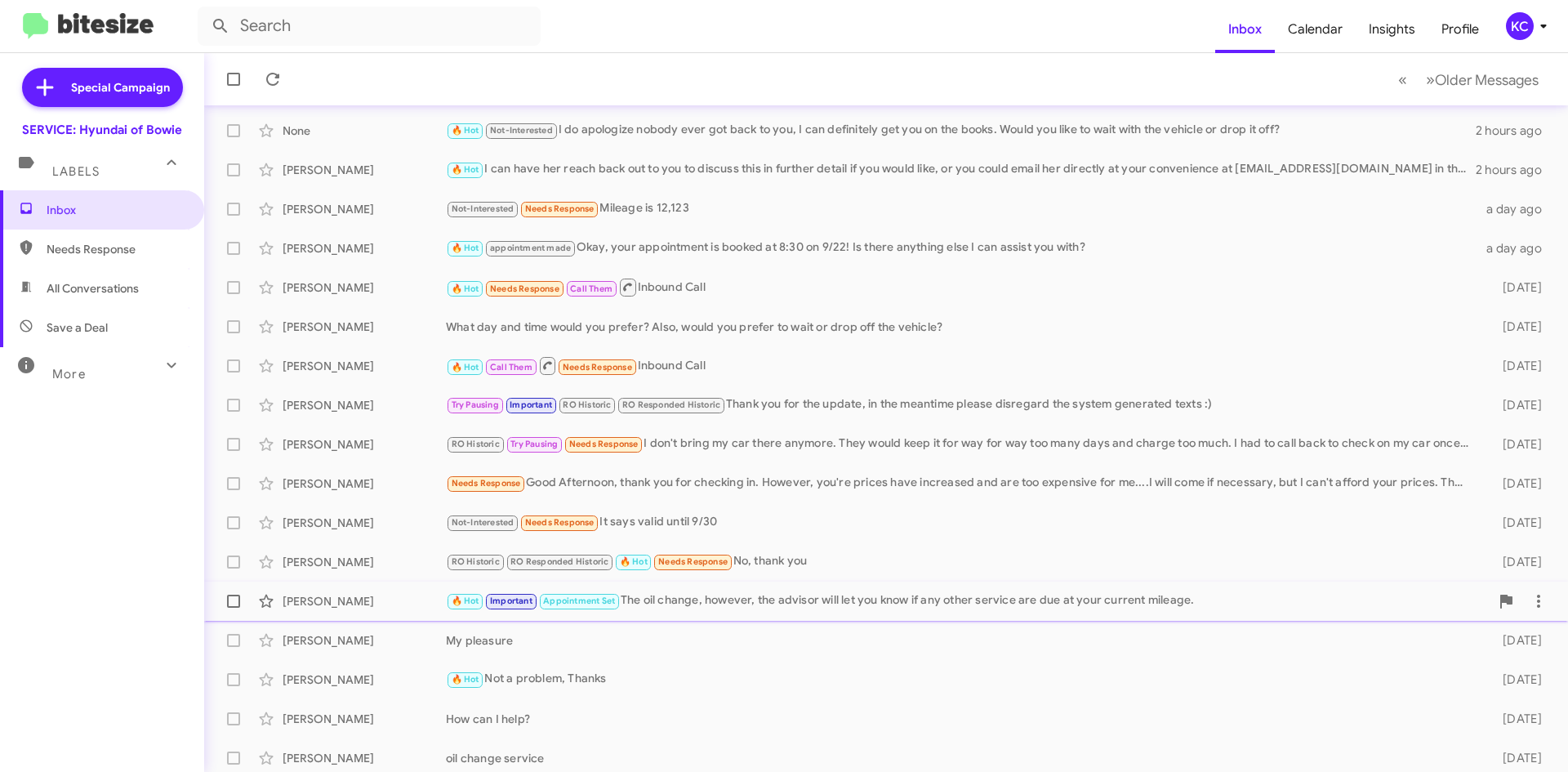
scroll to position [82, 0]
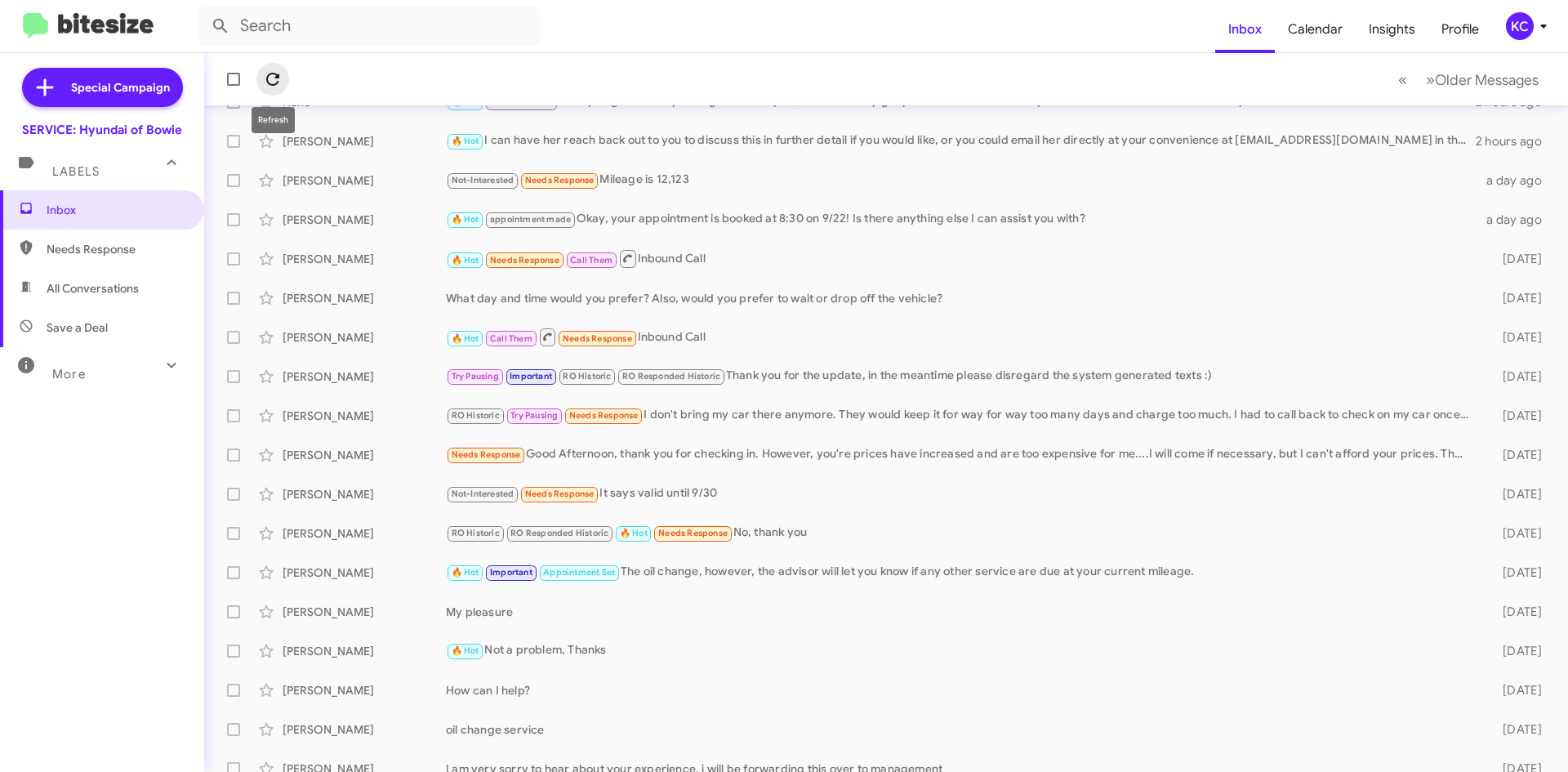
click at [281, 67] on button at bounding box center [273, 79] width 32 height 32
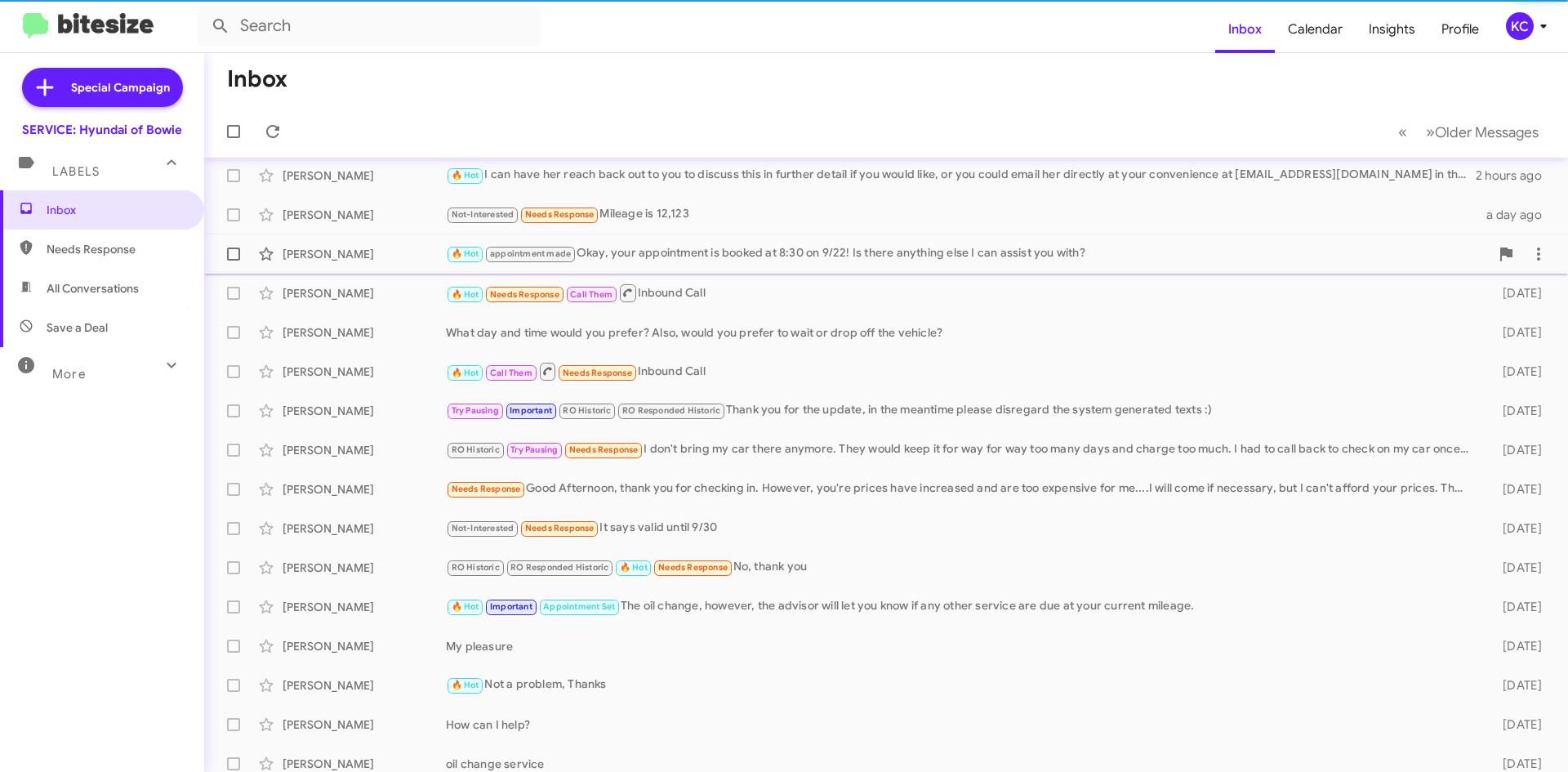
scroll to position [0, 0]
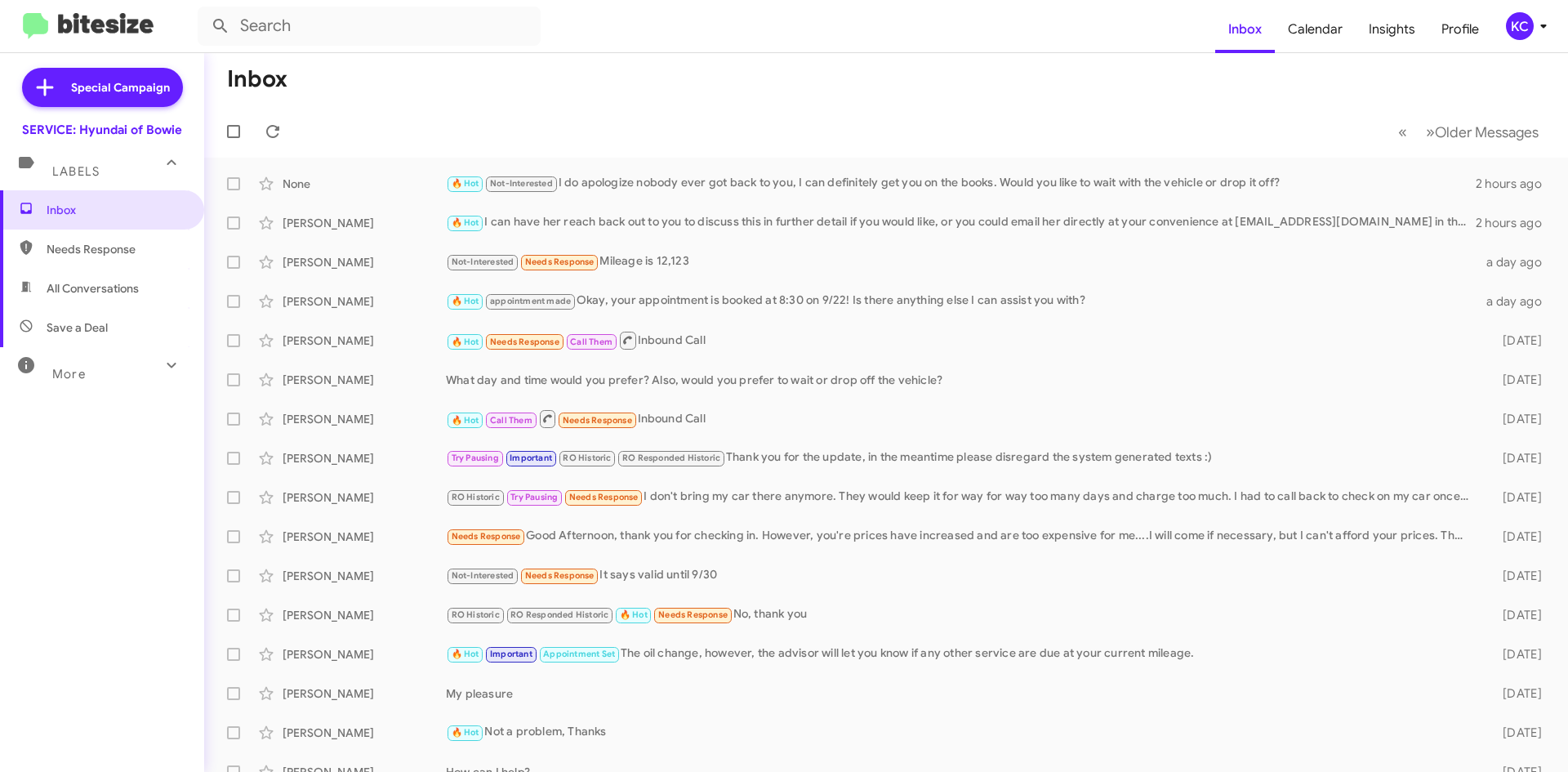
click at [1502, 20] on button "KC" at bounding box center [1521, 26] width 58 height 28
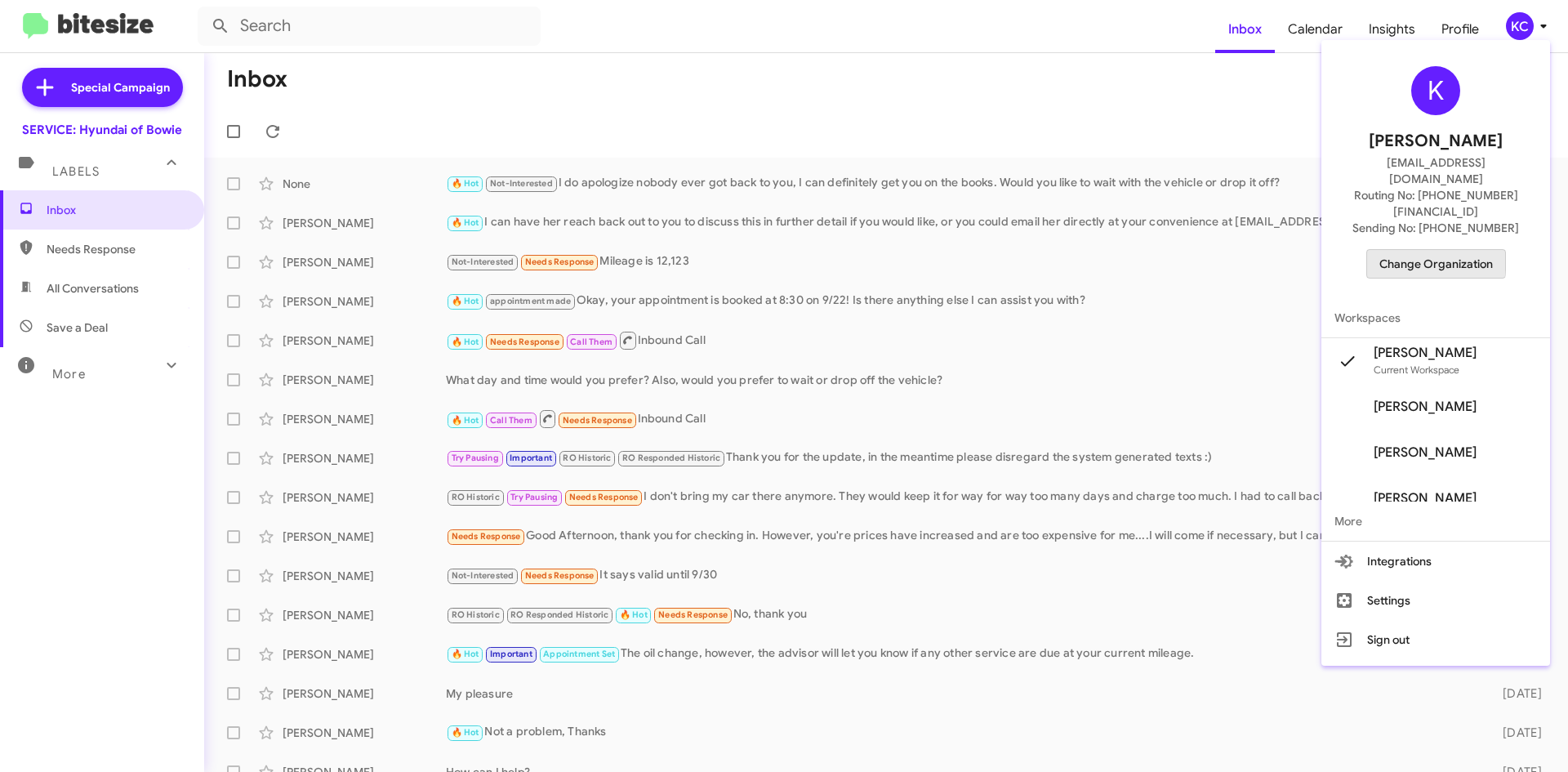
click at [1413, 250] on span "Change Organization" at bounding box center [1435, 263] width 113 height 28
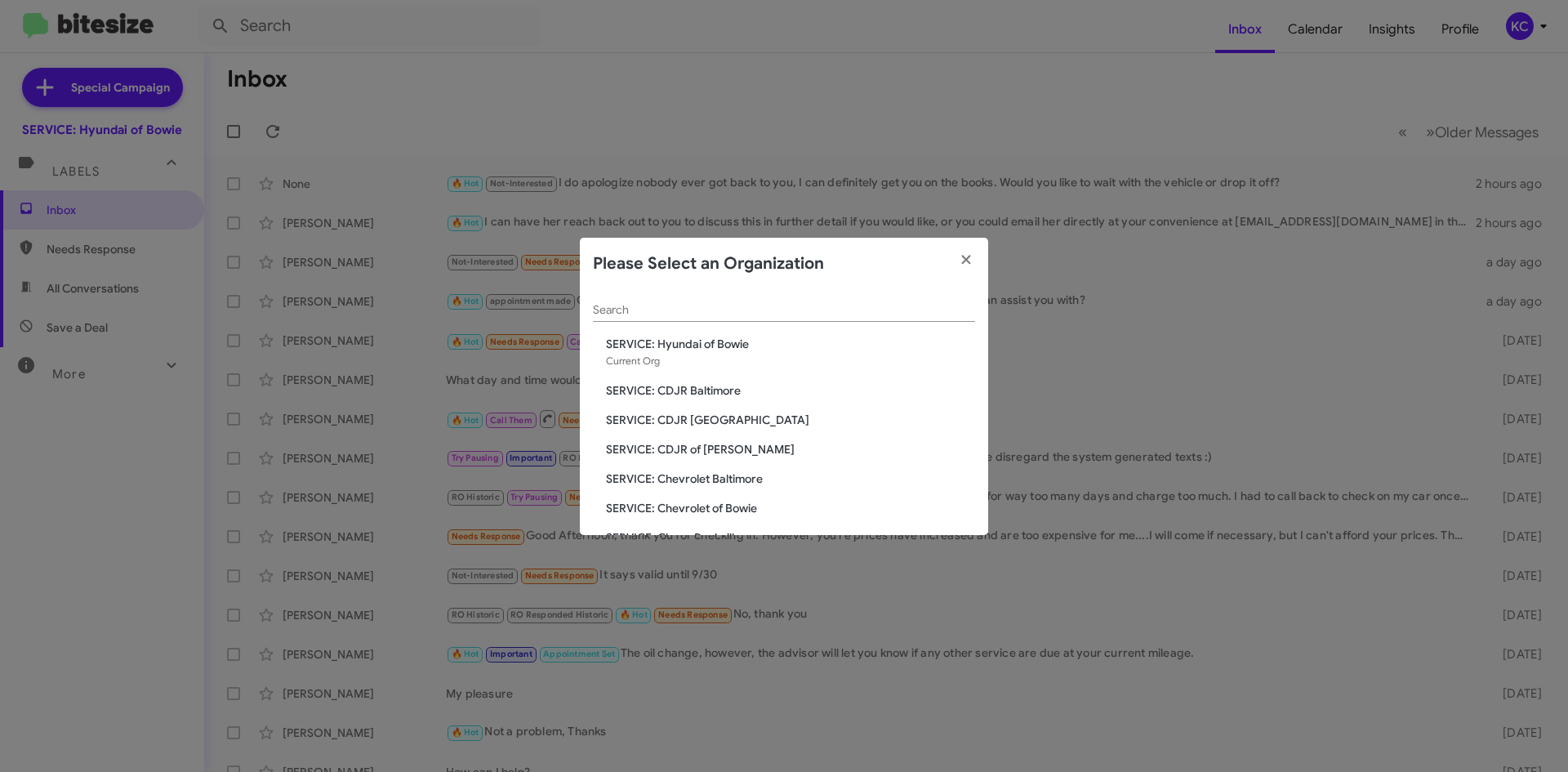
click at [708, 388] on span "SERVICE: CDJR Baltimore" at bounding box center [790, 390] width 369 height 16
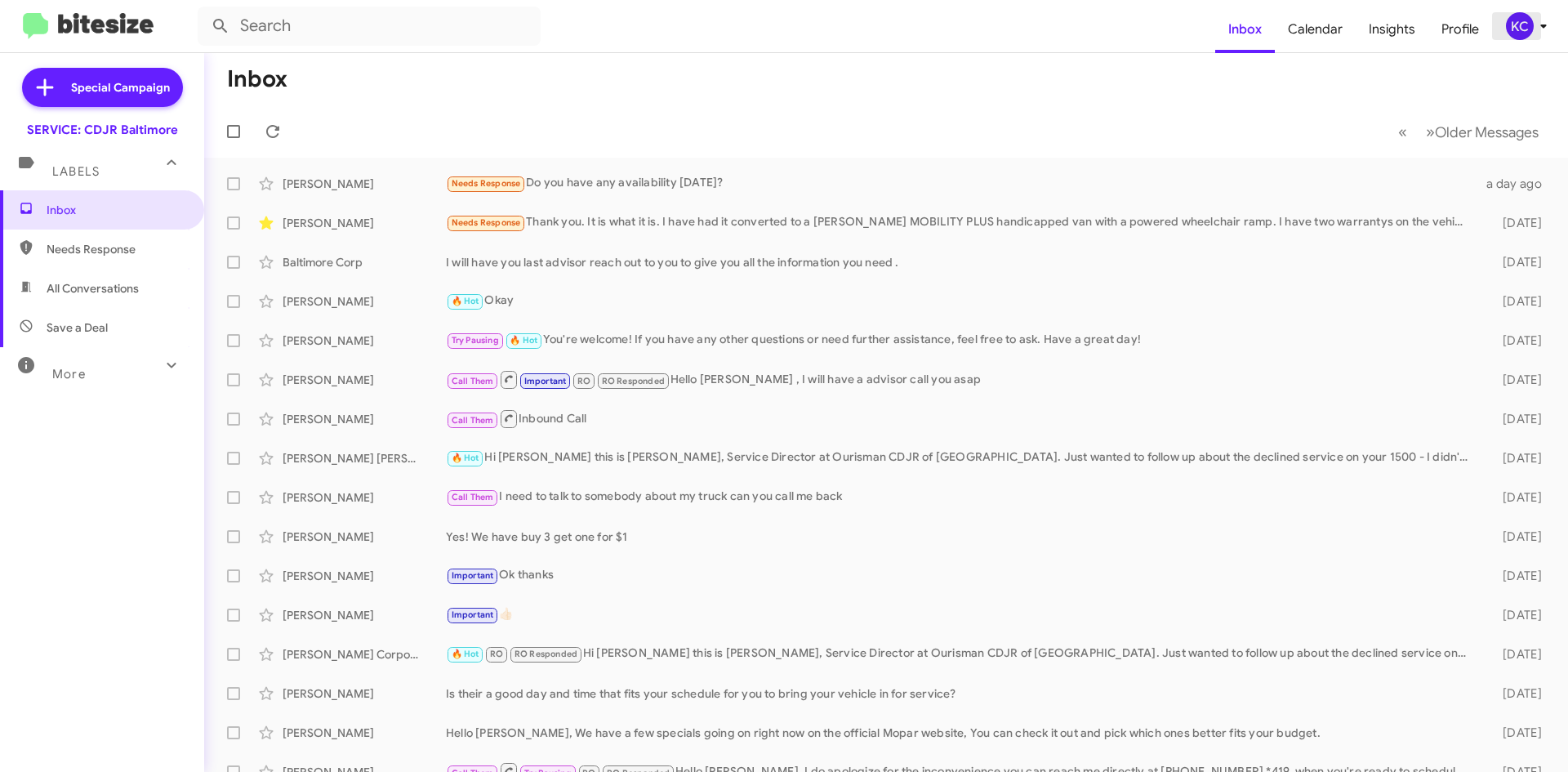
click at [1515, 34] on div "KC" at bounding box center [1519, 26] width 28 height 28
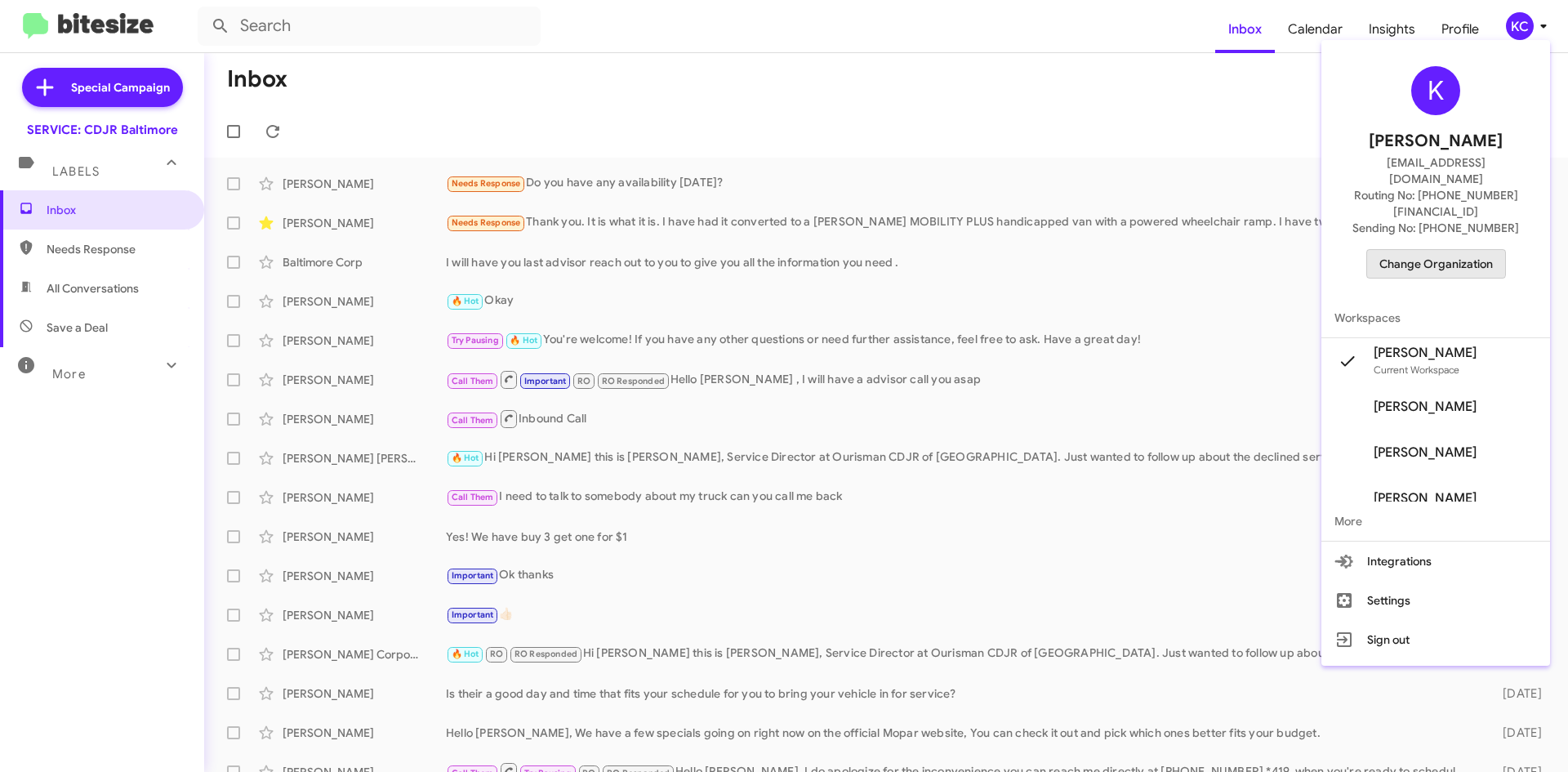
click at [1447, 250] on span "Change Organization" at bounding box center [1435, 263] width 113 height 28
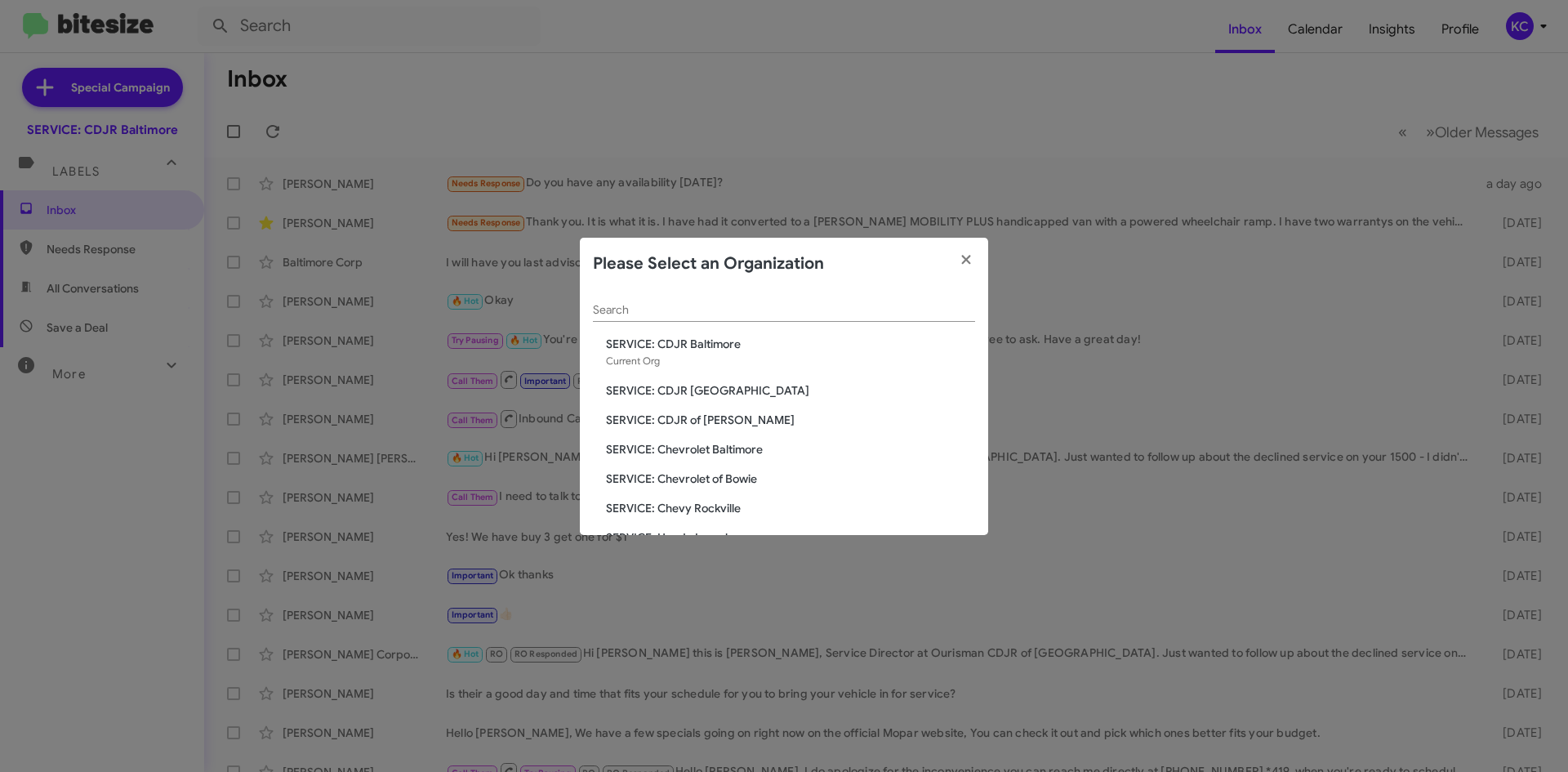
click at [709, 384] on span "SERVICE: CDJR [GEOGRAPHIC_DATA]" at bounding box center [790, 390] width 369 height 16
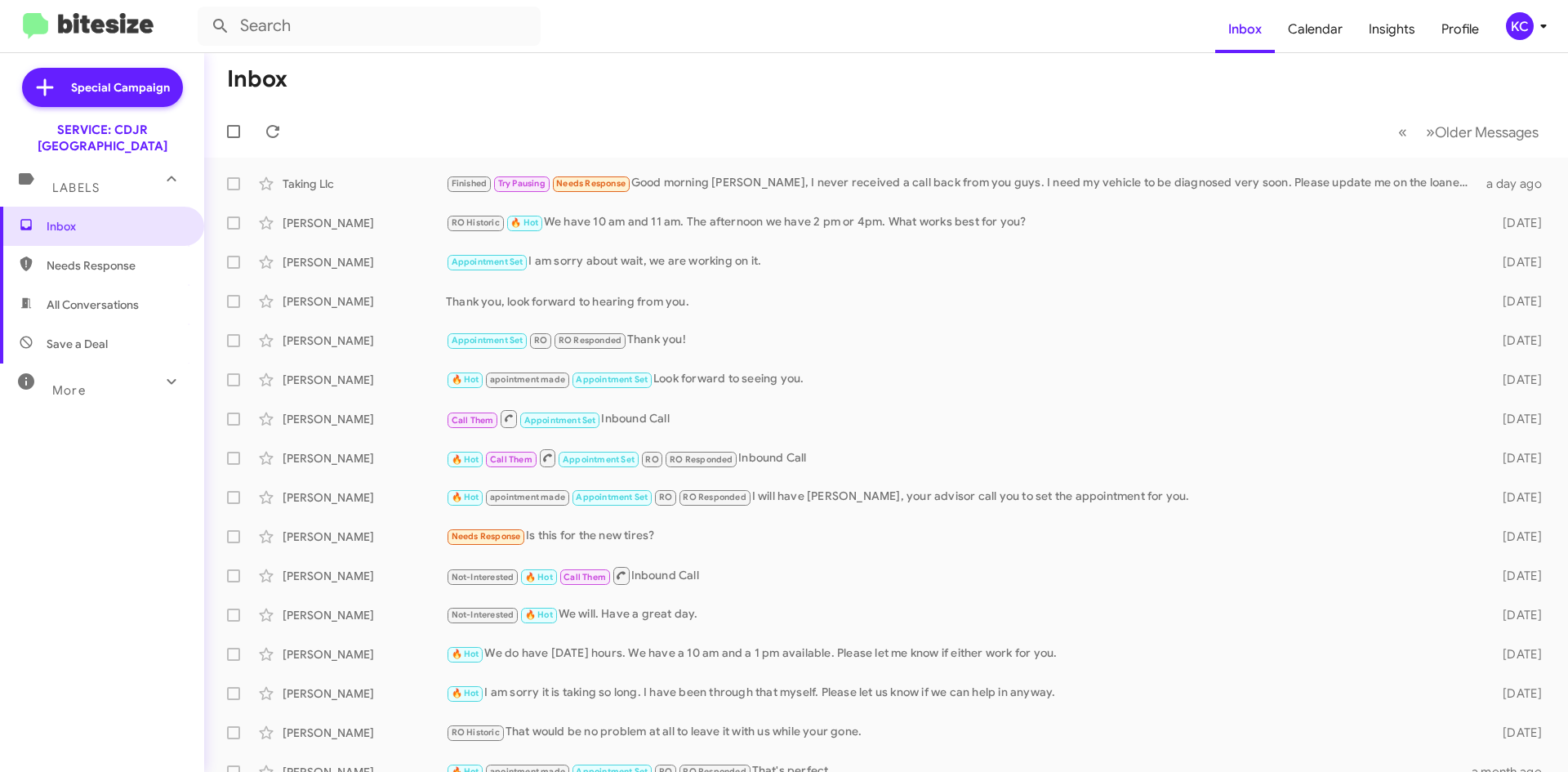
click at [1537, 16] on icon at bounding box center [1543, 26] width 20 height 20
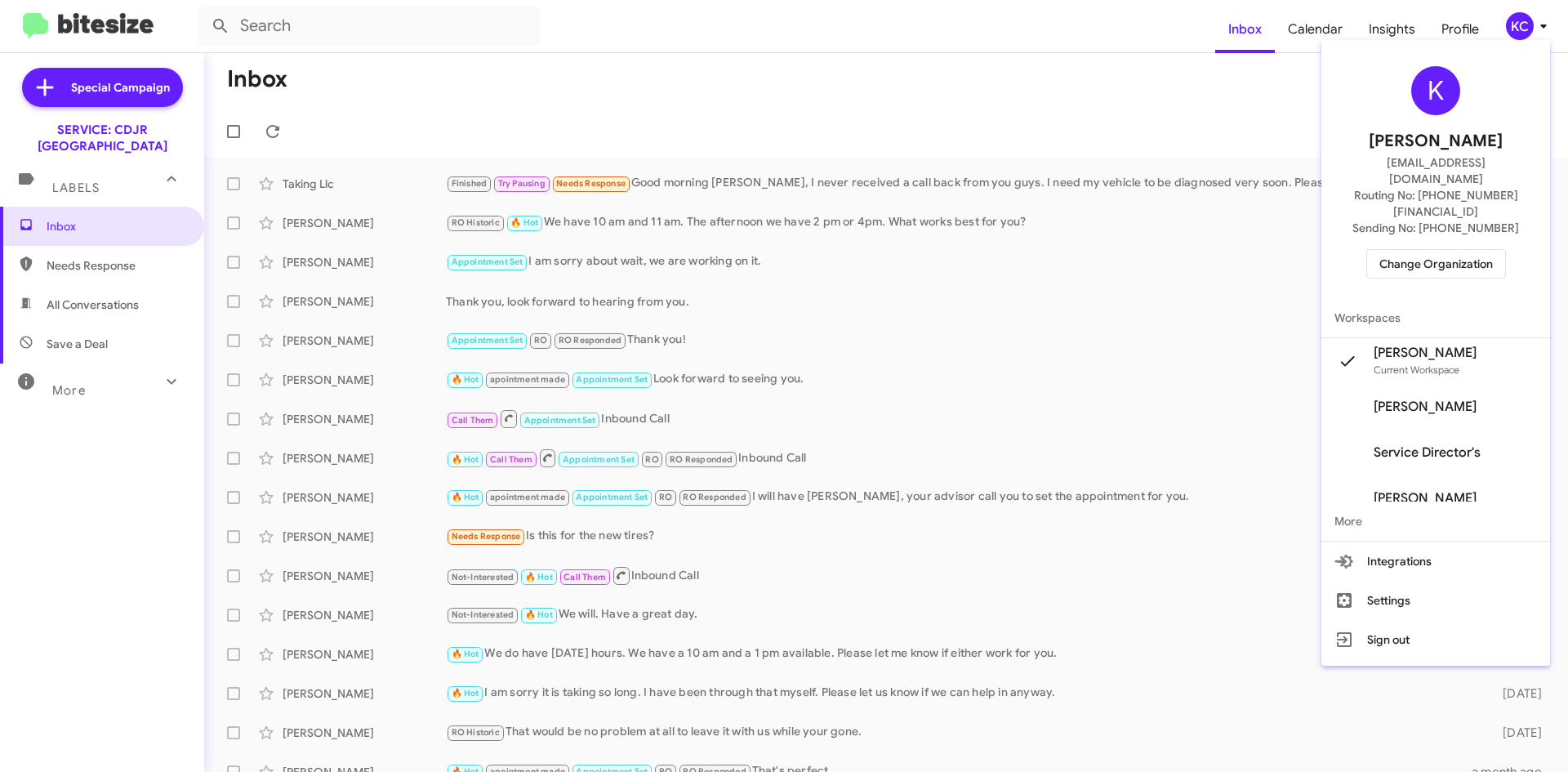
click at [1447, 250] on span "Change Organization" at bounding box center [1435, 263] width 113 height 28
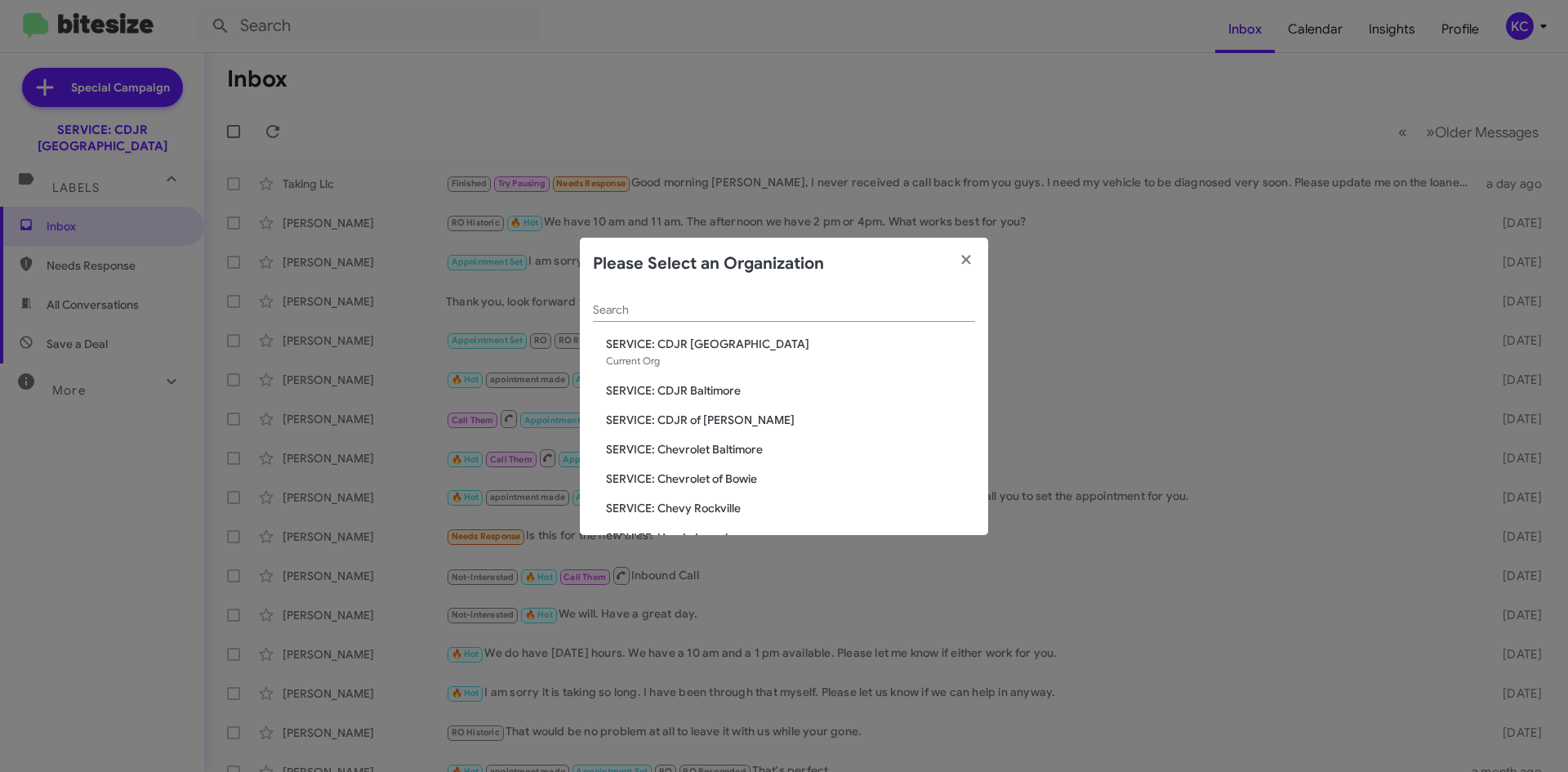
click at [732, 418] on span "SERVICE: CDJR of [PERSON_NAME]" at bounding box center [790, 420] width 369 height 16
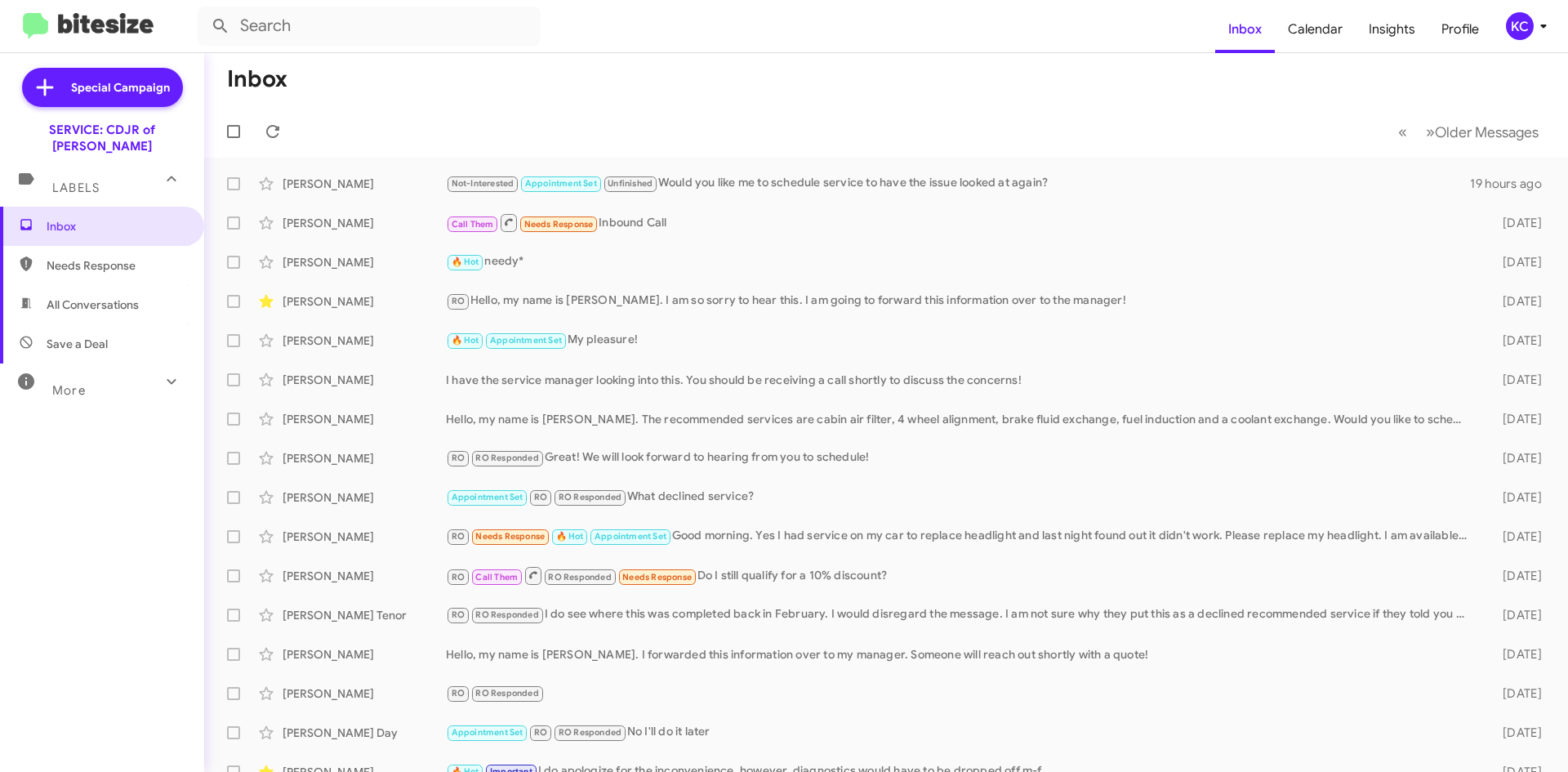
click at [1541, 3] on mat-toolbar "Inbox Calendar Insights Profile KC" at bounding box center [784, 26] width 1568 height 52
click at [1534, 34] on icon at bounding box center [1543, 26] width 20 height 20
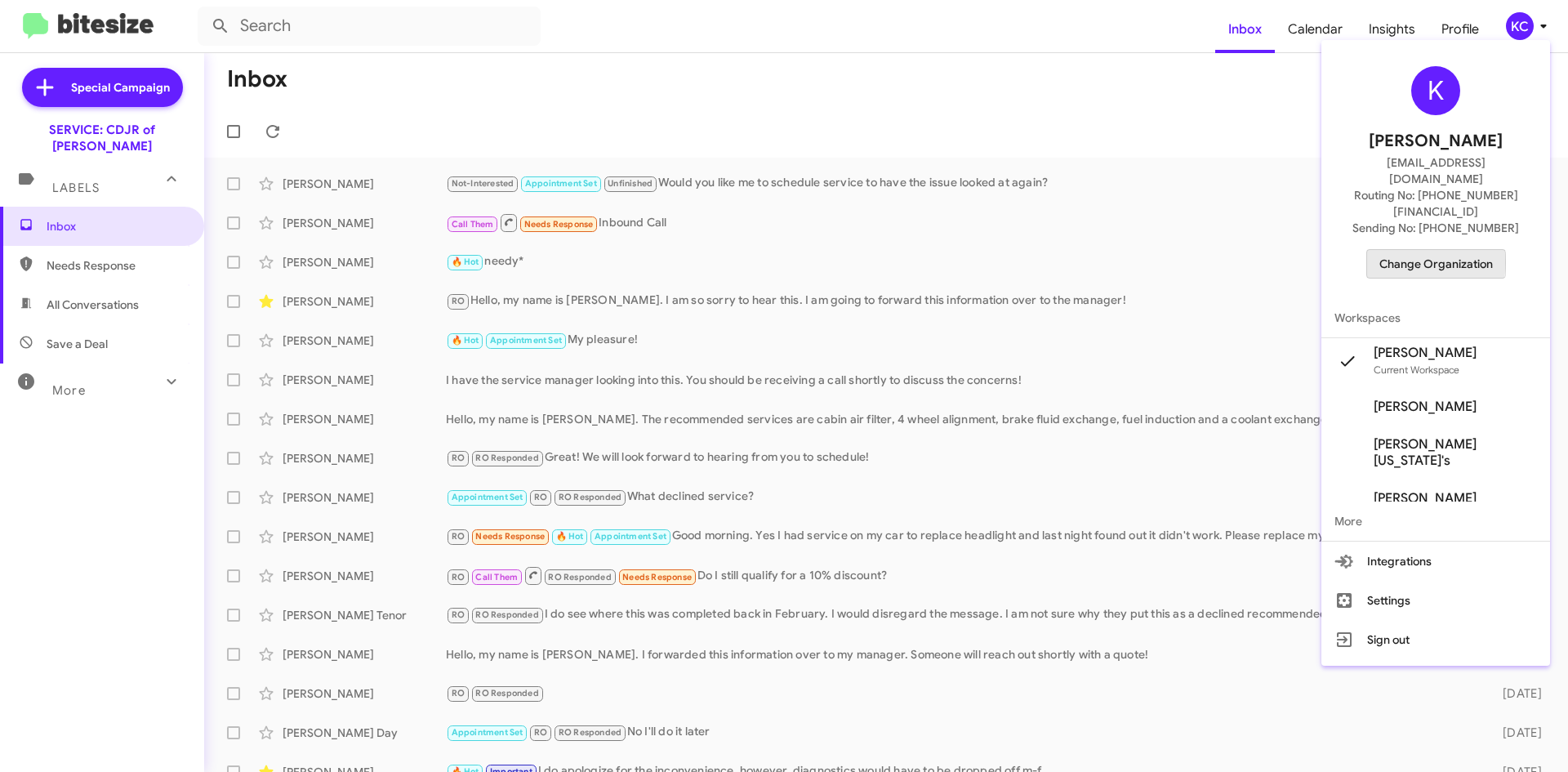
click at [1434, 250] on span "Change Organization" at bounding box center [1435, 263] width 113 height 28
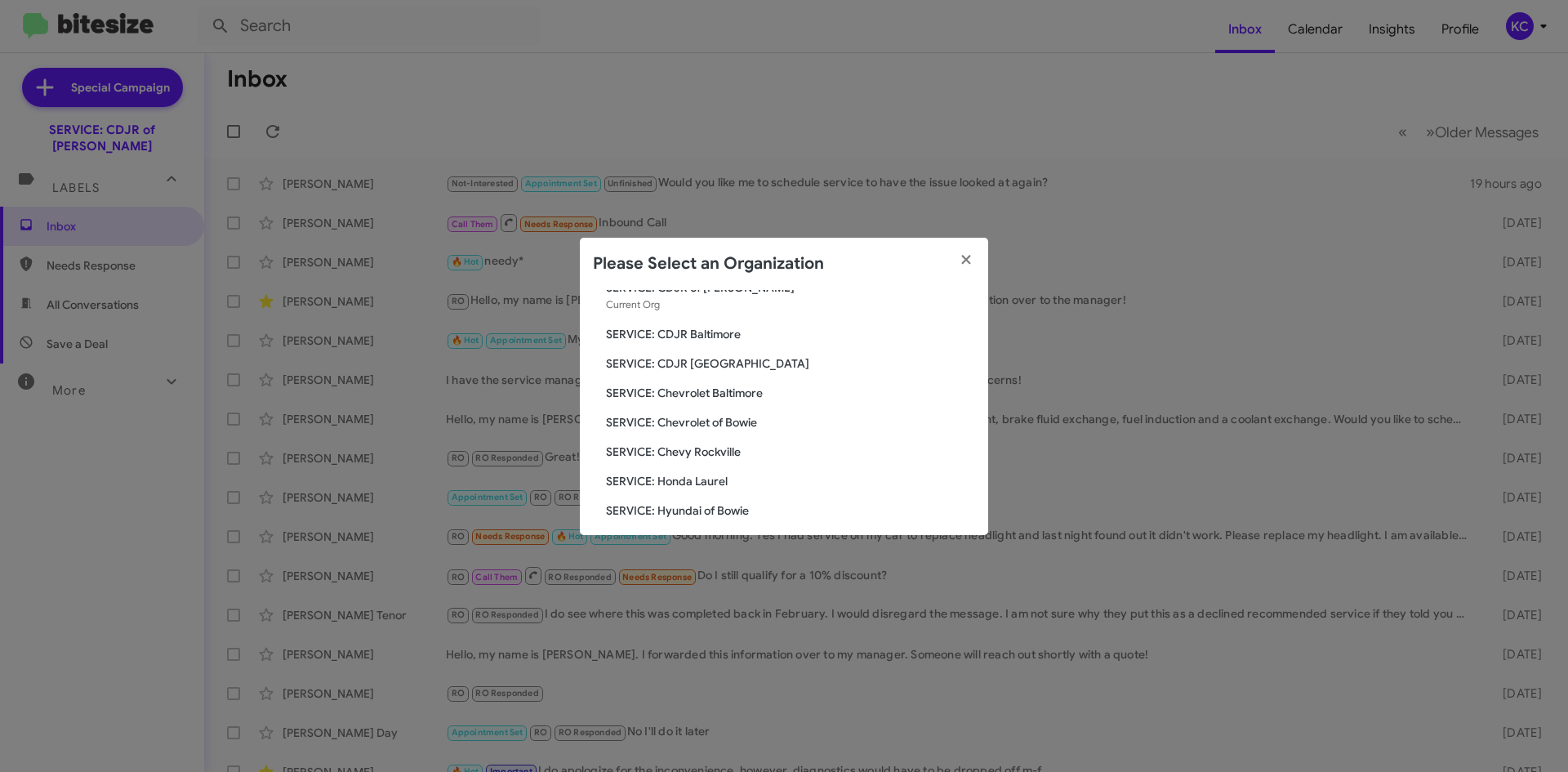
scroll to position [82, 0]
click at [676, 368] on span "SERVICE: Chevrolet Baltimore" at bounding box center [790, 367] width 369 height 16
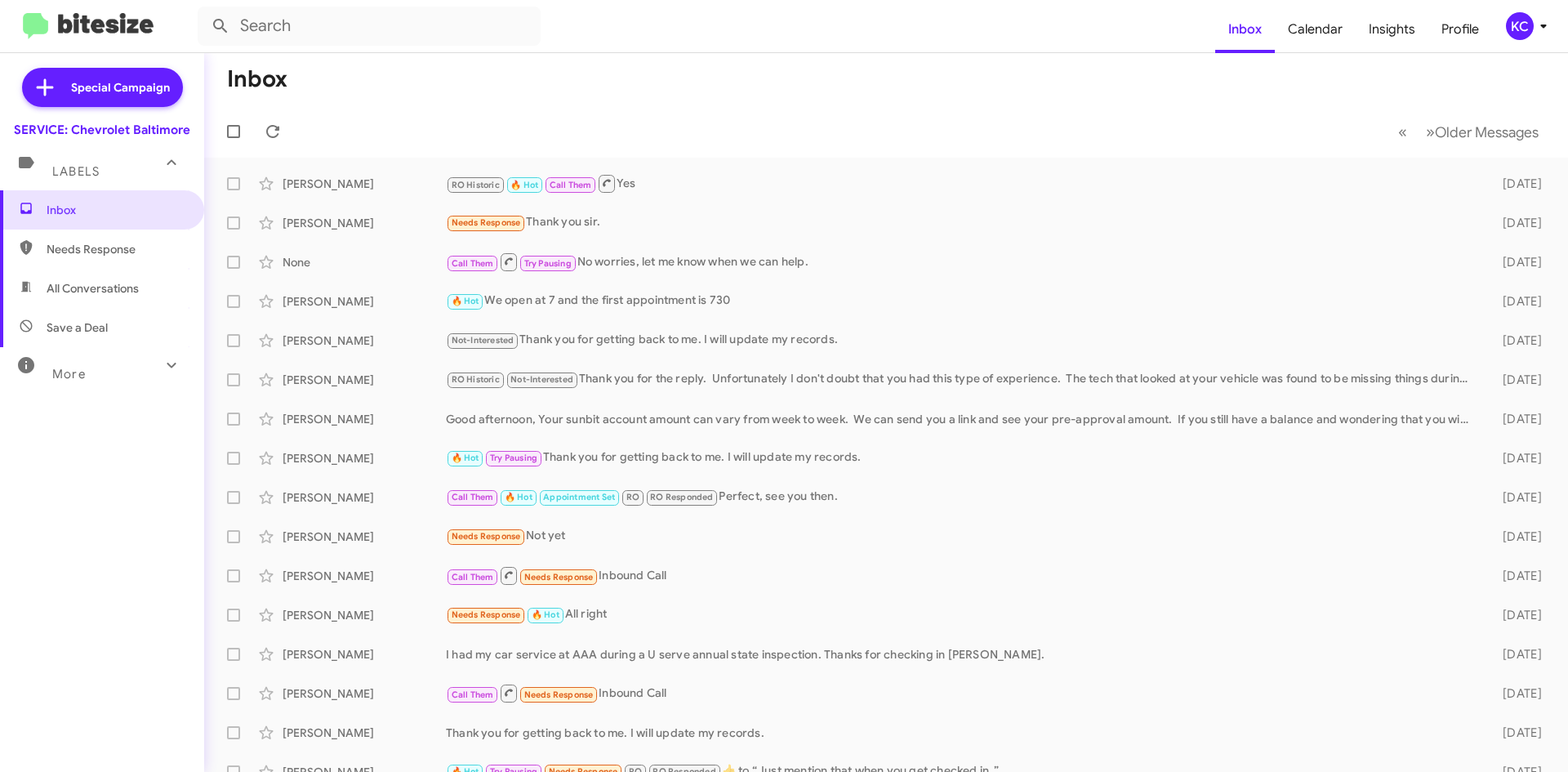
click at [1532, 30] on div "KC" at bounding box center [1519, 26] width 28 height 28
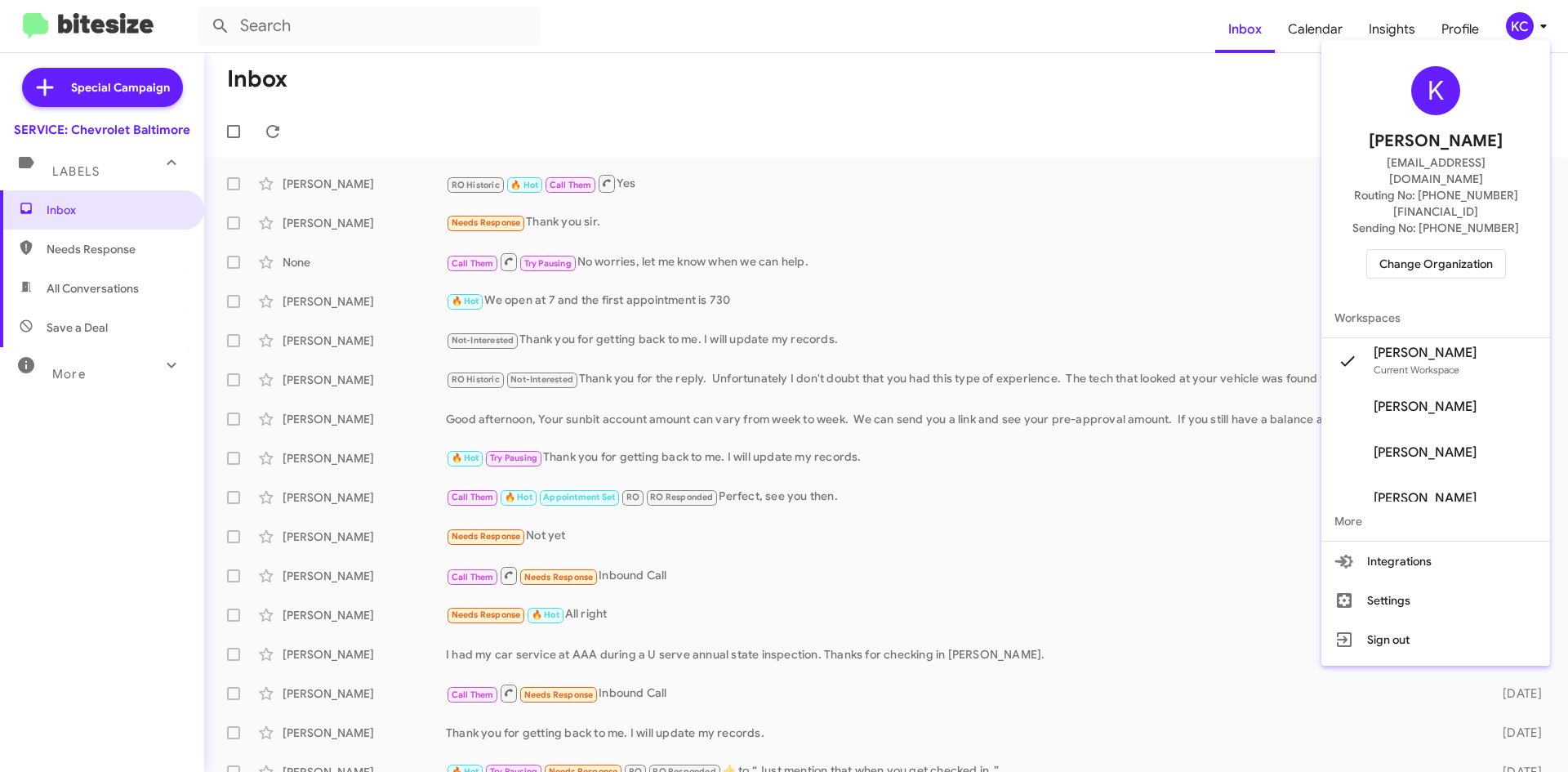
click at [1424, 250] on span "Change Organization" at bounding box center [1435, 263] width 113 height 28
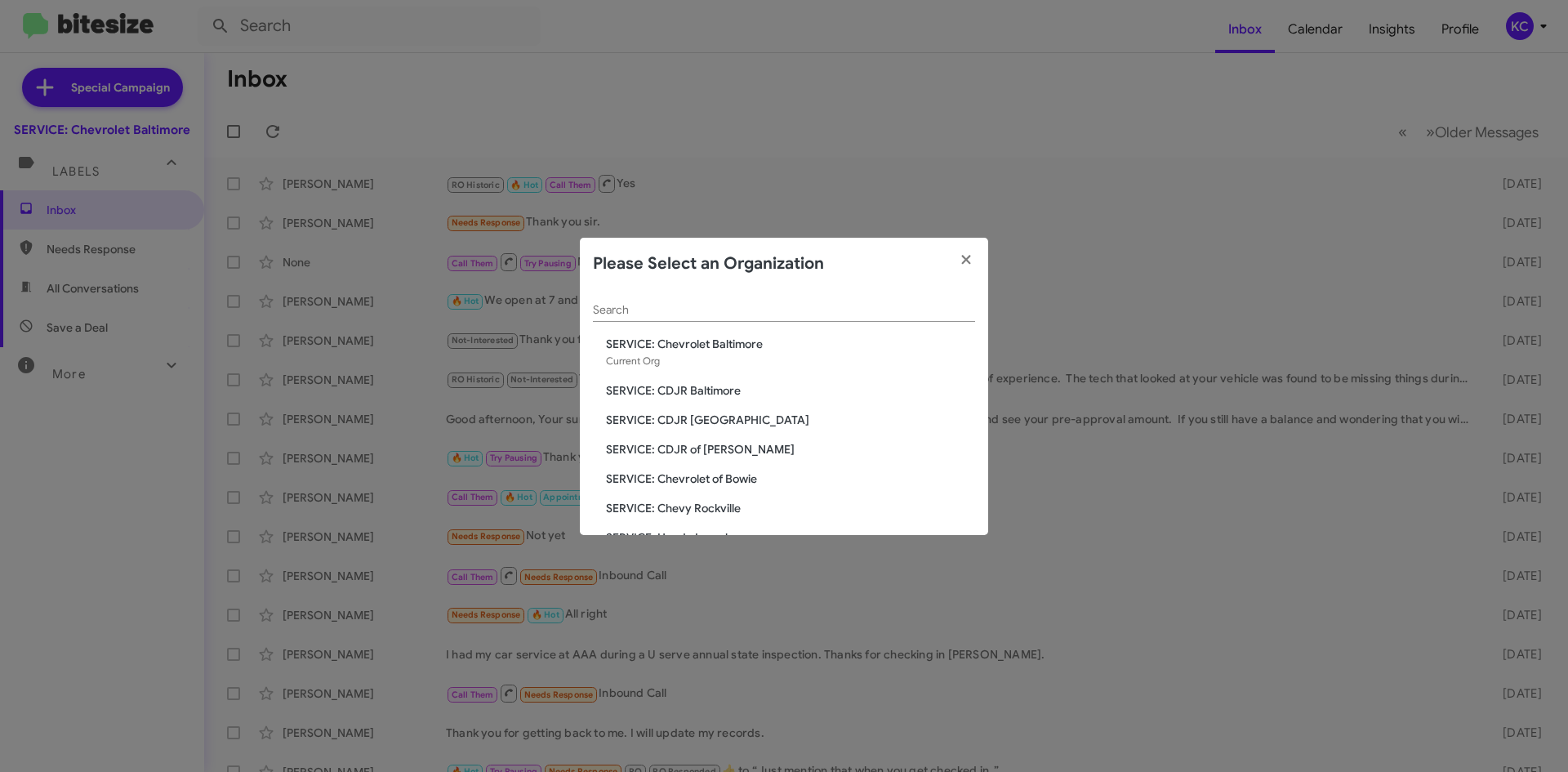
scroll to position [82, 0]
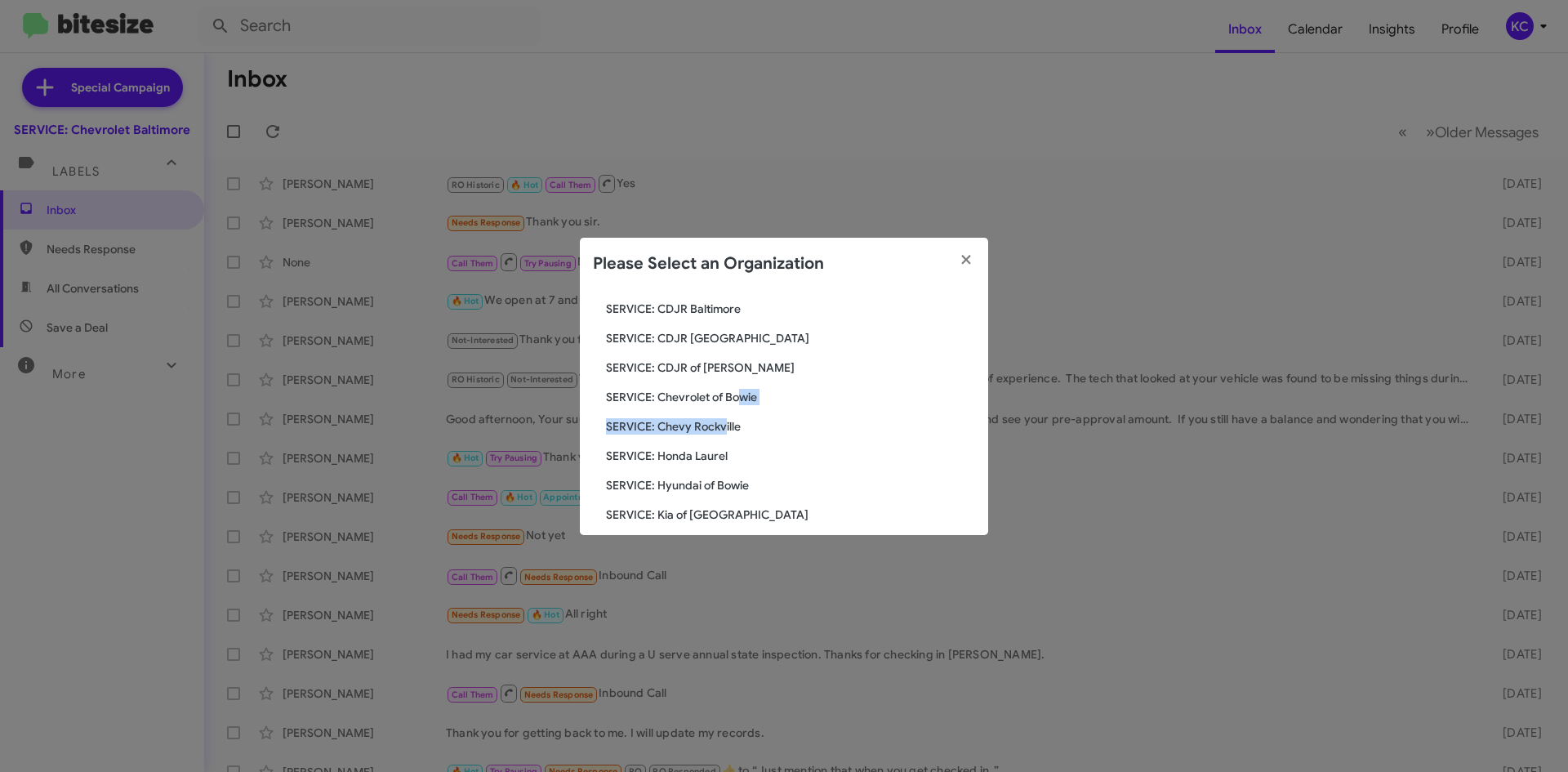
drag, startPoint x: 728, startPoint y: 424, endPoint x: 744, endPoint y: 390, distance: 37.6
click at [744, 390] on div "Search SERVICE: Chevrolet Baltimore Current Org SERVICE: CDJR Baltimore SERVICE…" at bounding box center [784, 412] width 408 height 245
click at [742, 391] on span "SERVICE: Chevrolet of Bowie" at bounding box center [790, 397] width 369 height 16
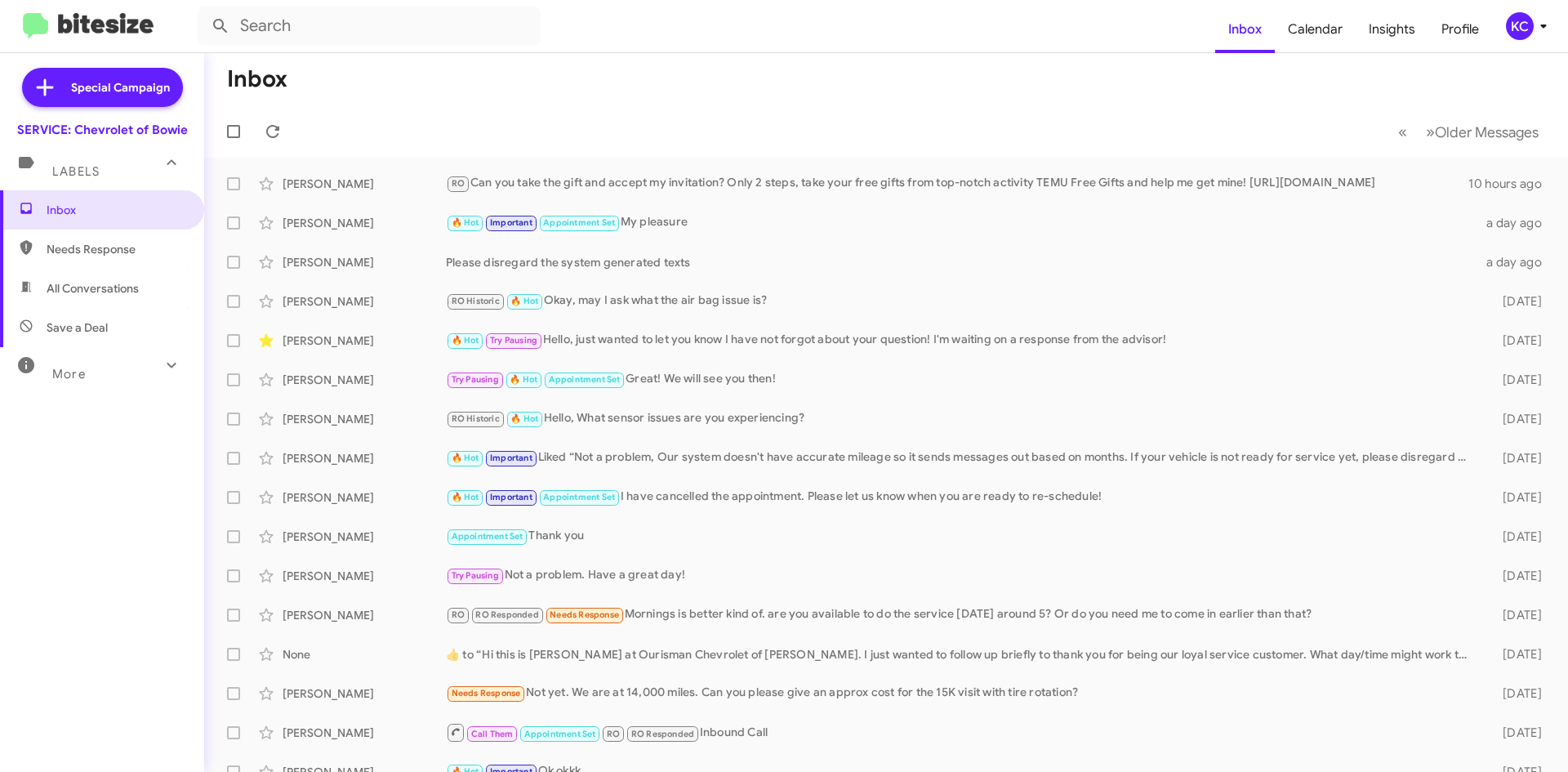
click at [1532, 20] on div "KC" at bounding box center [1519, 26] width 28 height 28
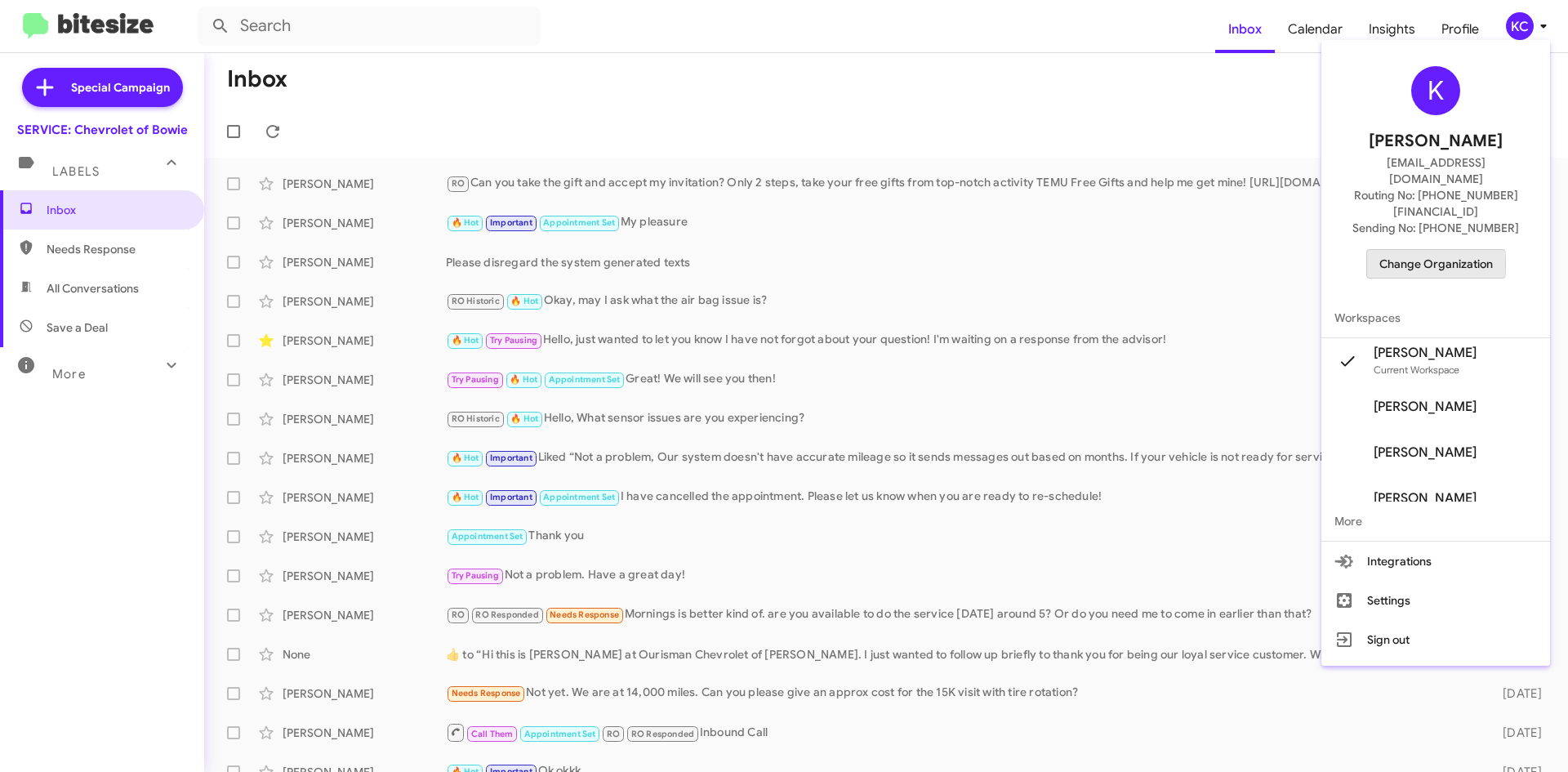
click at [1437, 250] on span "Change Organization" at bounding box center [1435, 263] width 113 height 28
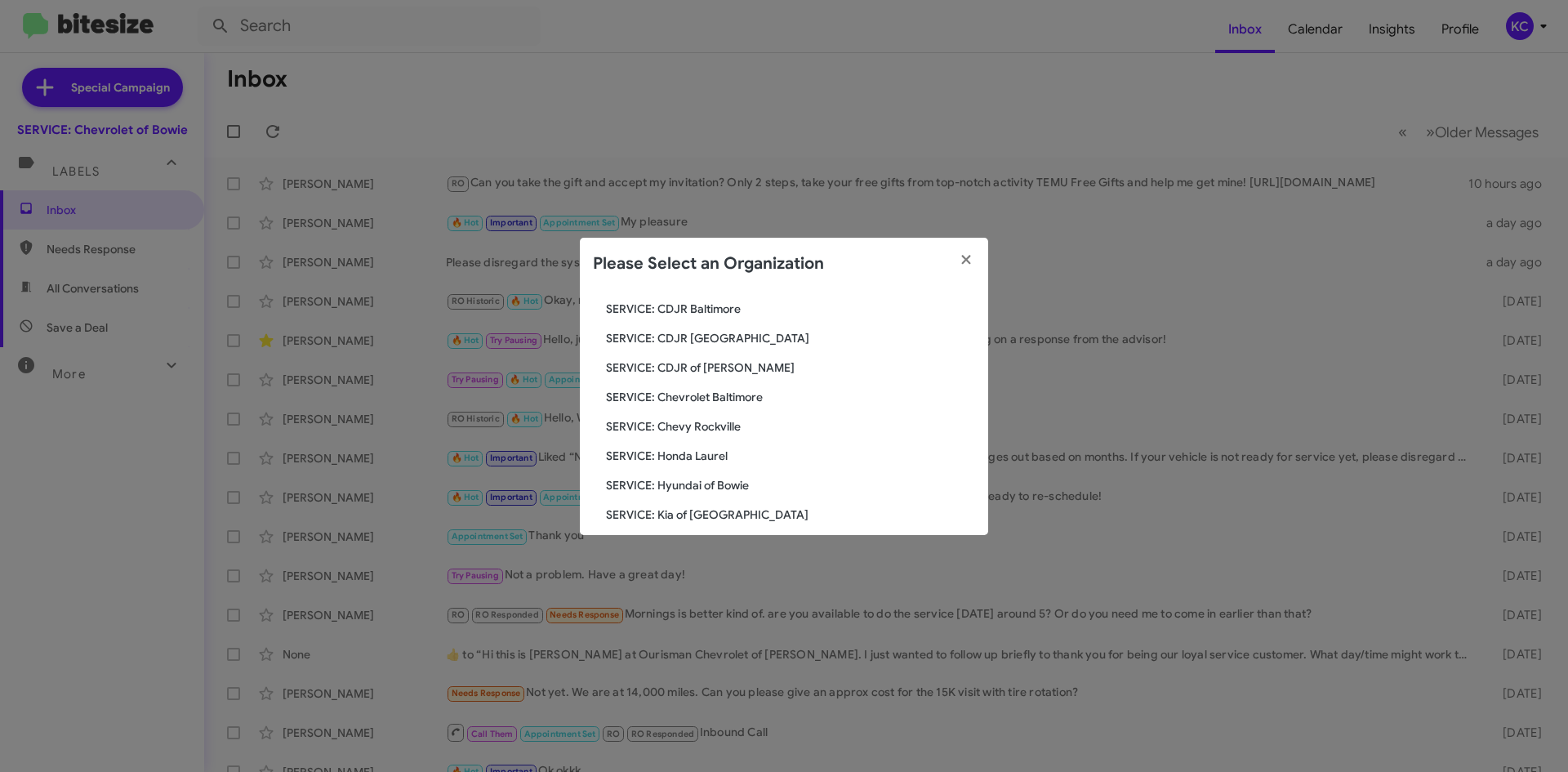
scroll to position [163, 0]
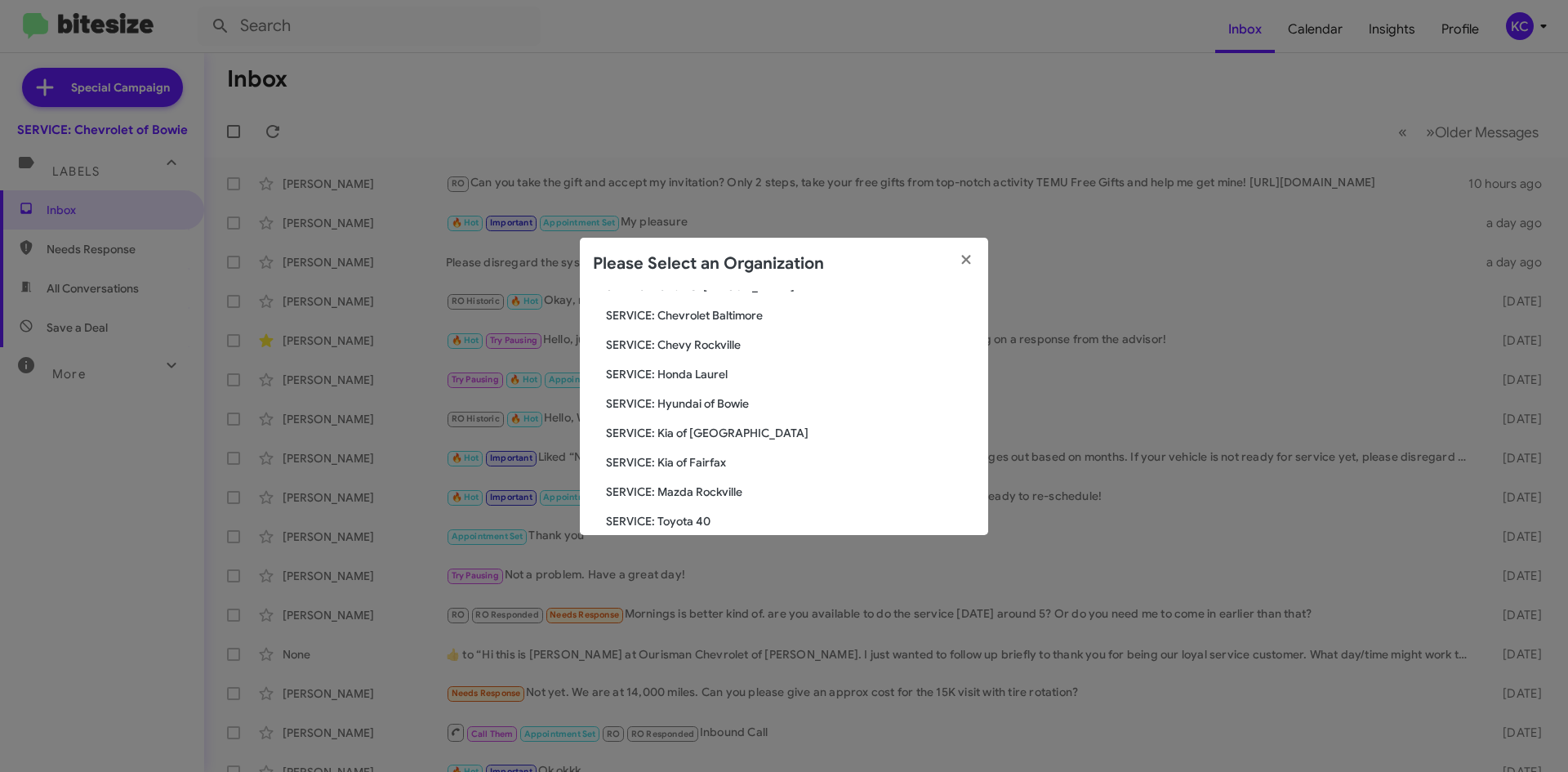
click at [723, 344] on span "SERVICE: Chevy Rockville" at bounding box center [790, 344] width 369 height 16
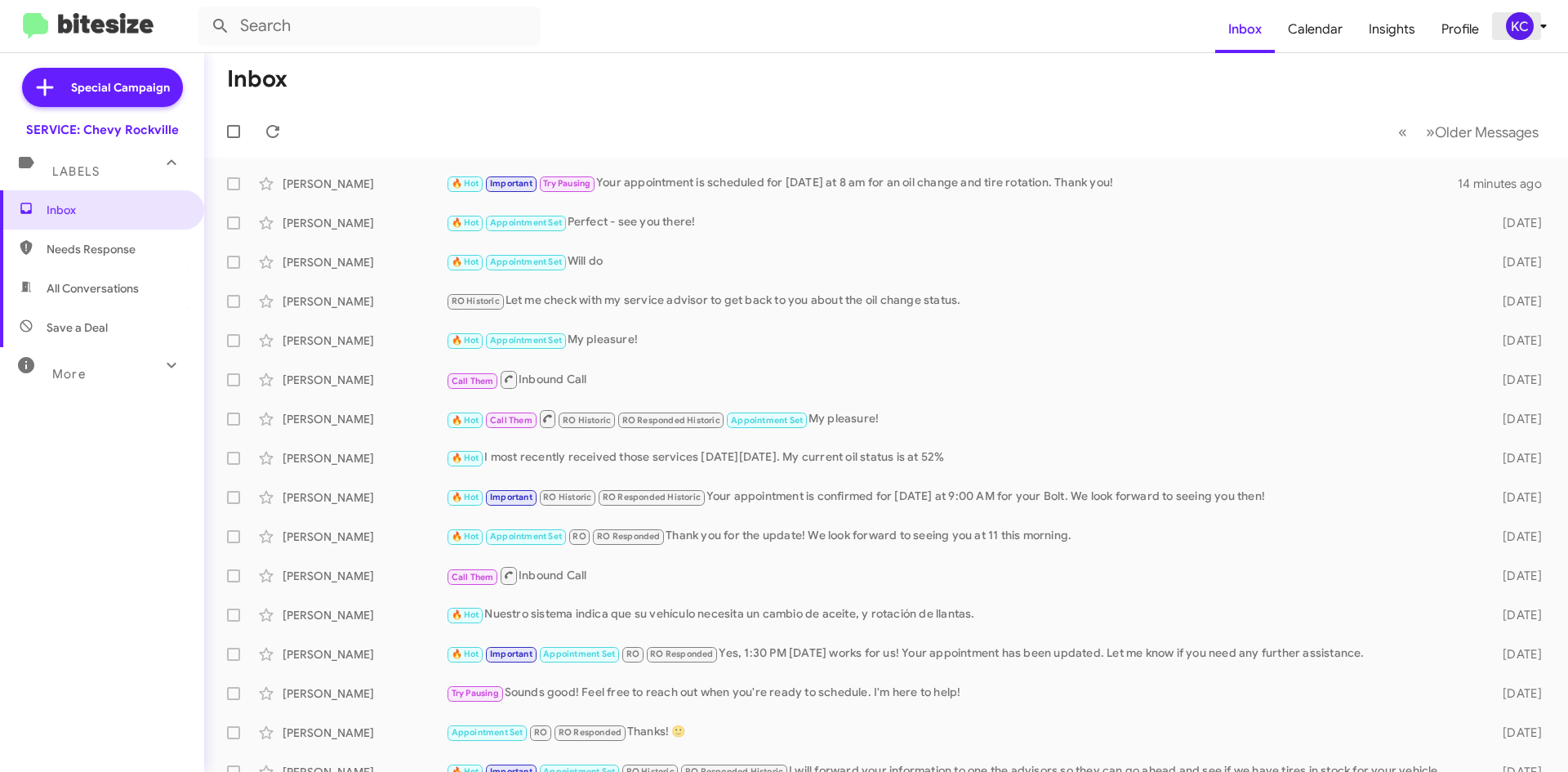
click at [1527, 31] on div "KC" at bounding box center [1519, 26] width 28 height 28
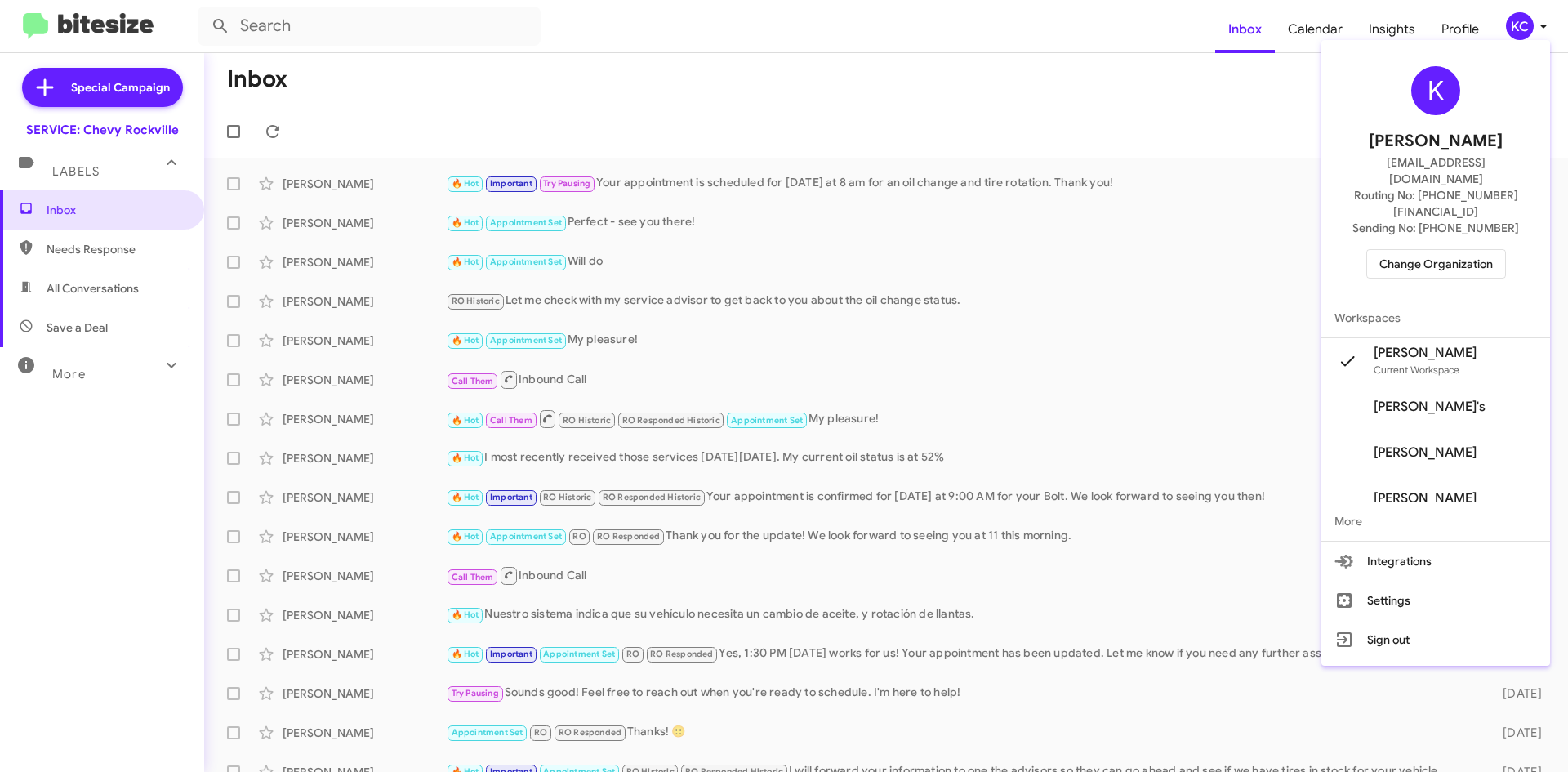
click at [1413, 250] on span "Change Organization" at bounding box center [1435, 263] width 113 height 28
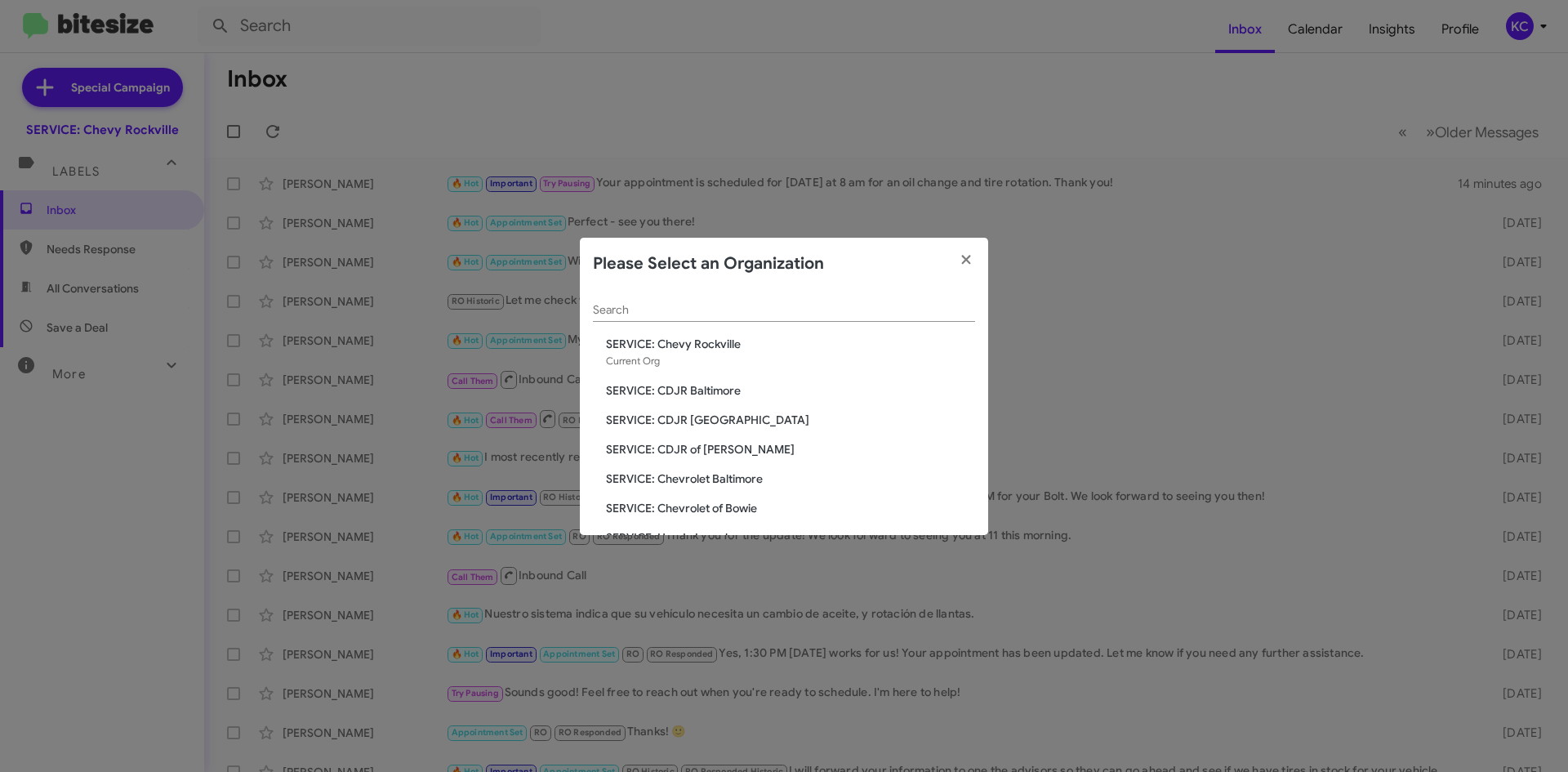
scroll to position [82, 0]
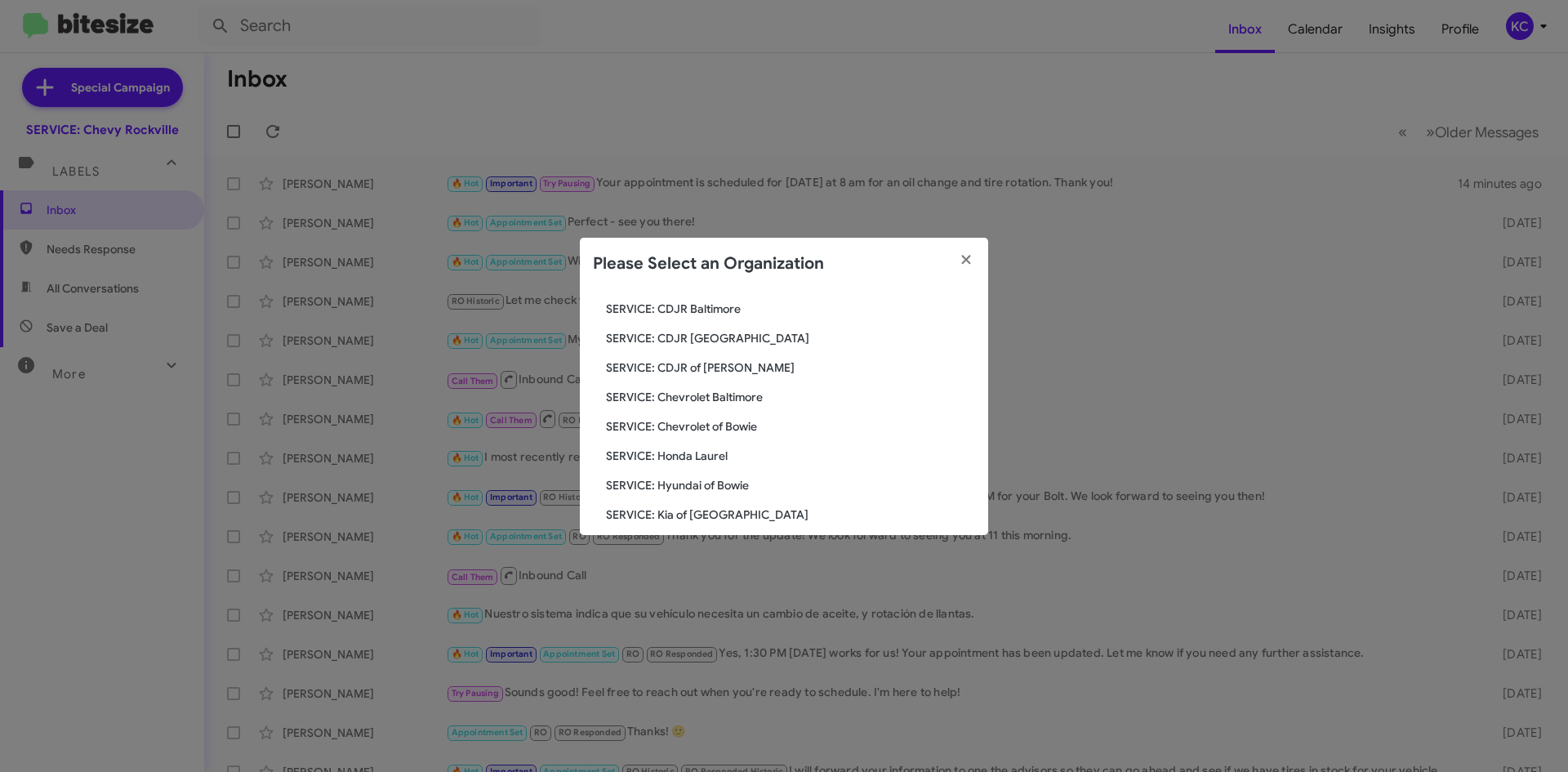
click at [717, 451] on span "SERVICE: Honda Laurel" at bounding box center [790, 455] width 369 height 16
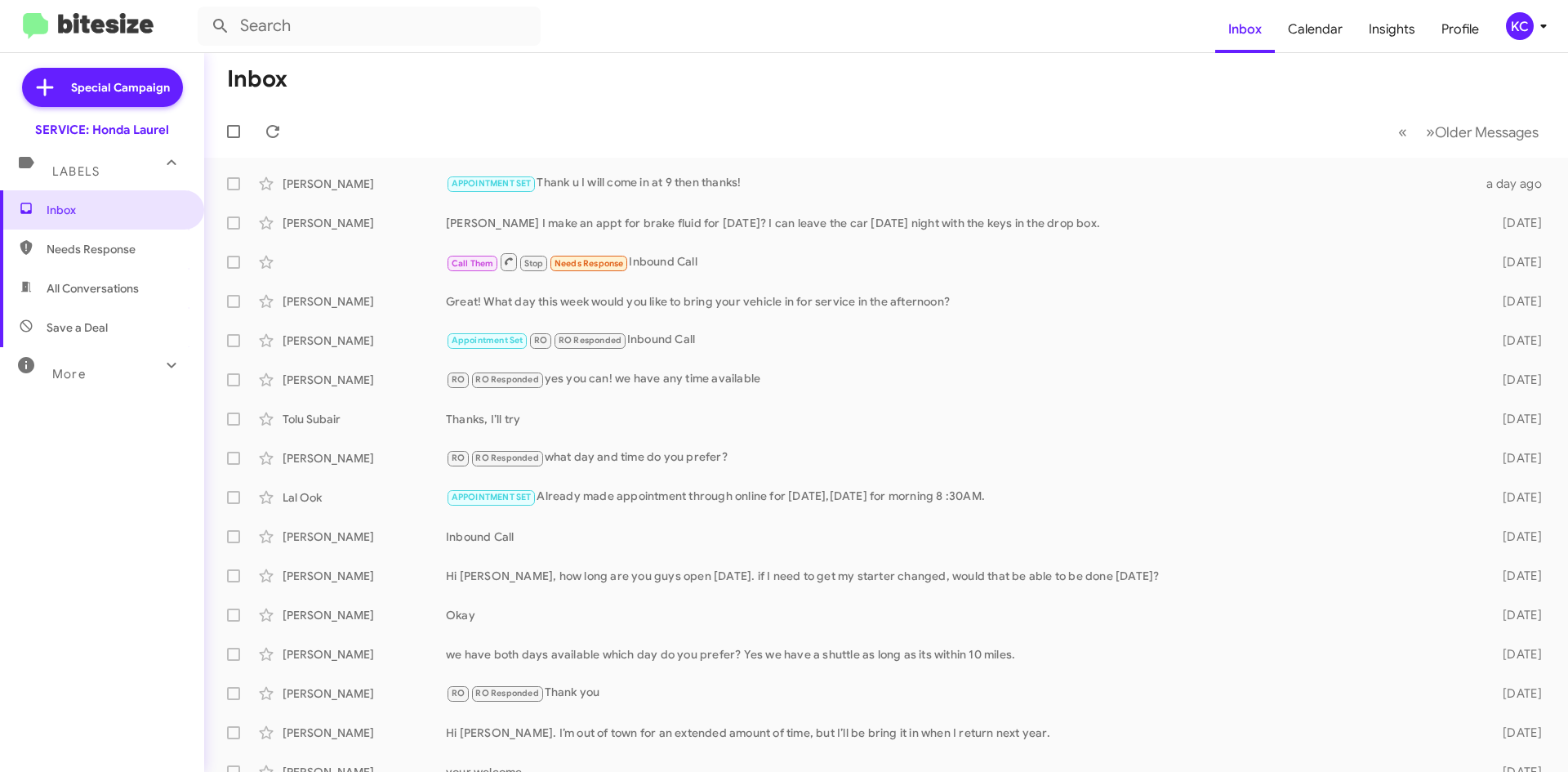
click at [1525, 26] on div "KC" at bounding box center [1519, 26] width 28 height 28
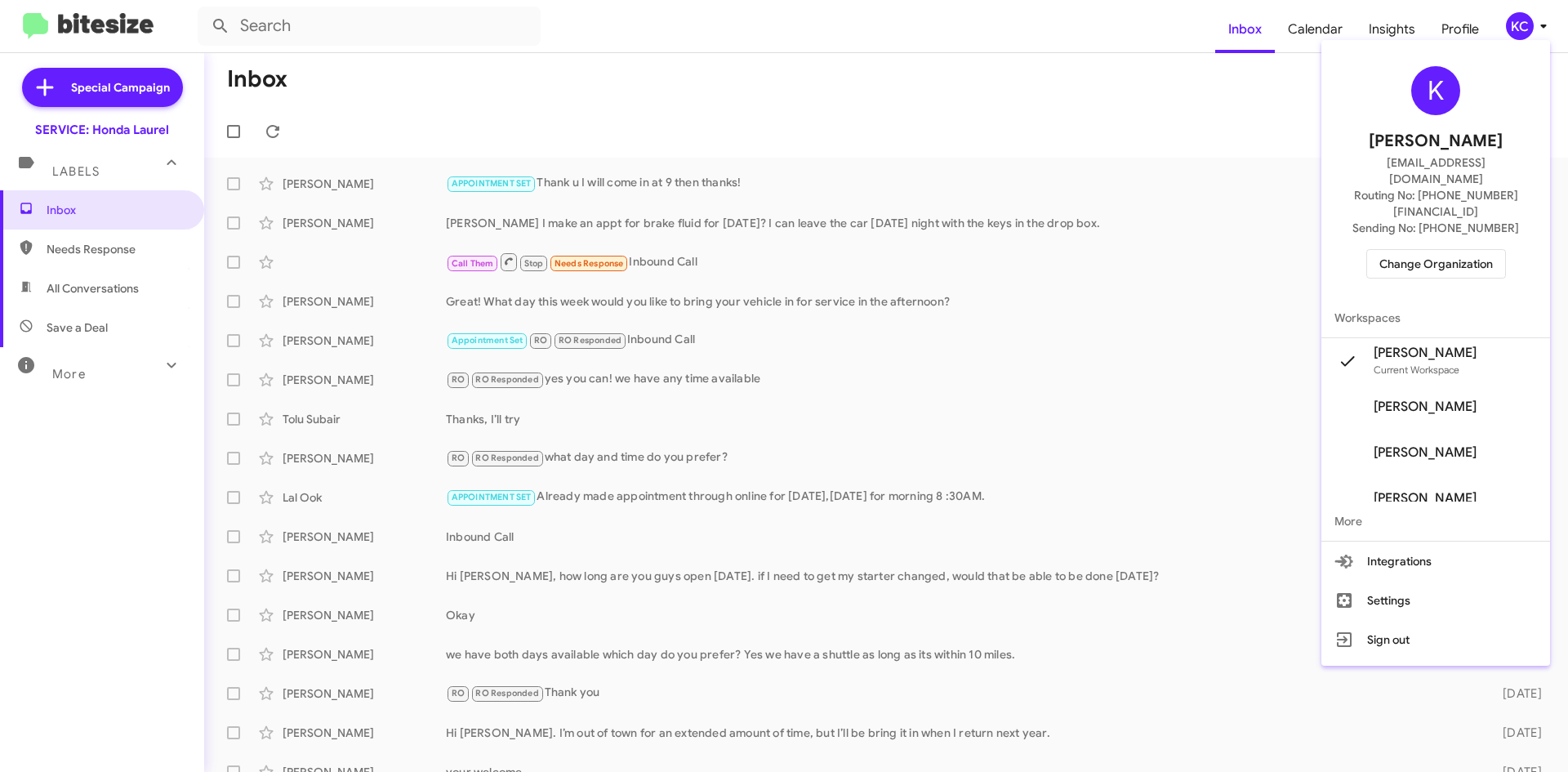
click at [1403, 250] on span "Change Organization" at bounding box center [1435, 263] width 113 height 28
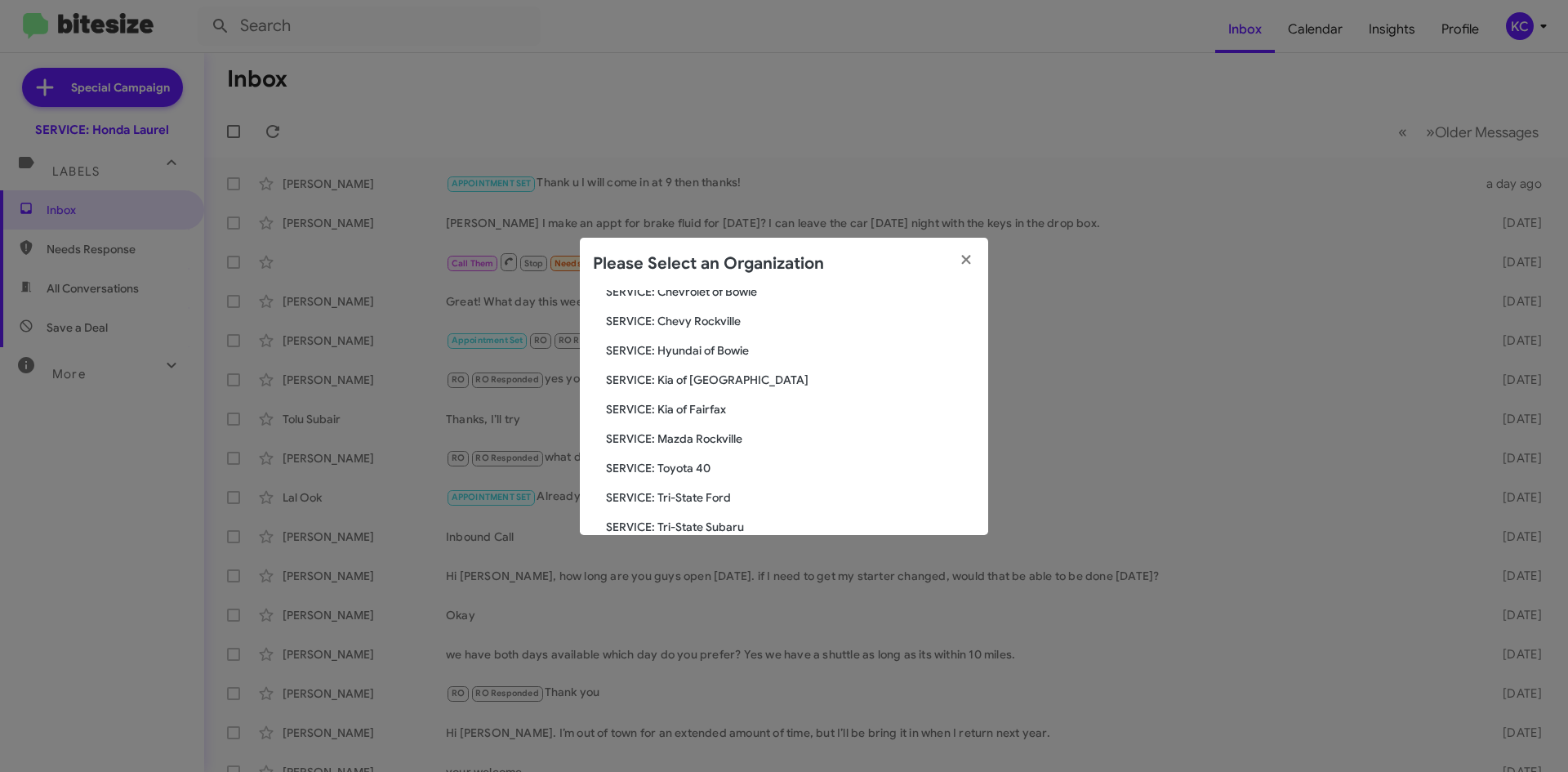
scroll to position [245, 0]
click at [712, 353] on span "SERVICE: Kia of [GEOGRAPHIC_DATA]" at bounding box center [790, 351] width 369 height 16
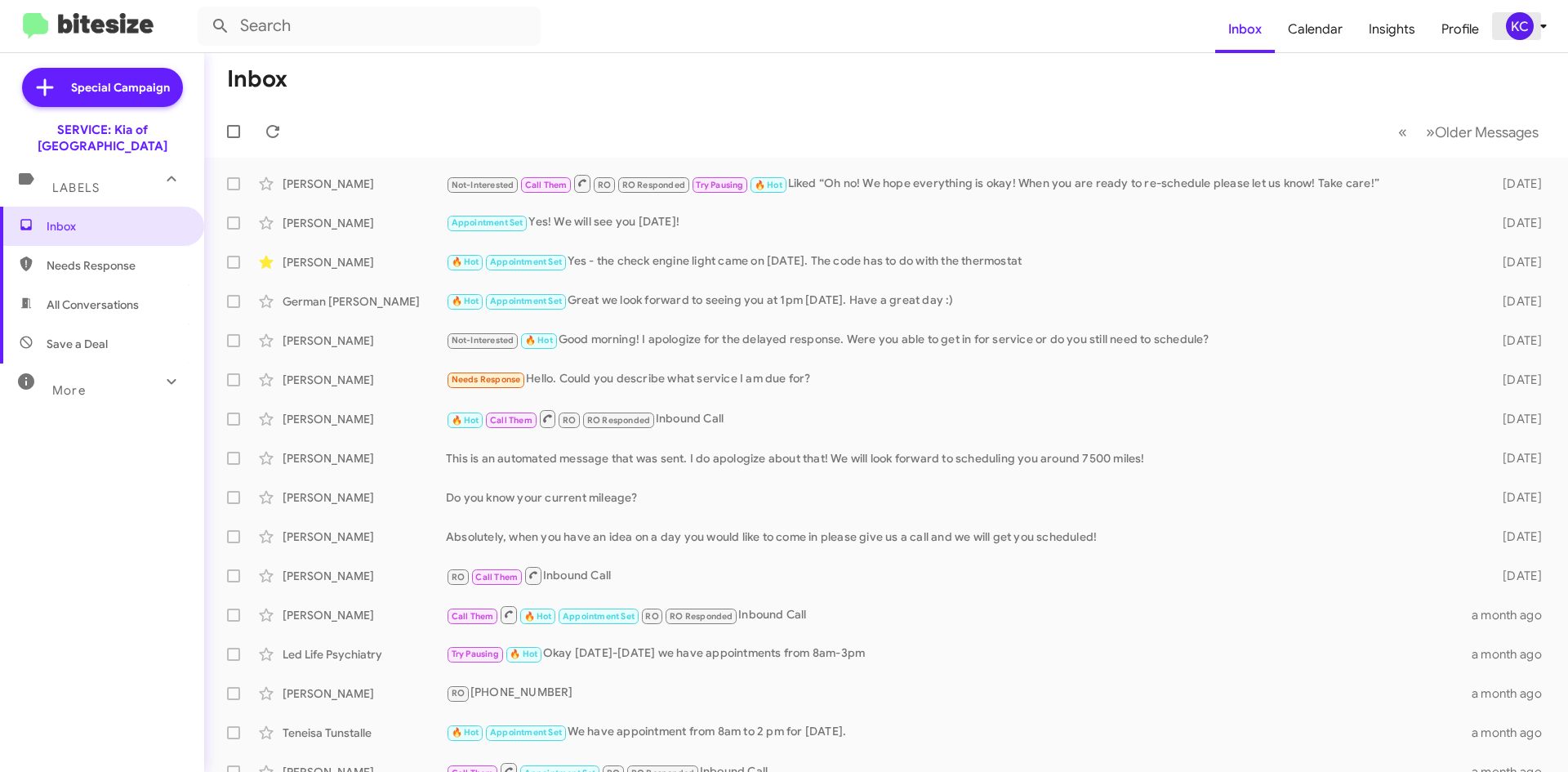
click at [1505, 24] on span "KC" at bounding box center [1529, 26] width 49 height 28
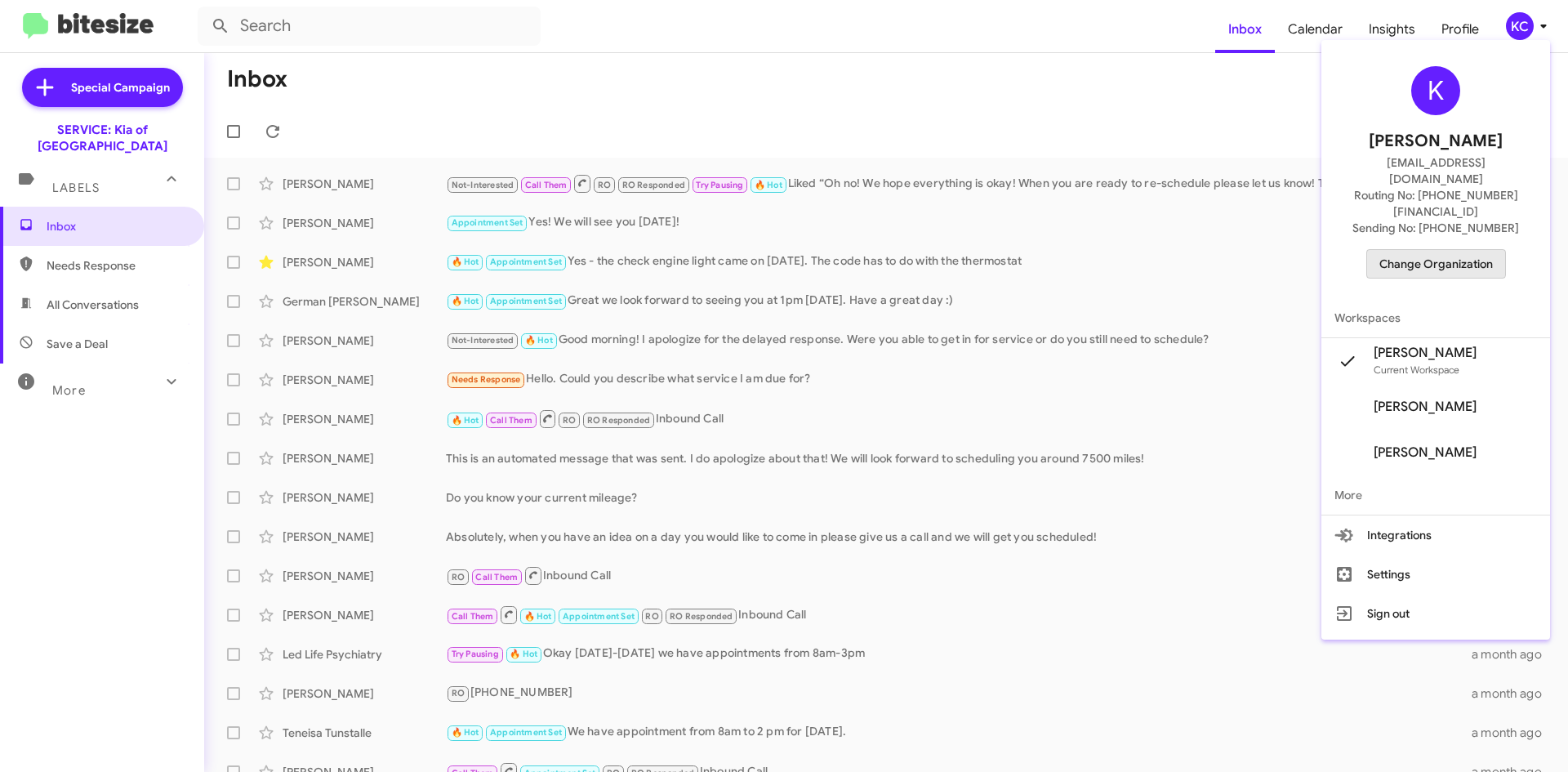
click at [1435, 250] on span "Change Organization" at bounding box center [1435, 263] width 113 height 28
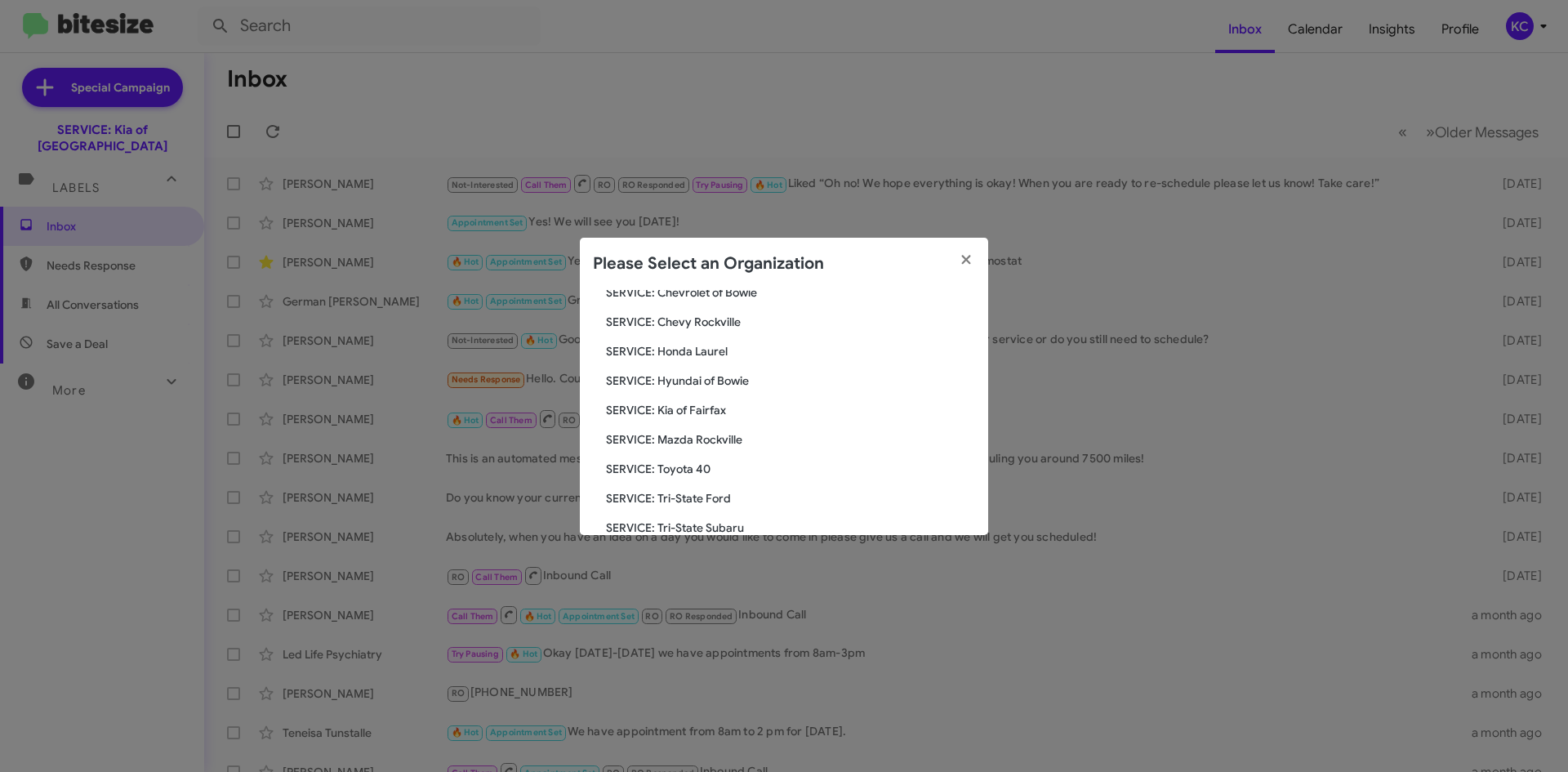
scroll to position [245, 0]
click at [725, 406] on span "SERVICE: Mazda Rockville" at bounding box center [790, 409] width 369 height 16
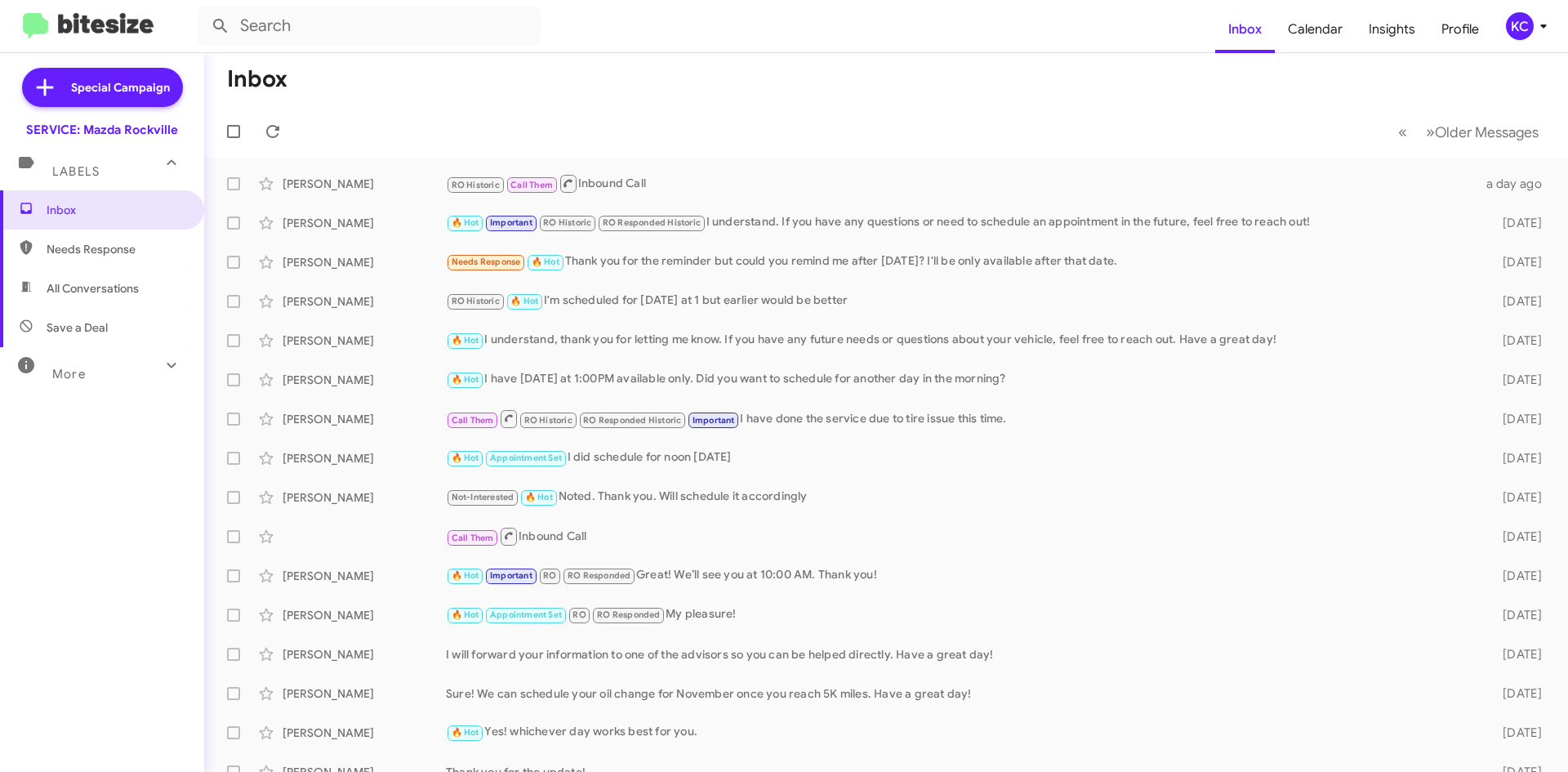
click at [1524, 18] on div "KC" at bounding box center [1519, 26] width 28 height 28
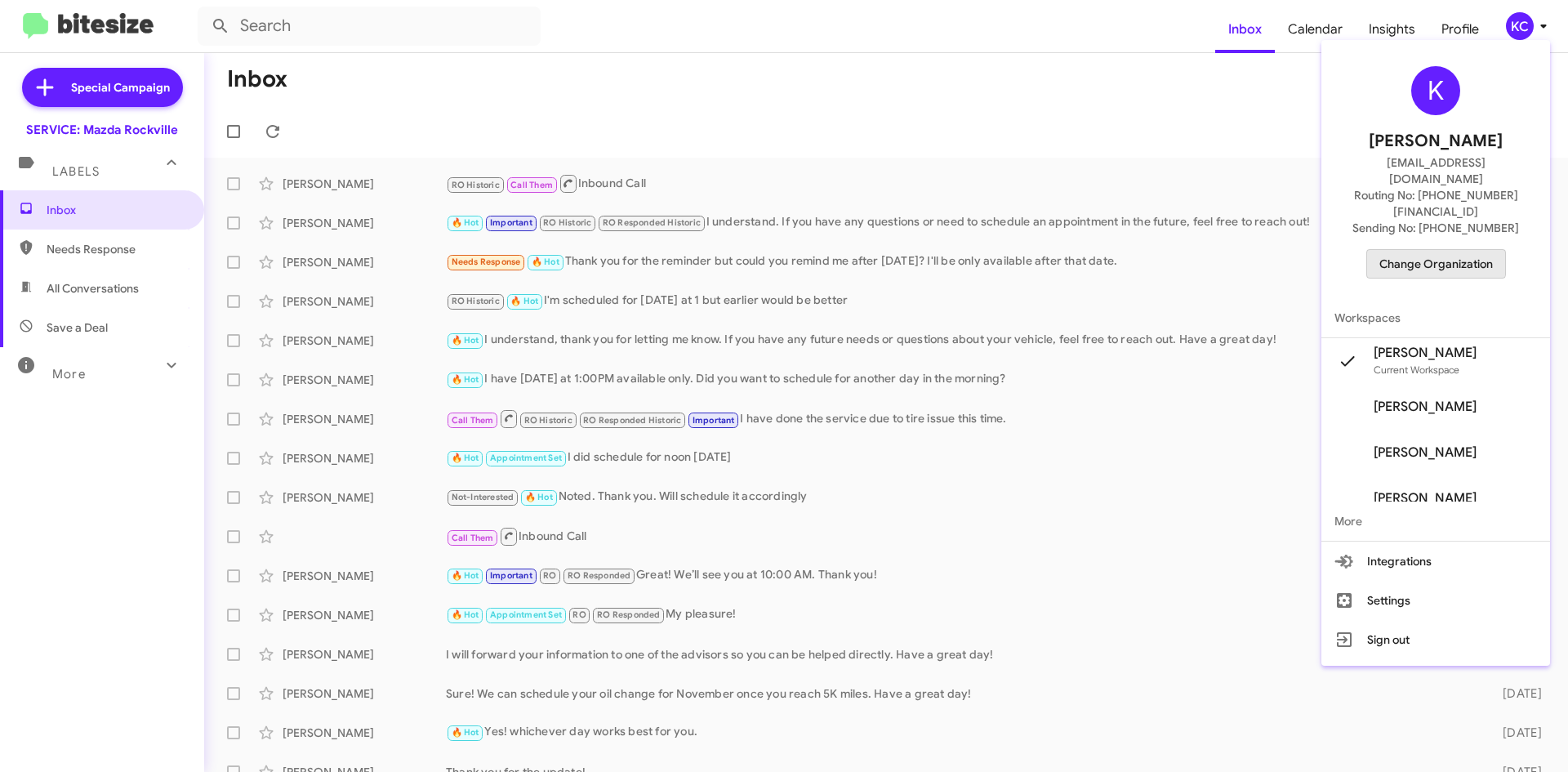
click at [1407, 250] on span "Change Organization" at bounding box center [1435, 263] width 113 height 28
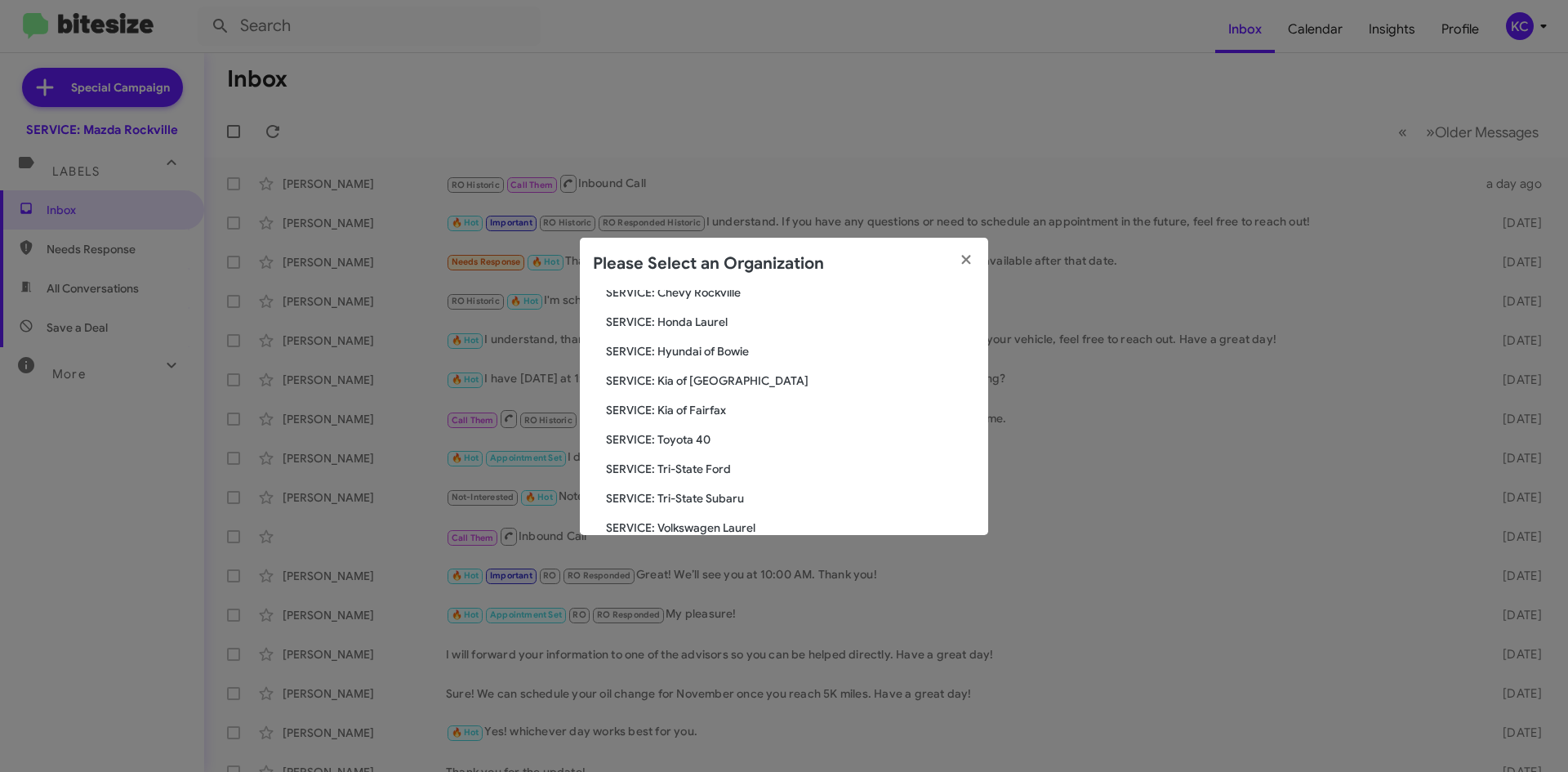
scroll to position [302, 0]
click at [691, 384] on span "SERVICE: Toyota 40" at bounding box center [790, 383] width 369 height 16
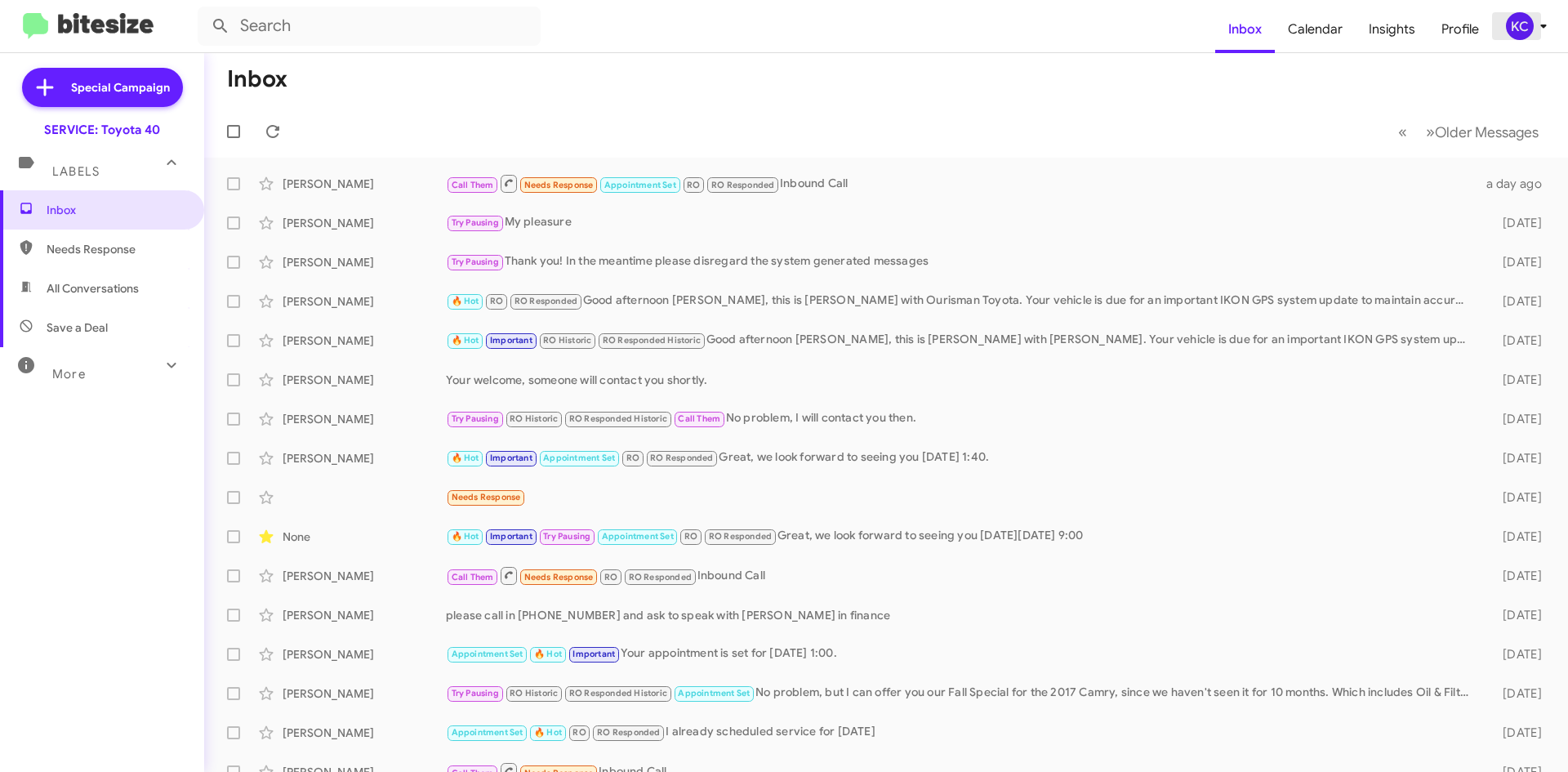
click at [1519, 26] on div "KC" at bounding box center [1519, 26] width 28 height 28
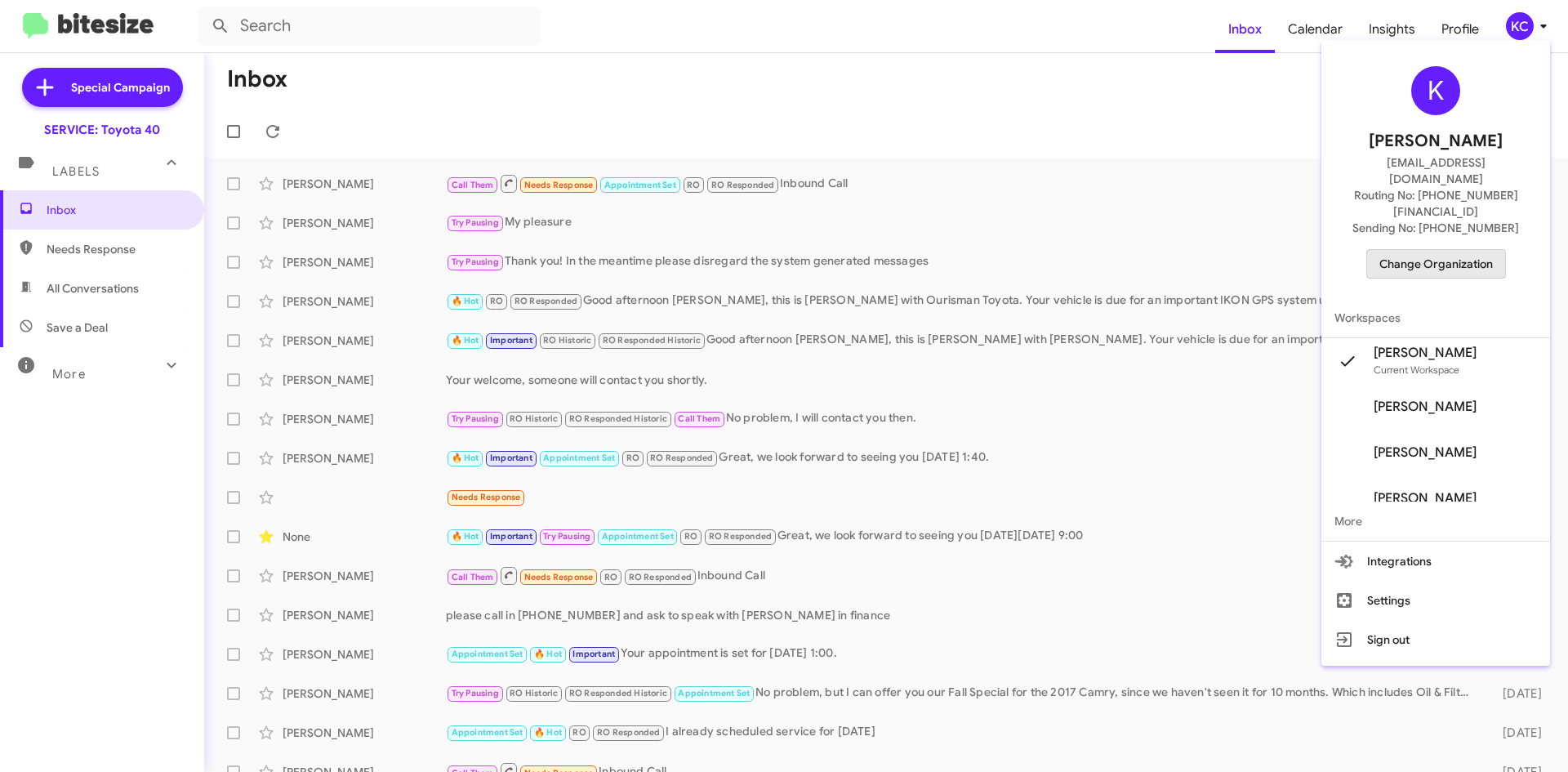
click at [1469, 250] on span "Change Organization" at bounding box center [1435, 263] width 113 height 28
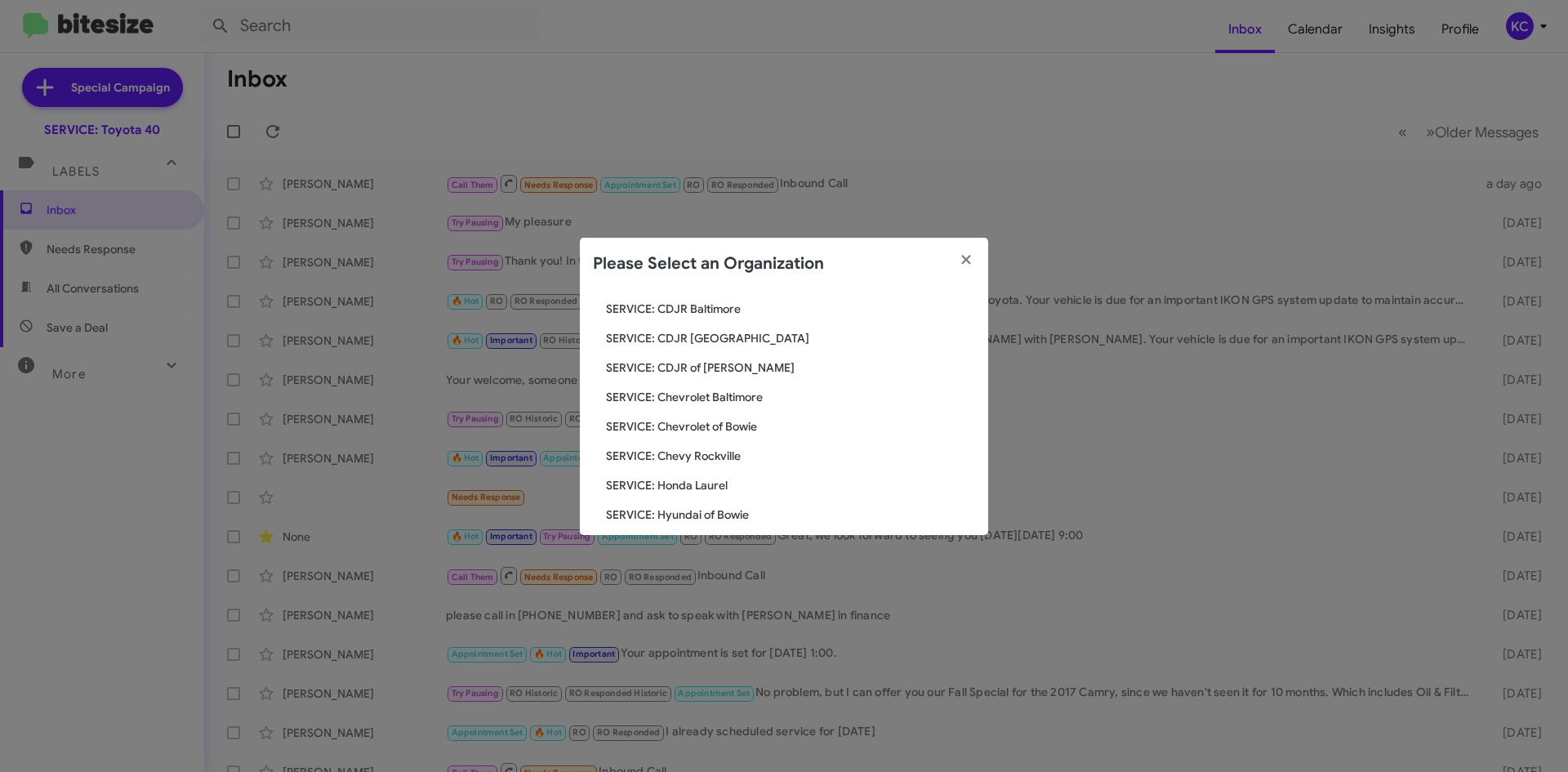
scroll to position [163, 0]
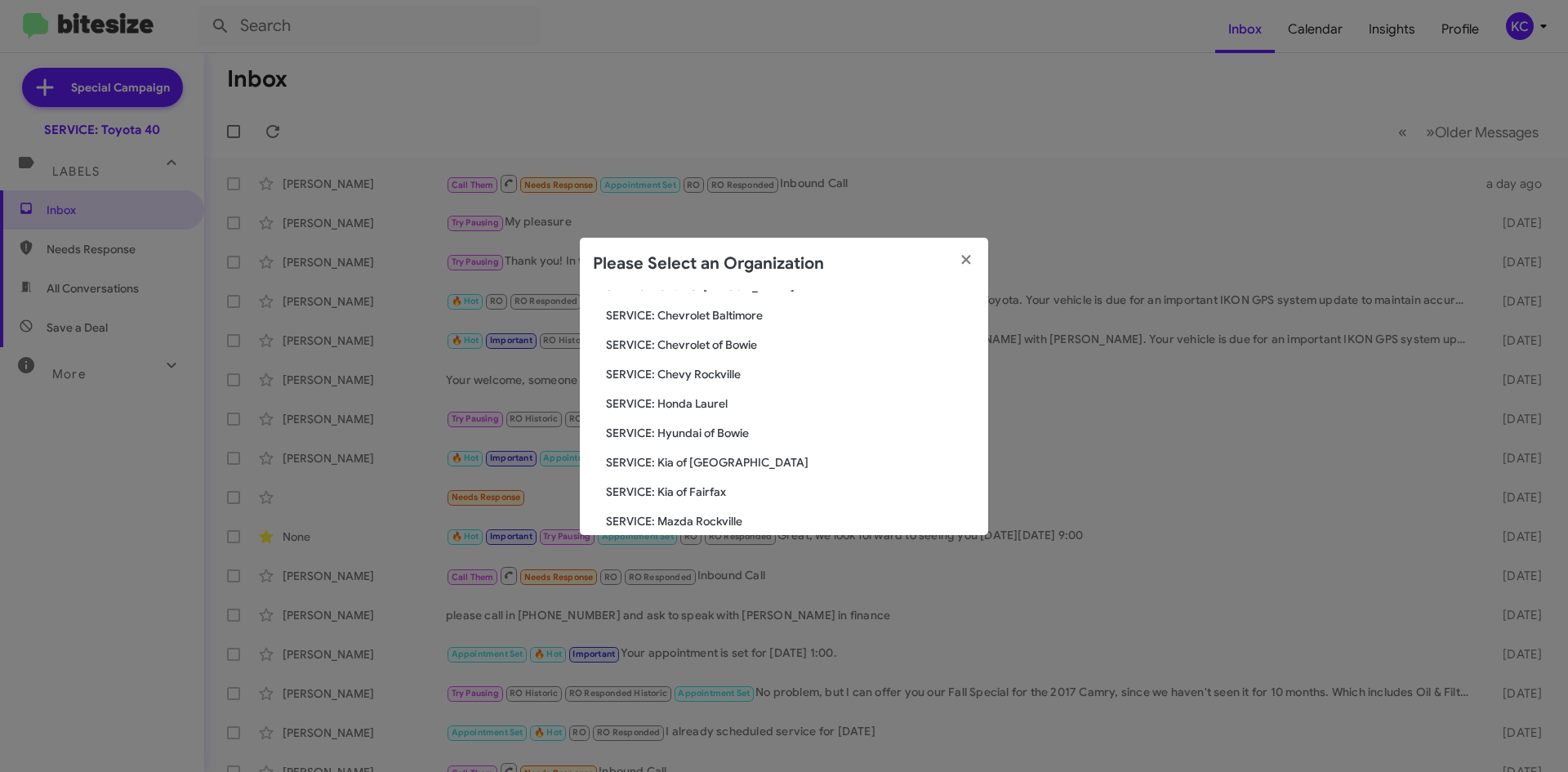
click at [686, 429] on span "SERVICE: Hyundai of Bowie" at bounding box center [790, 432] width 369 height 16
